Goal: Information Seeking & Learning: Learn about a topic

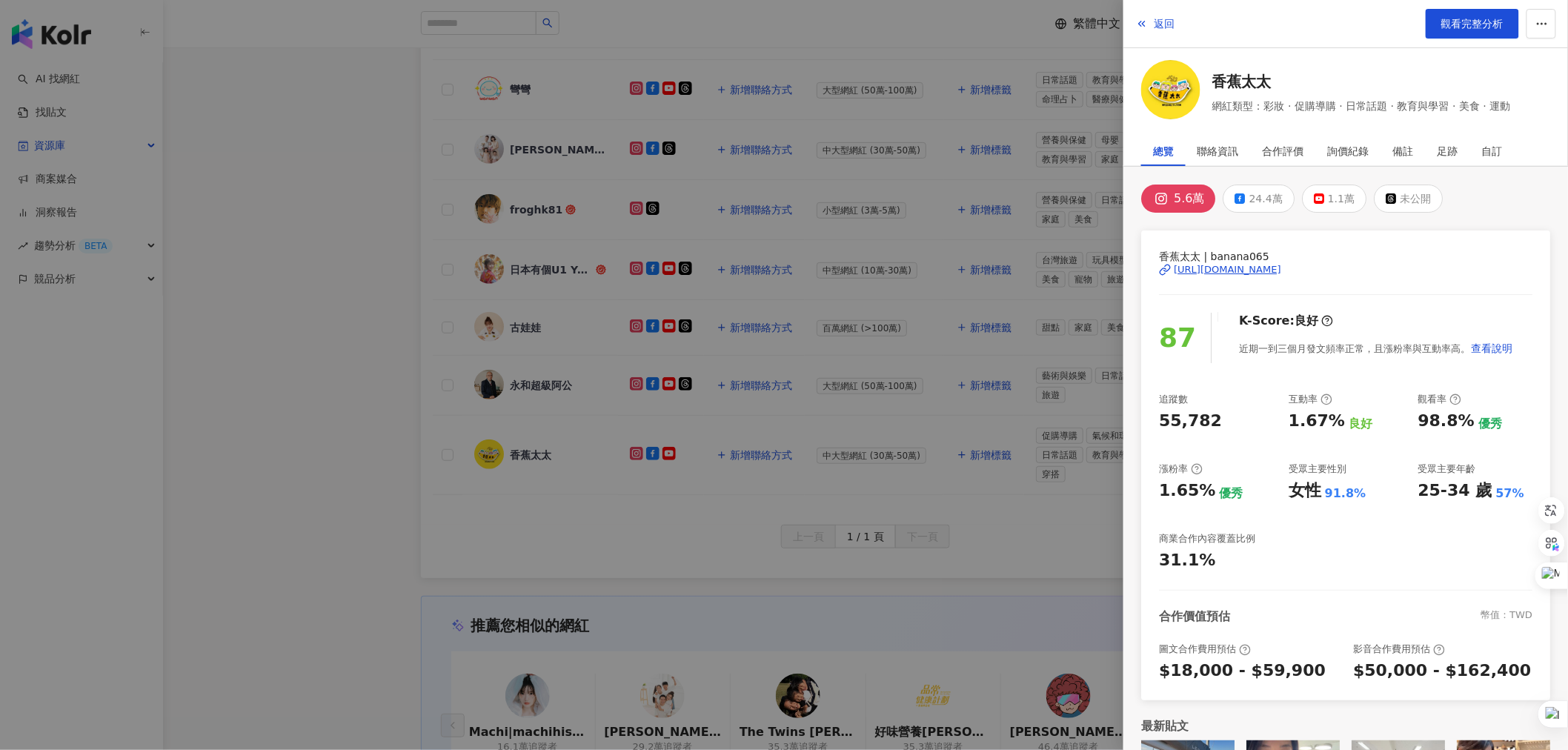
click at [501, 228] on div at bounding box center [784, 375] width 1568 height 750
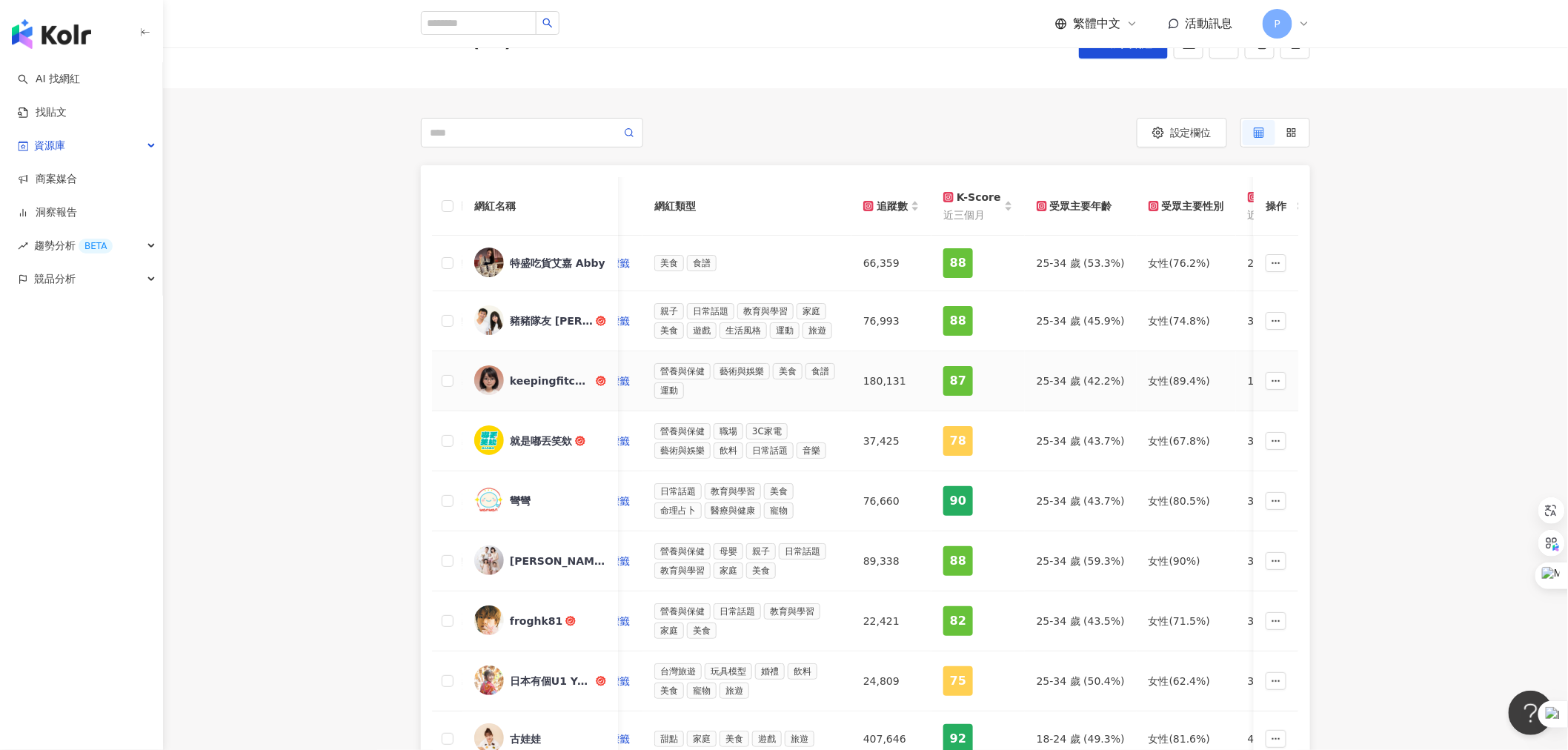
scroll to position [0, 411]
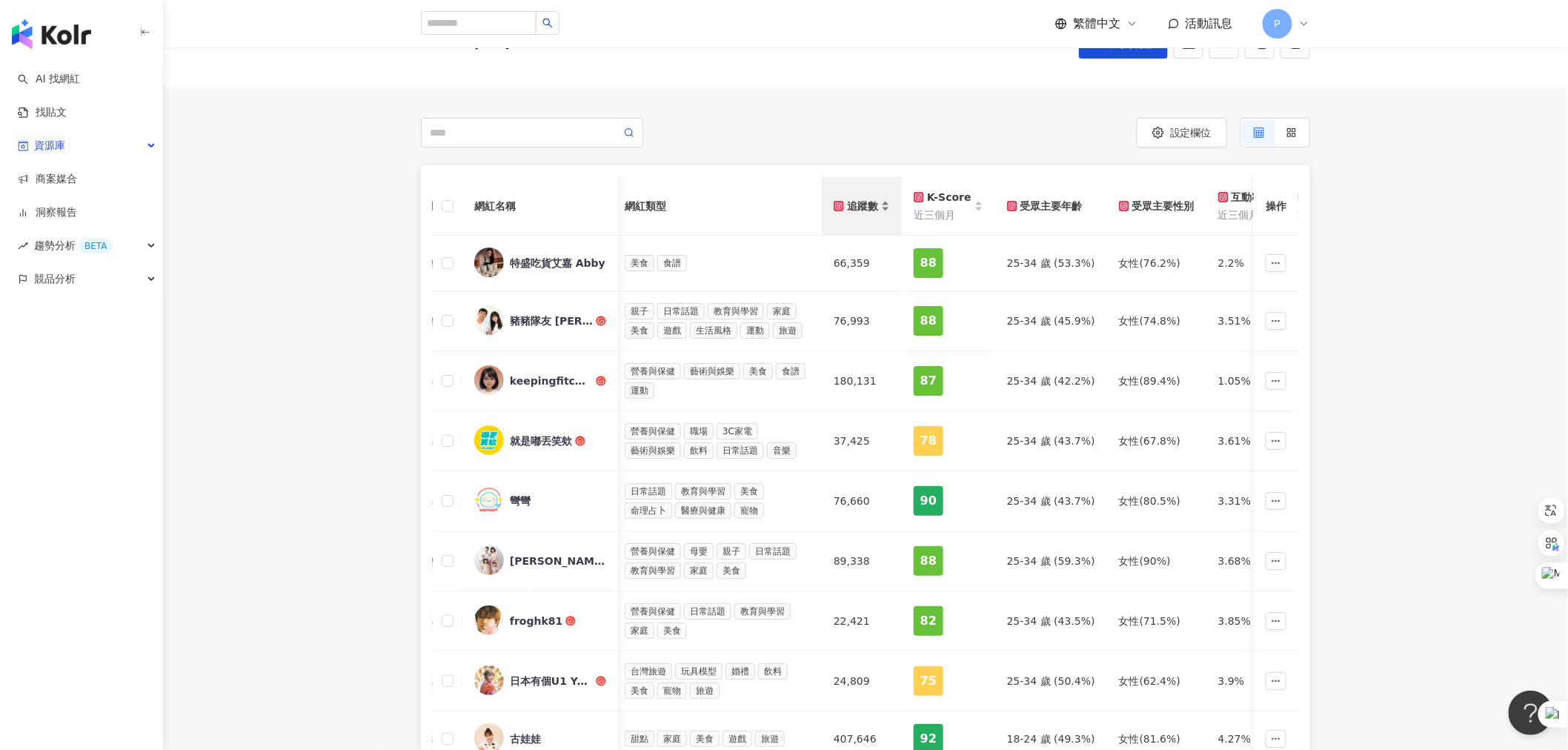
click at [877, 209] on div "追蹤數" at bounding box center [861, 206] width 57 height 17
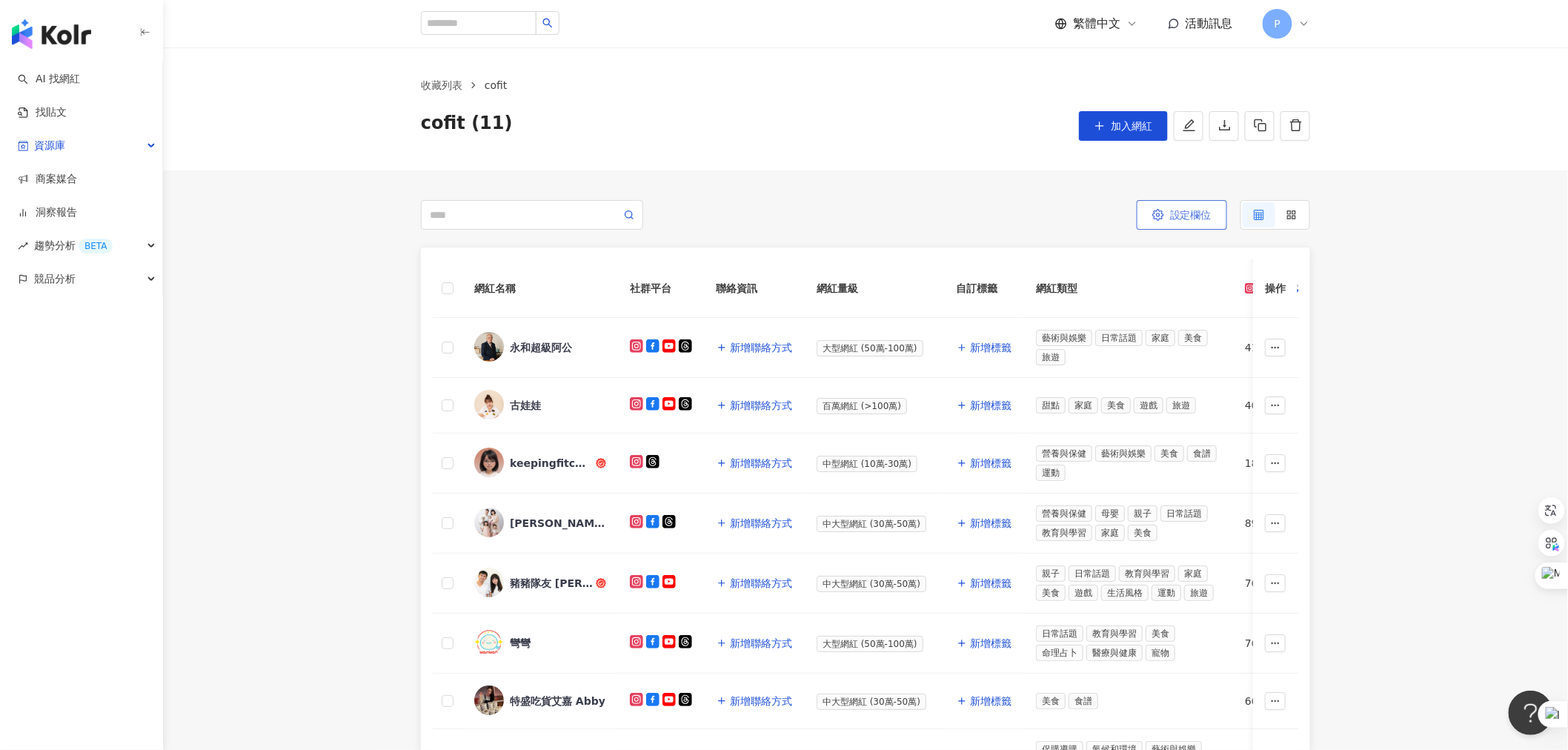
click at [1159, 209] on span "button" at bounding box center [1158, 214] width 12 height 12
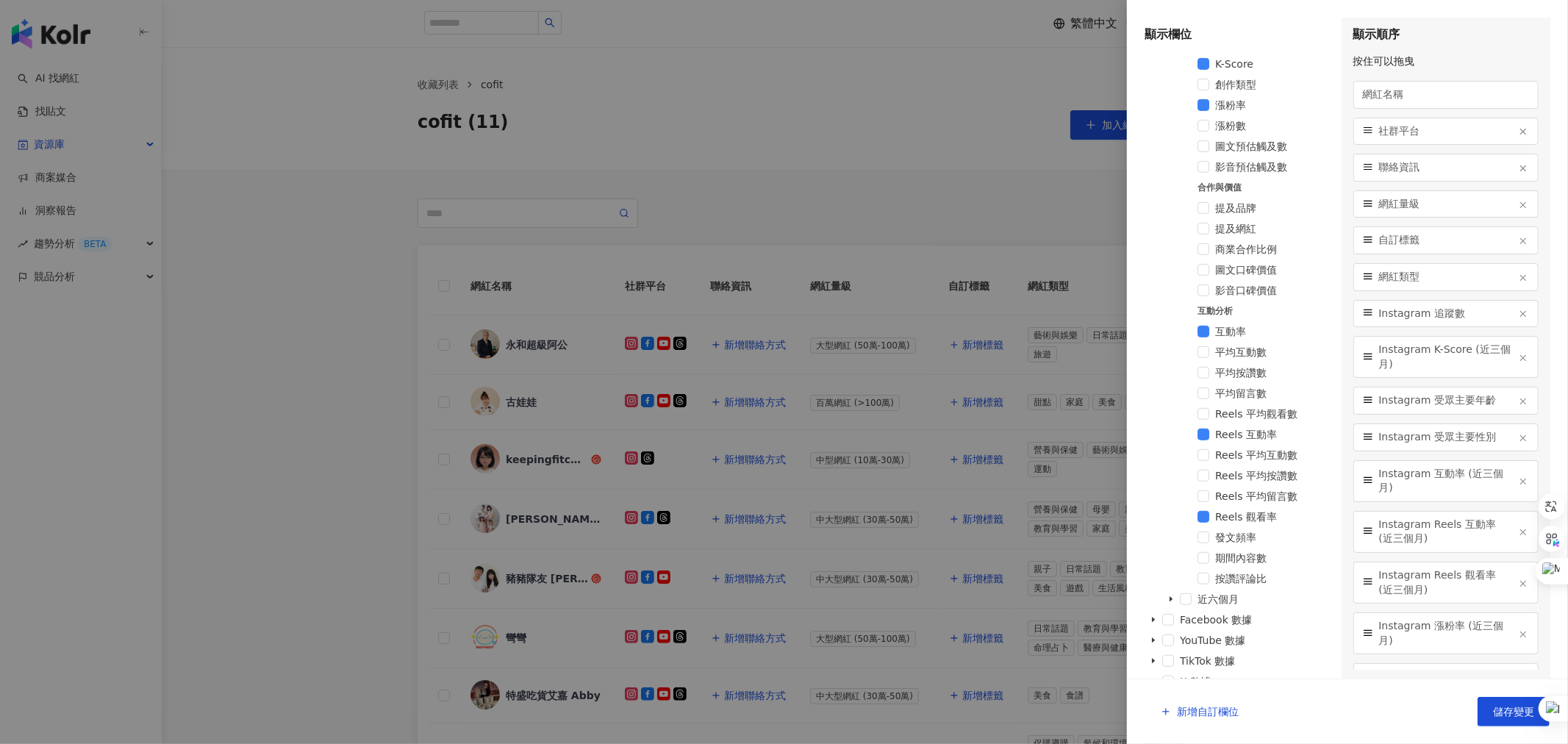
scroll to position [672, 0]
click at [1151, 628] on icon "caret-down" at bounding box center [1154, 626] width 7 height 7
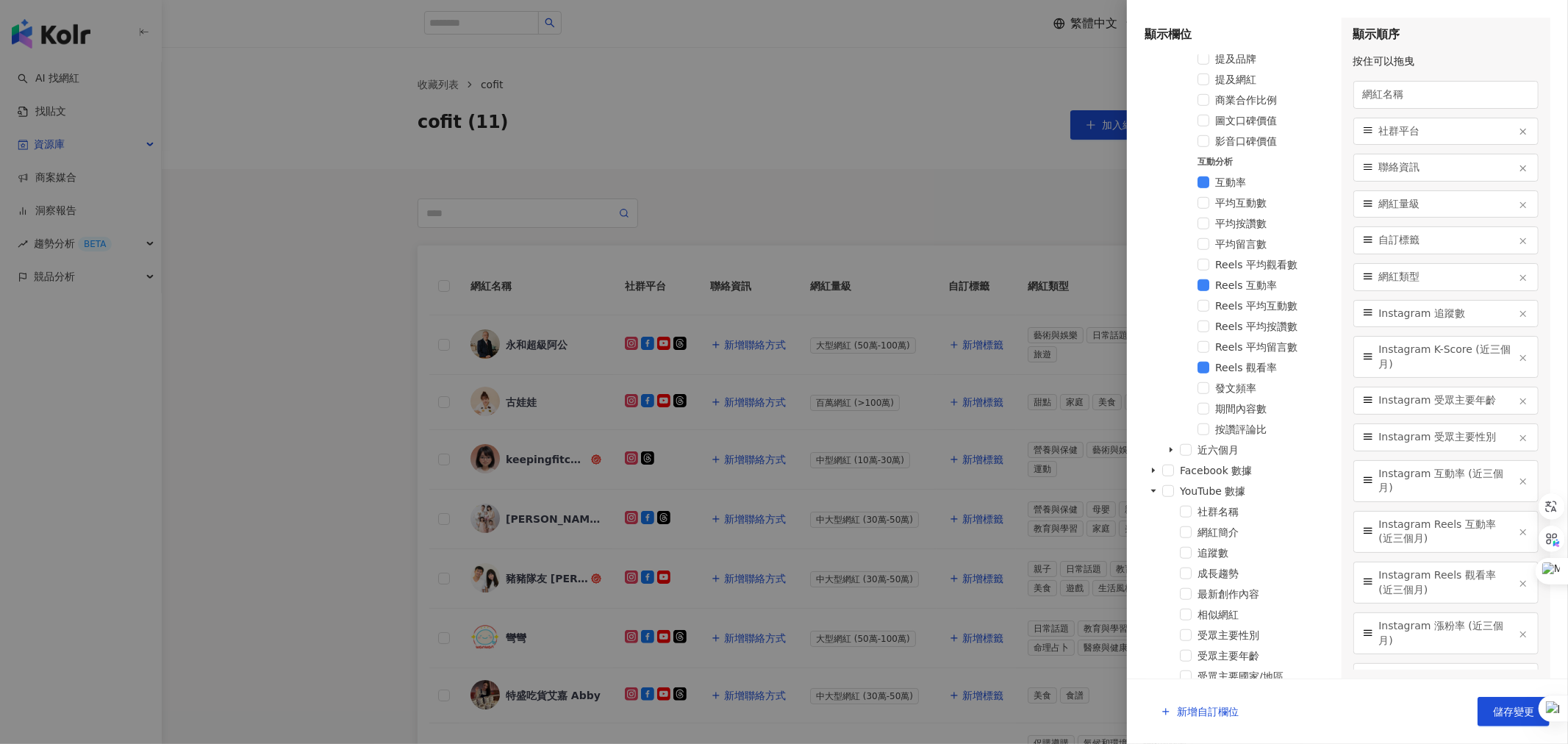
scroll to position [835, 0]
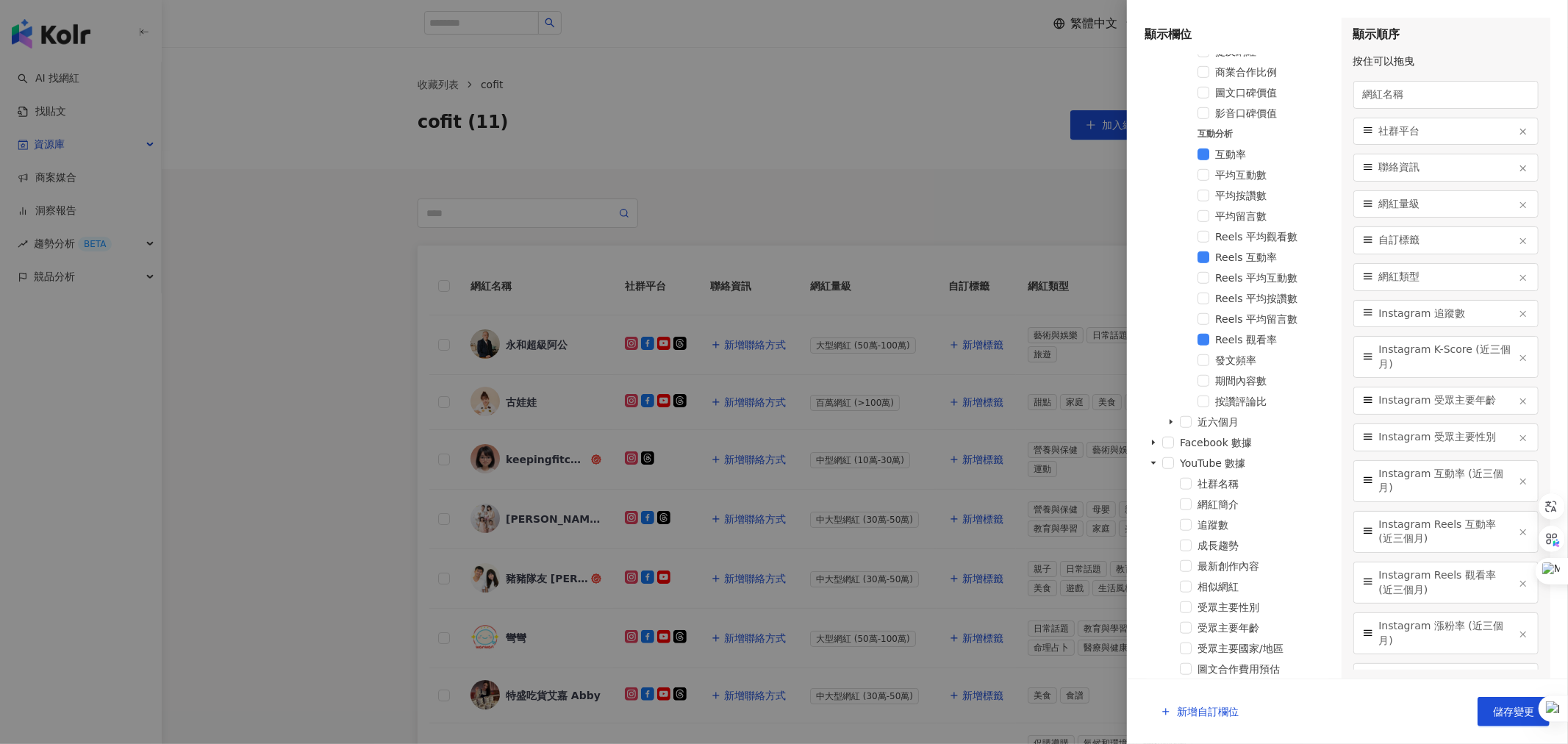
click at [1196, 527] on div "追蹤數" at bounding box center [1237, 527] width 186 height 20
click at [1192, 526] on span at bounding box center [1186, 525] width 12 height 12
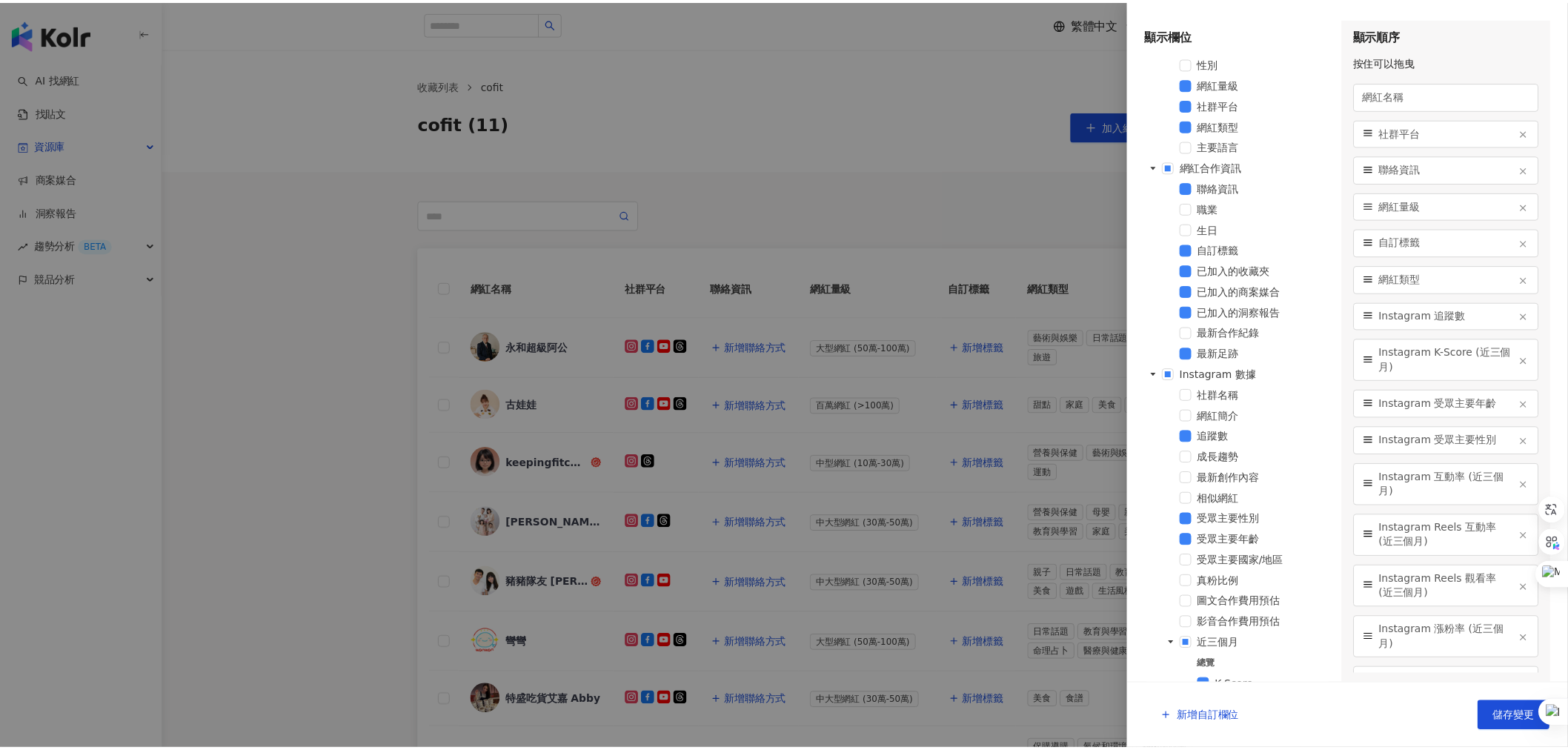
scroll to position [83, 0]
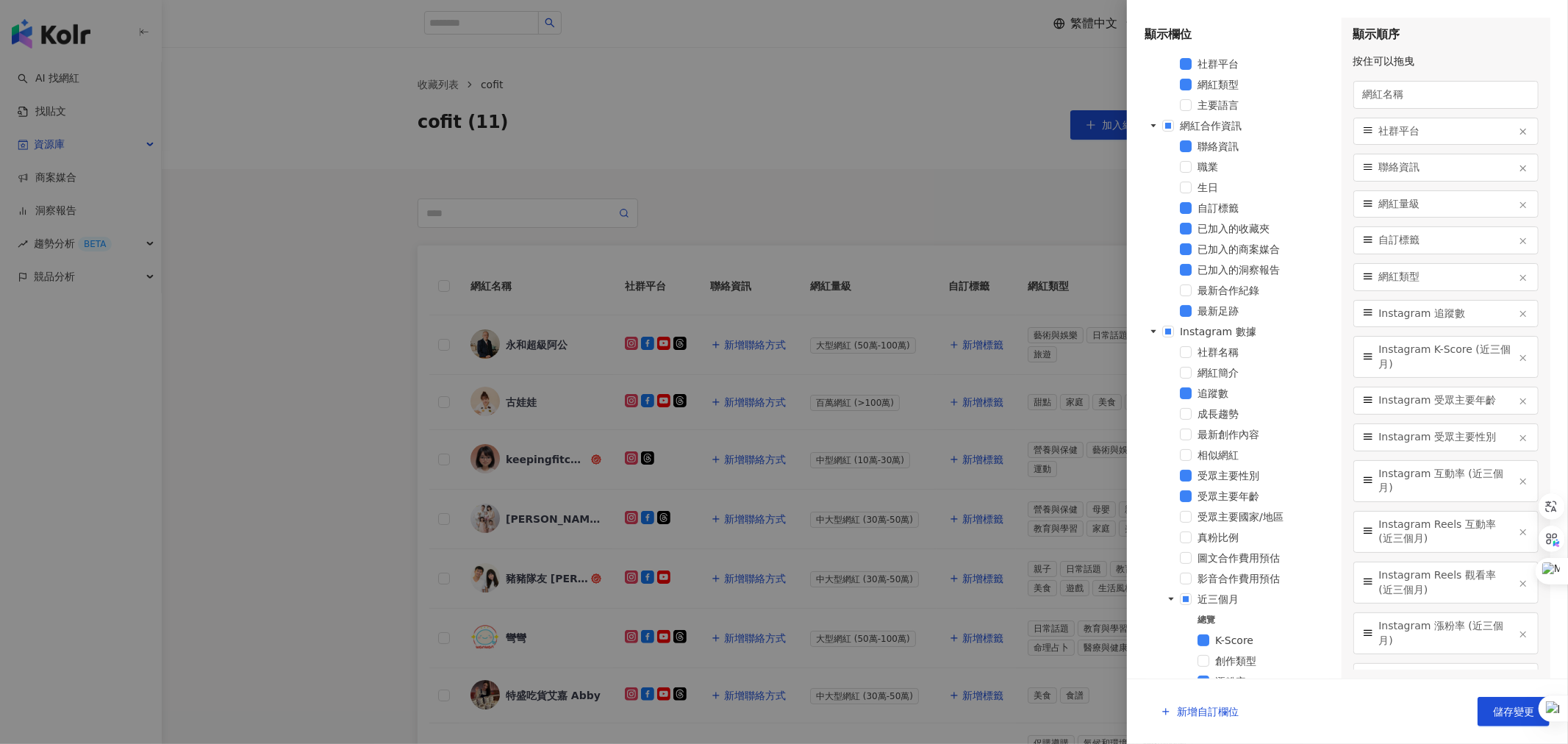
click at [1200, 369] on span "網紅簡介" at bounding box center [1218, 372] width 41 height 12
click at [1503, 708] on span "儲存變更" at bounding box center [1514, 712] width 41 height 12
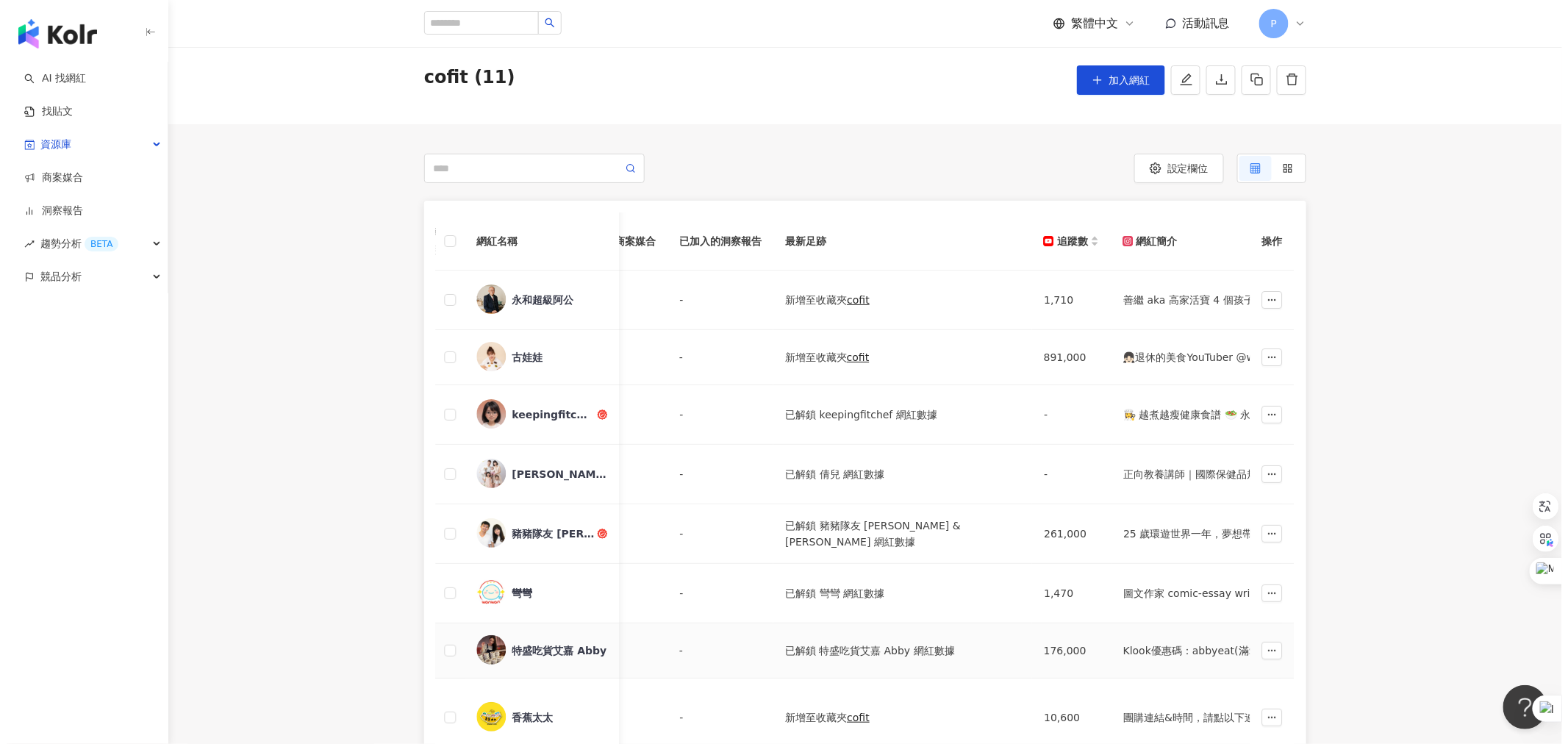
scroll to position [0, 0]
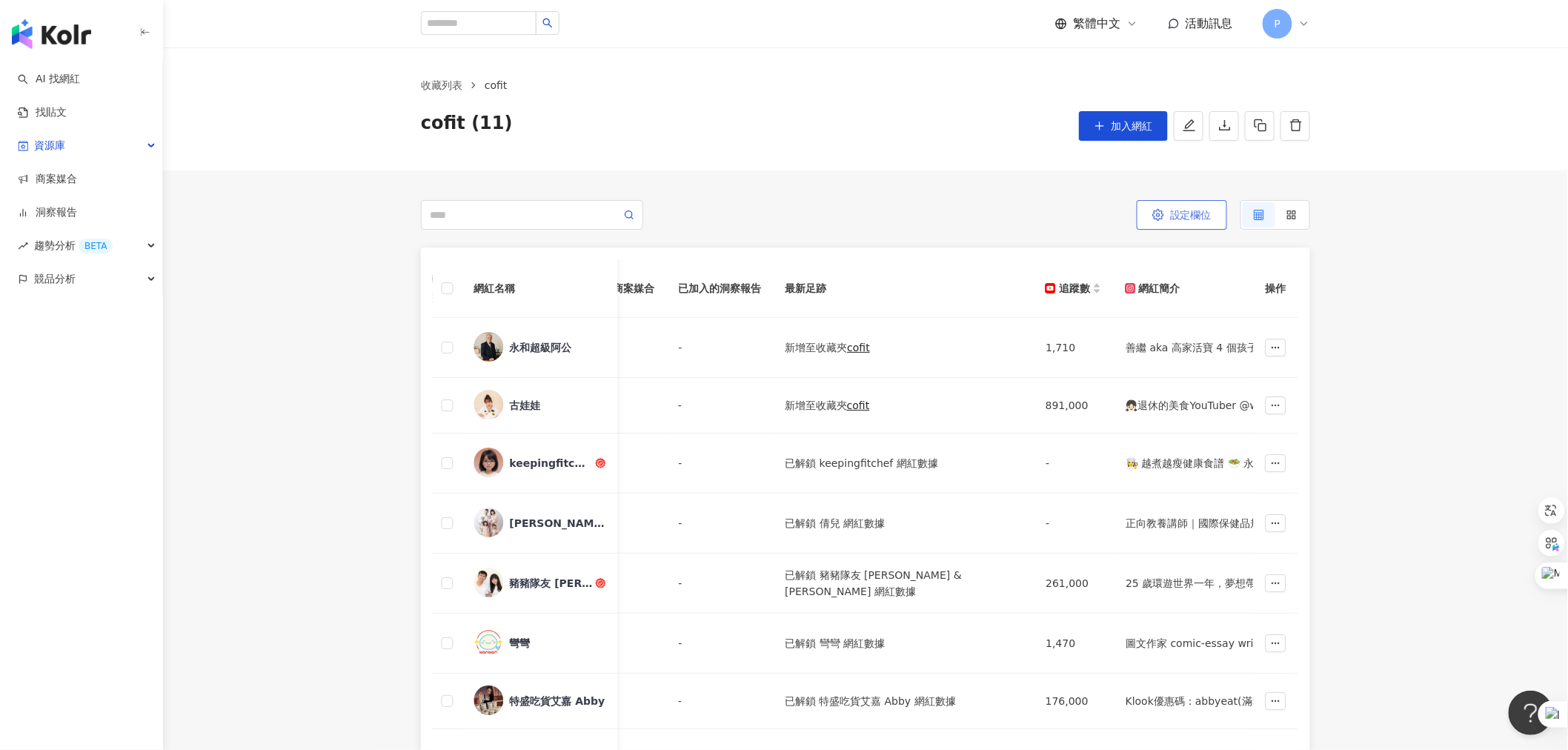
click at [1194, 223] on button "設定欄位" at bounding box center [1181, 215] width 90 height 30
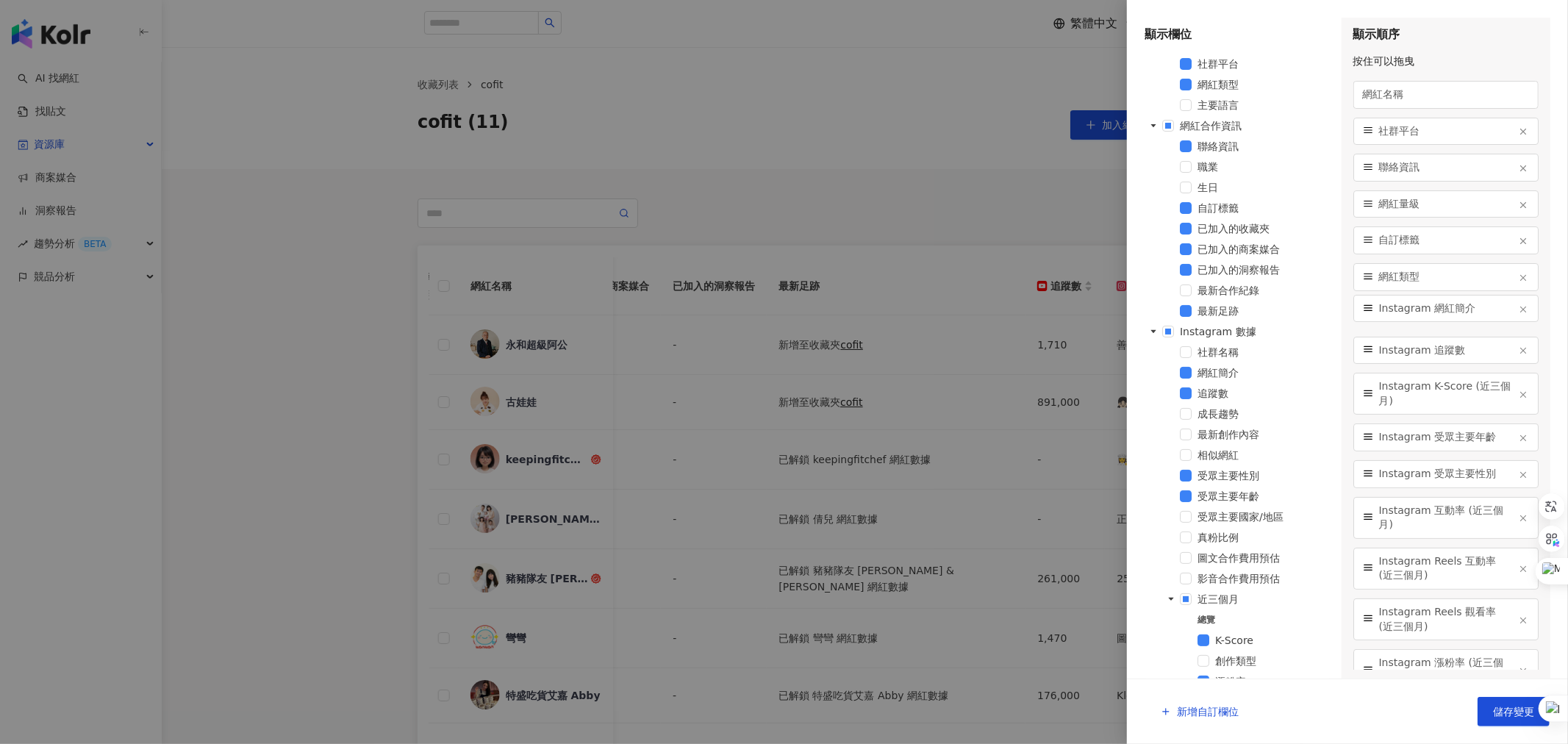
drag, startPoint x: 1368, startPoint y: 659, endPoint x: 1375, endPoint y: 315, distance: 344.1
click at [1375, 315] on div "Instagram 網紅簡介" at bounding box center [1446, 308] width 186 height 28
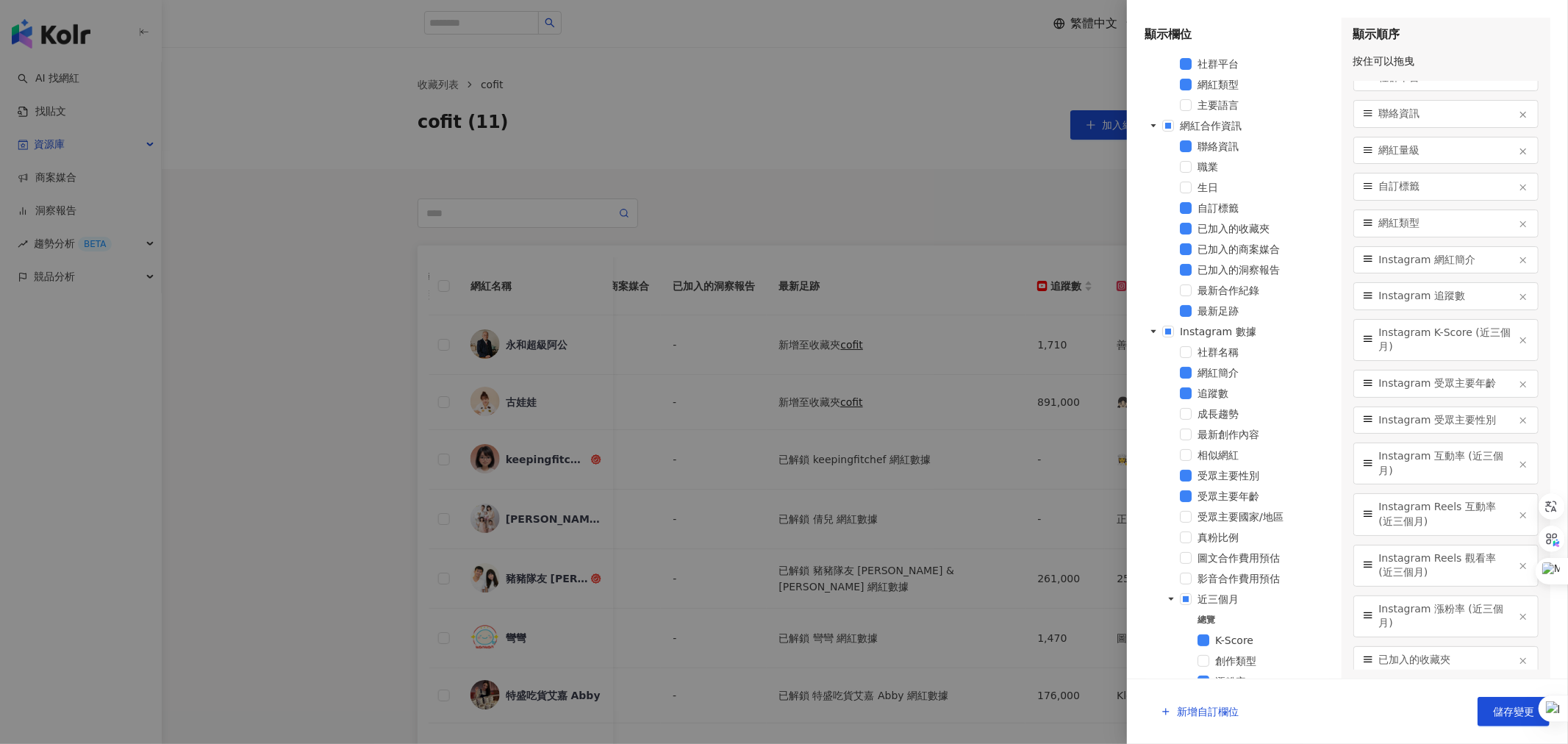
scroll to position [221, 0]
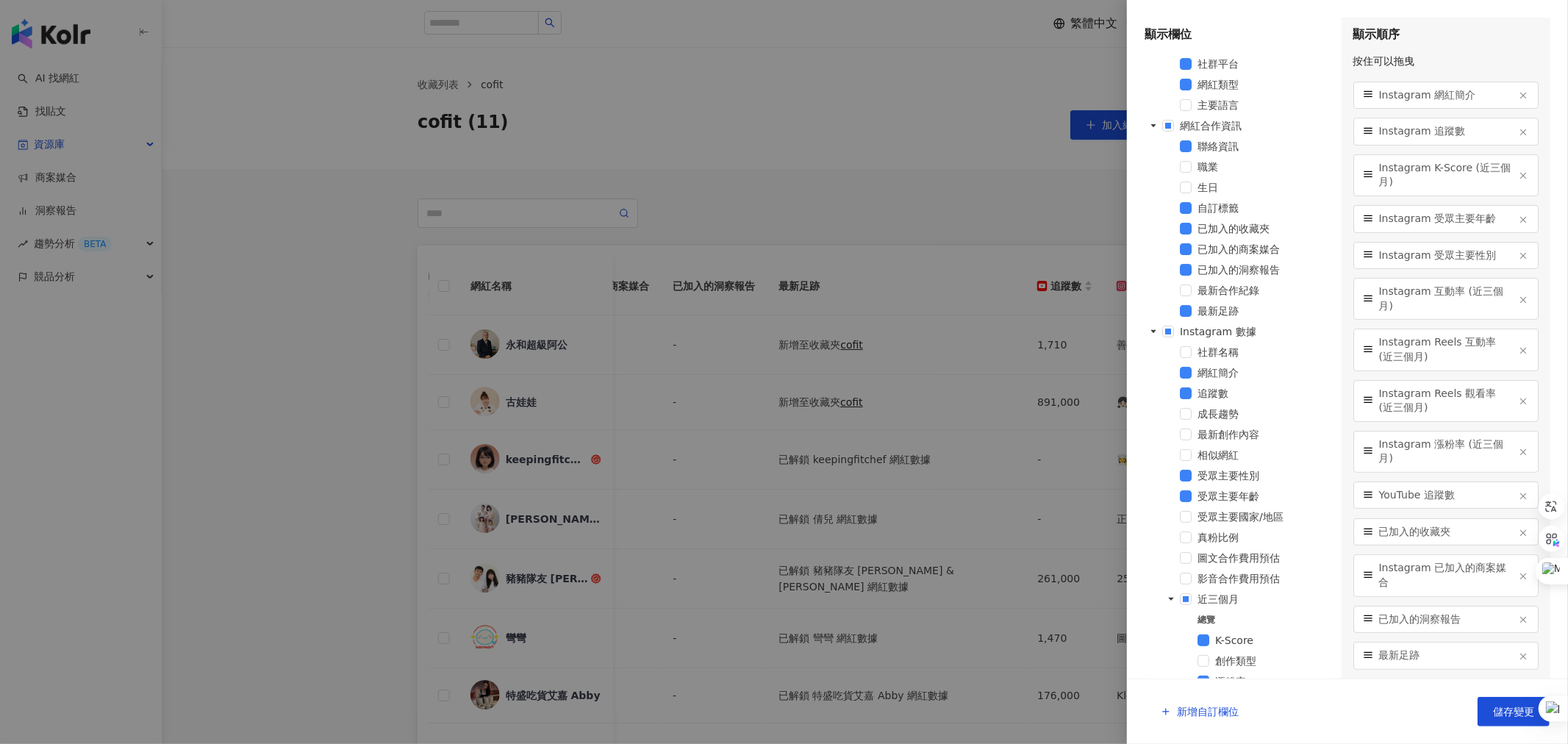
drag, startPoint x: 1365, startPoint y: 657, endPoint x: 1376, endPoint y: 496, distance: 161.4
click at [1376, 496] on div "YouTube 追蹤數" at bounding box center [1446, 495] width 186 height 28
click at [1491, 715] on button "儲存變更" at bounding box center [1514, 712] width 72 height 29
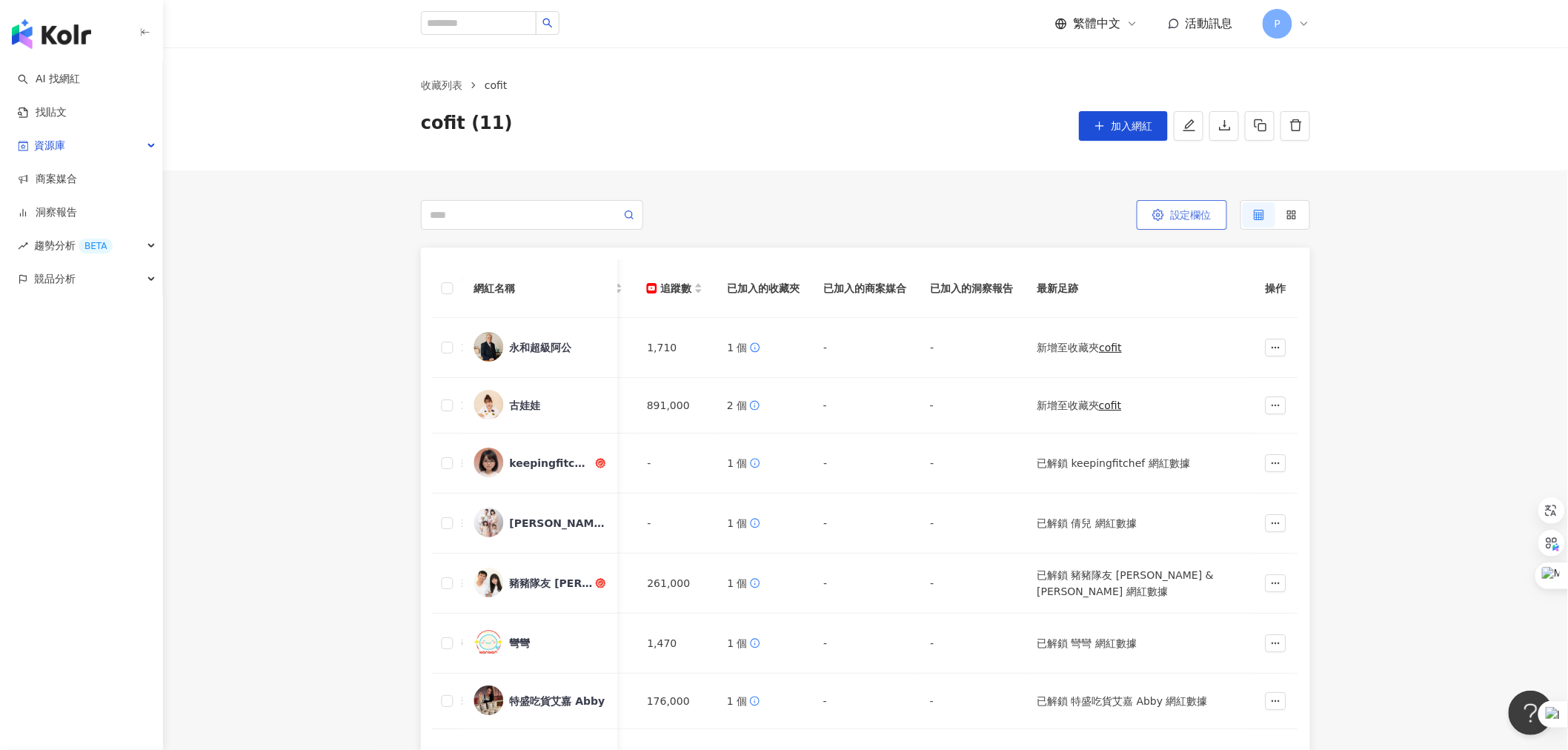
click at [1193, 216] on span "設定欄位" at bounding box center [1190, 214] width 42 height 12
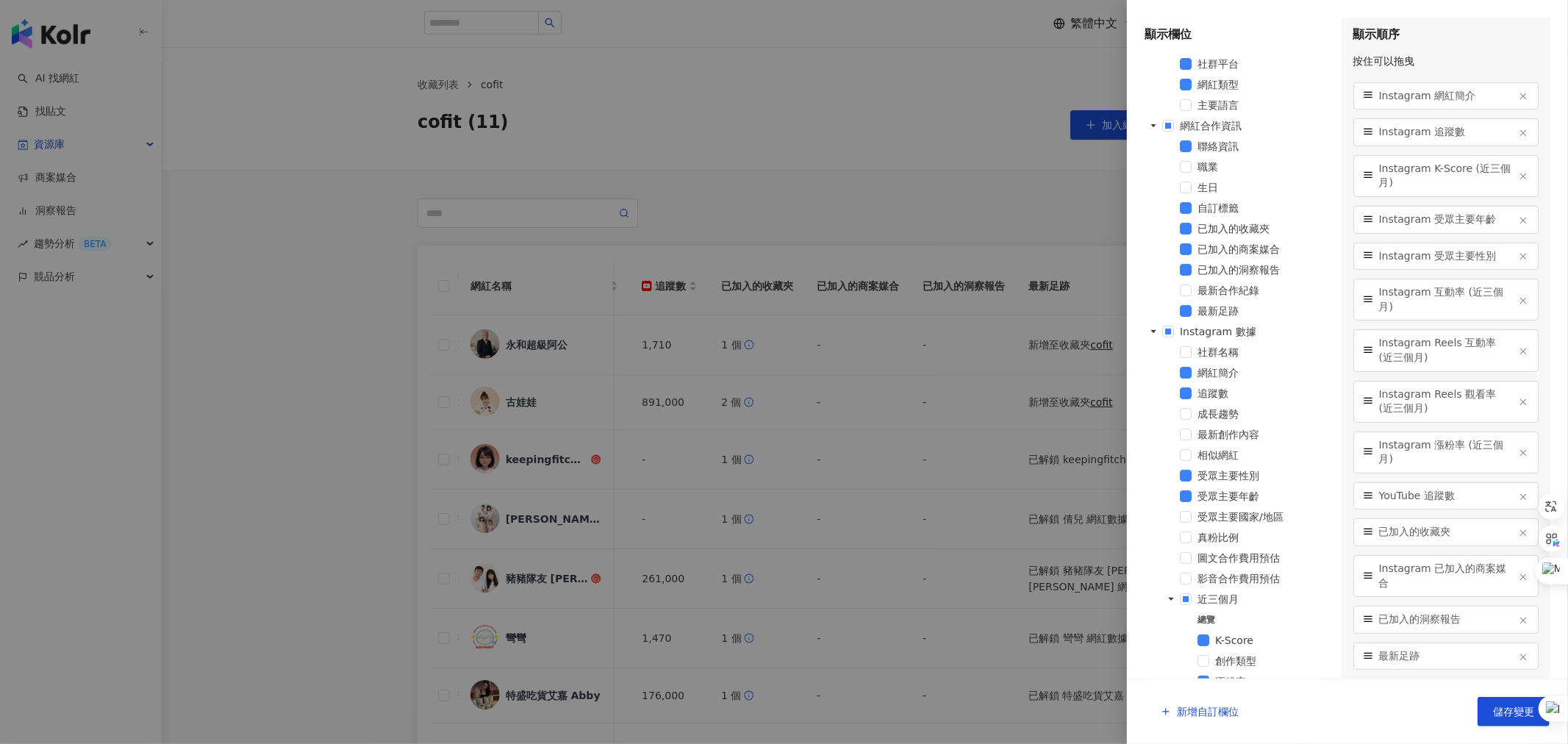
click at [1518, 622] on icon "button" at bounding box center [1523, 620] width 10 height 10
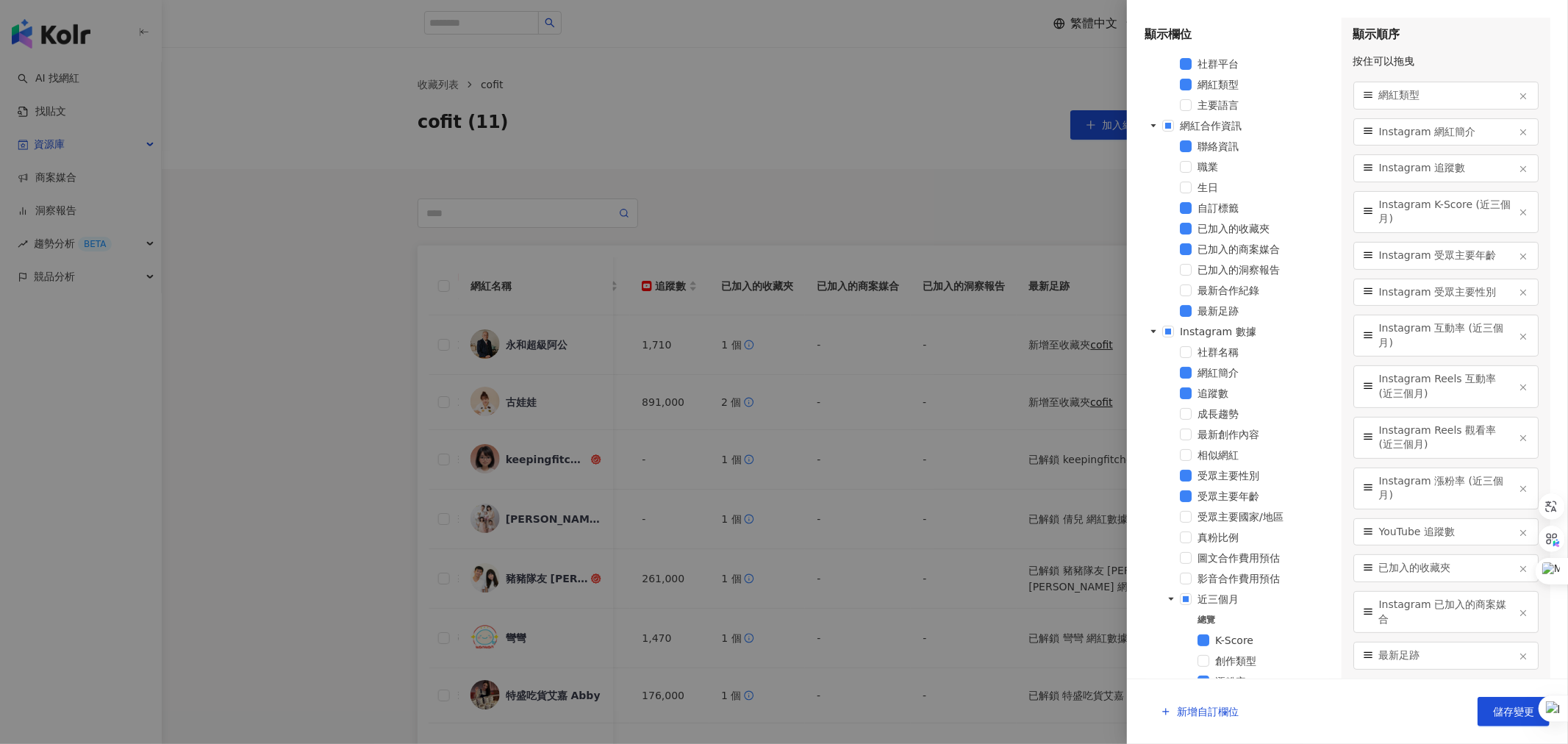
click at [1518, 611] on icon "button" at bounding box center [1523, 612] width 10 height 10
click at [1518, 658] on icon "button" at bounding box center [1523, 657] width 10 height 10
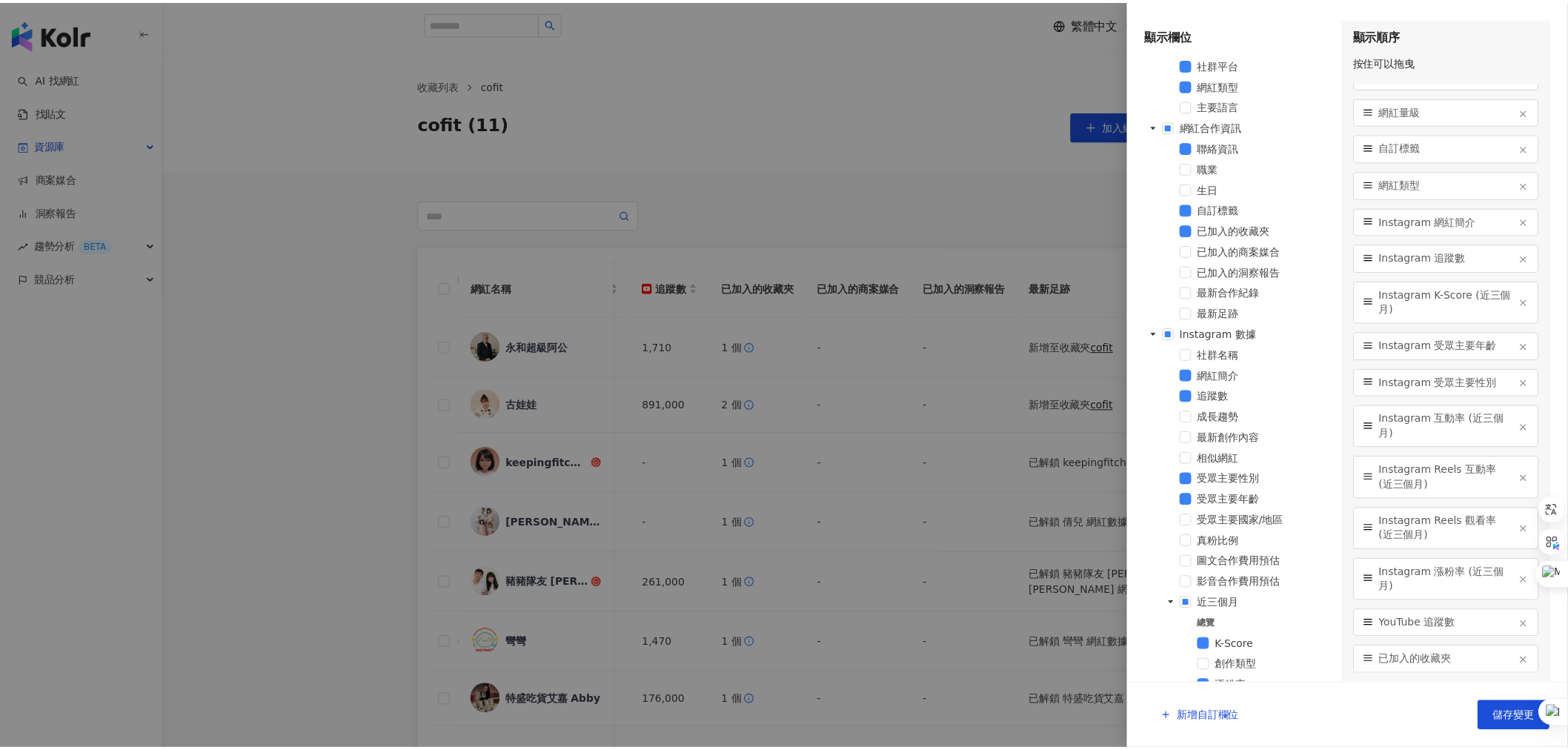
scroll to position [97, 0]
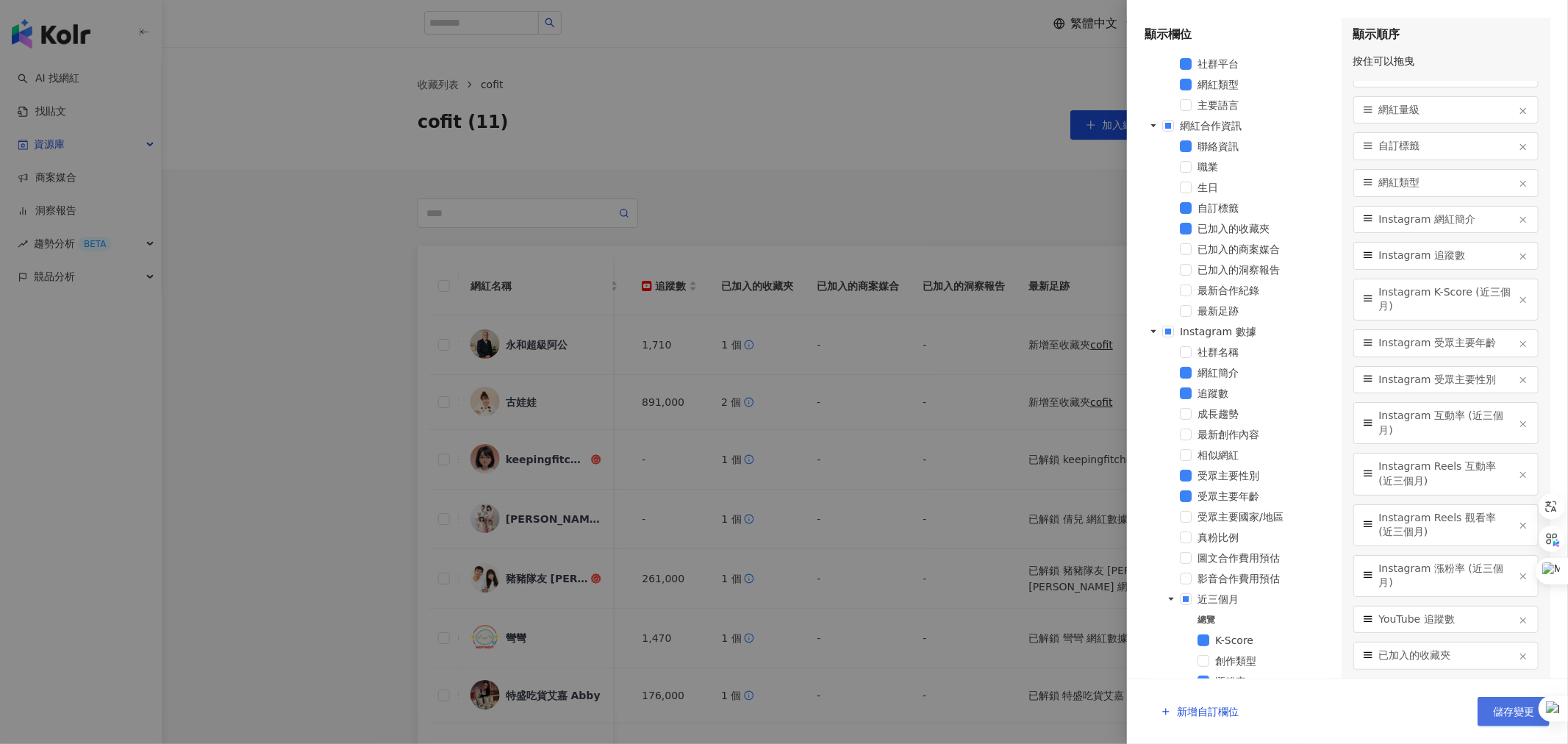
click at [1515, 710] on span "儲存變更" at bounding box center [1514, 712] width 41 height 12
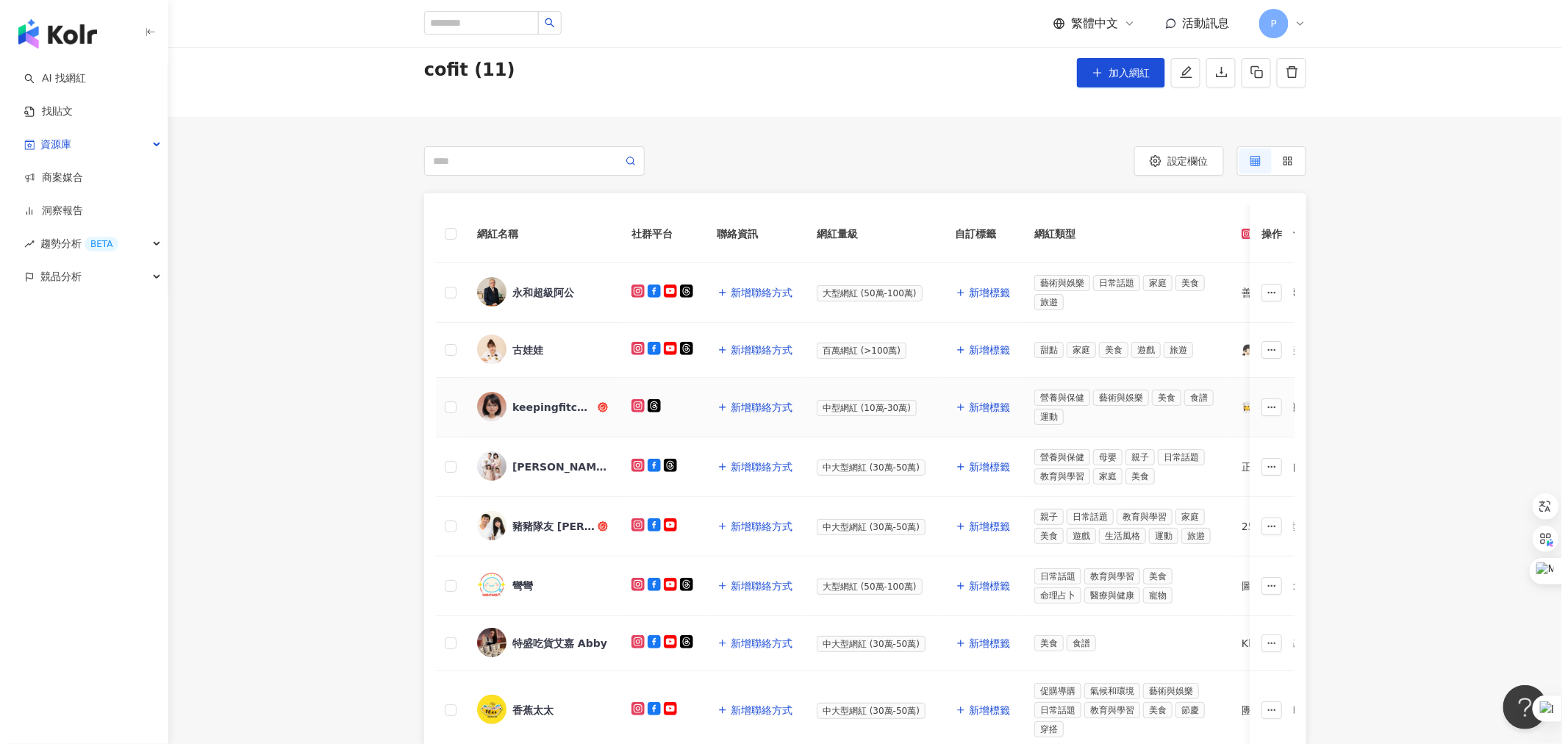
scroll to position [82, 0]
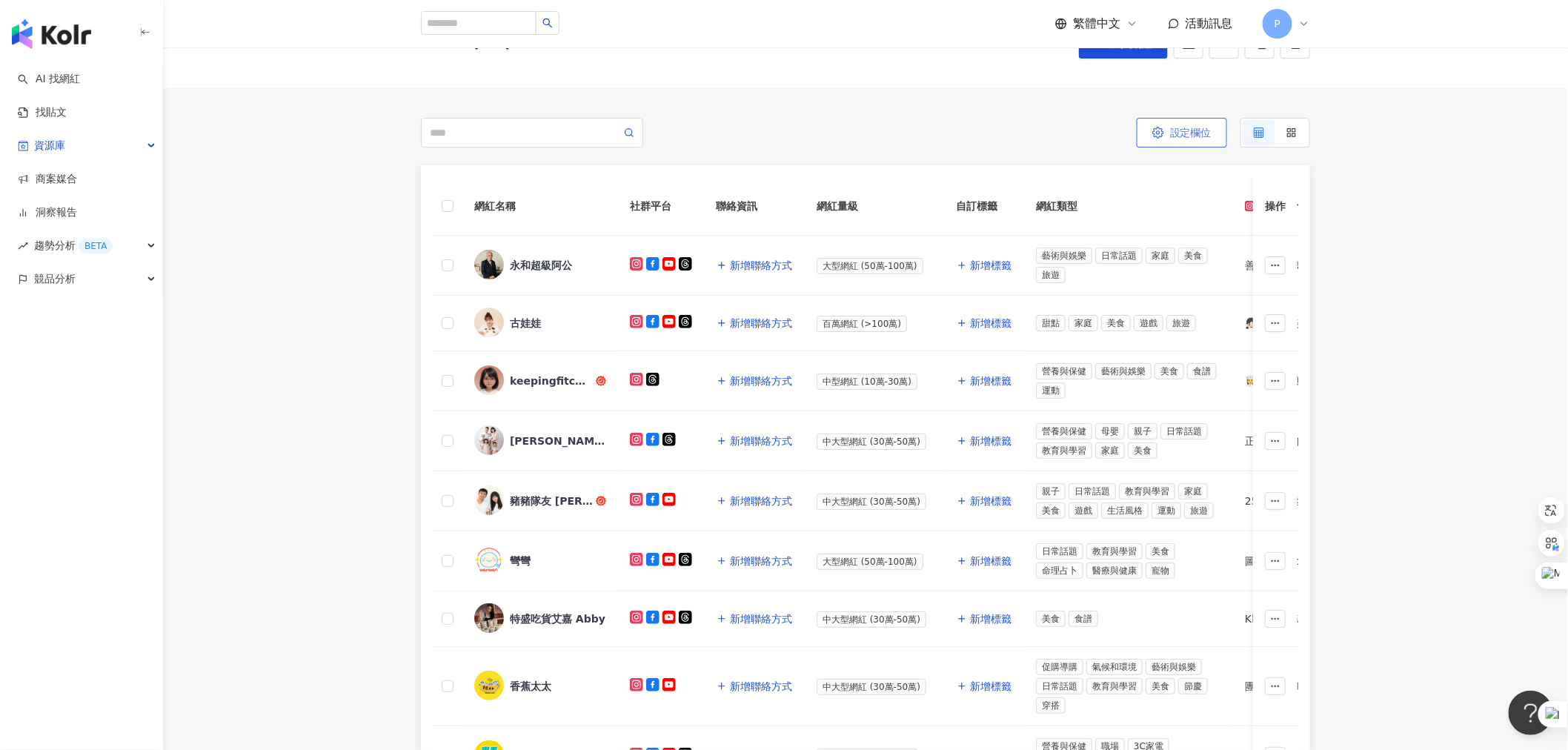
click at [1220, 127] on button "設定欄位" at bounding box center [1181, 133] width 90 height 30
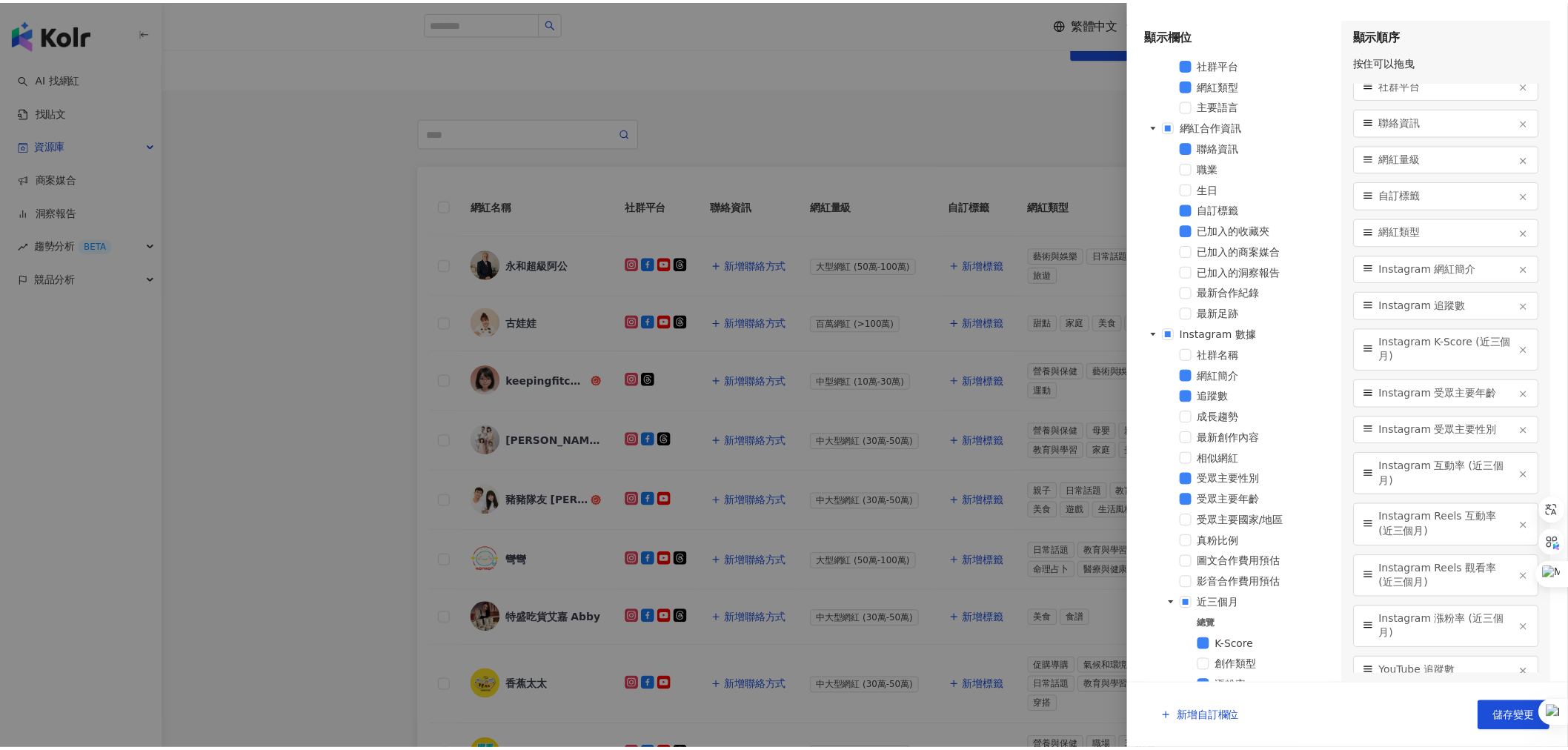
scroll to position [0, 0]
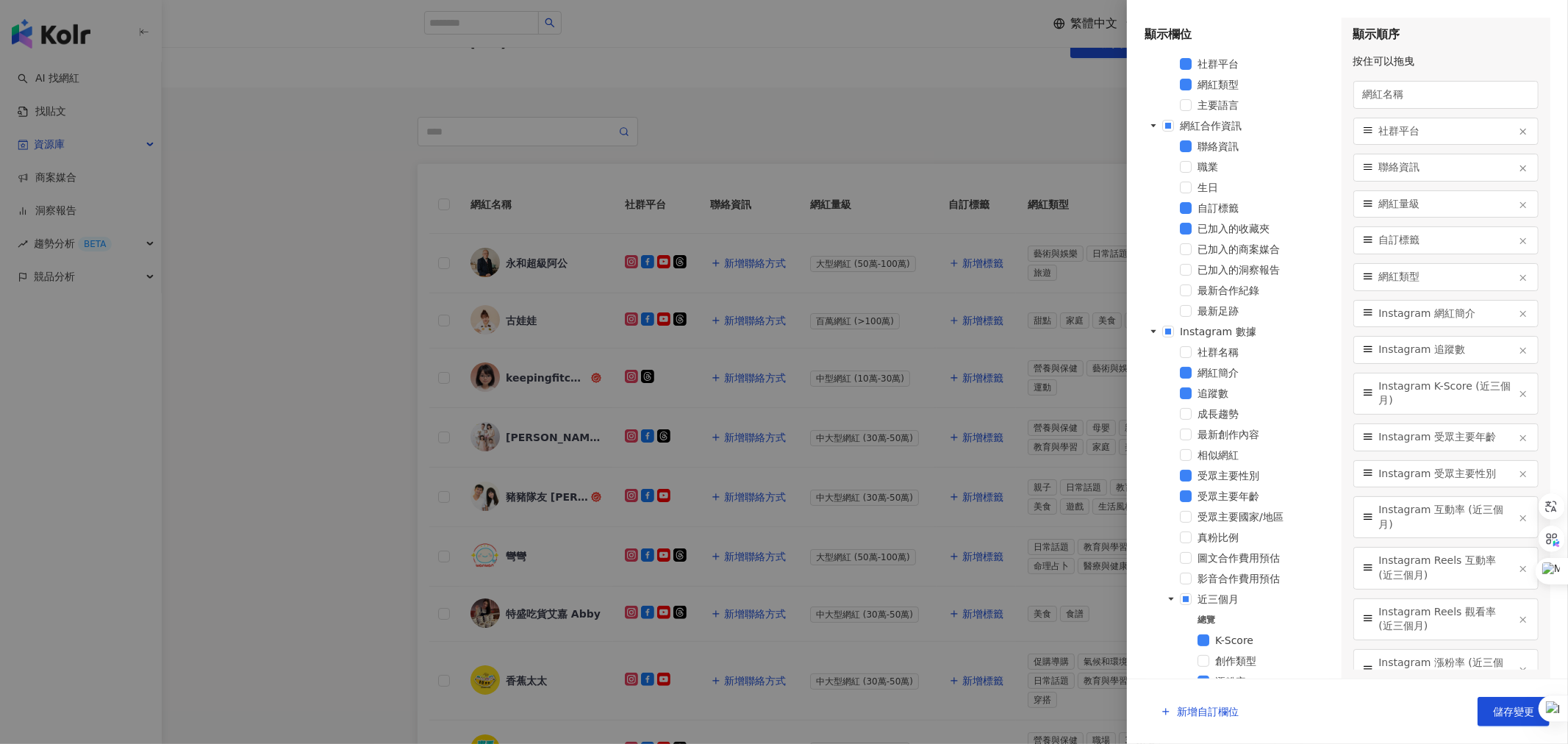
click at [1518, 169] on icon "button" at bounding box center [1523, 168] width 10 height 10
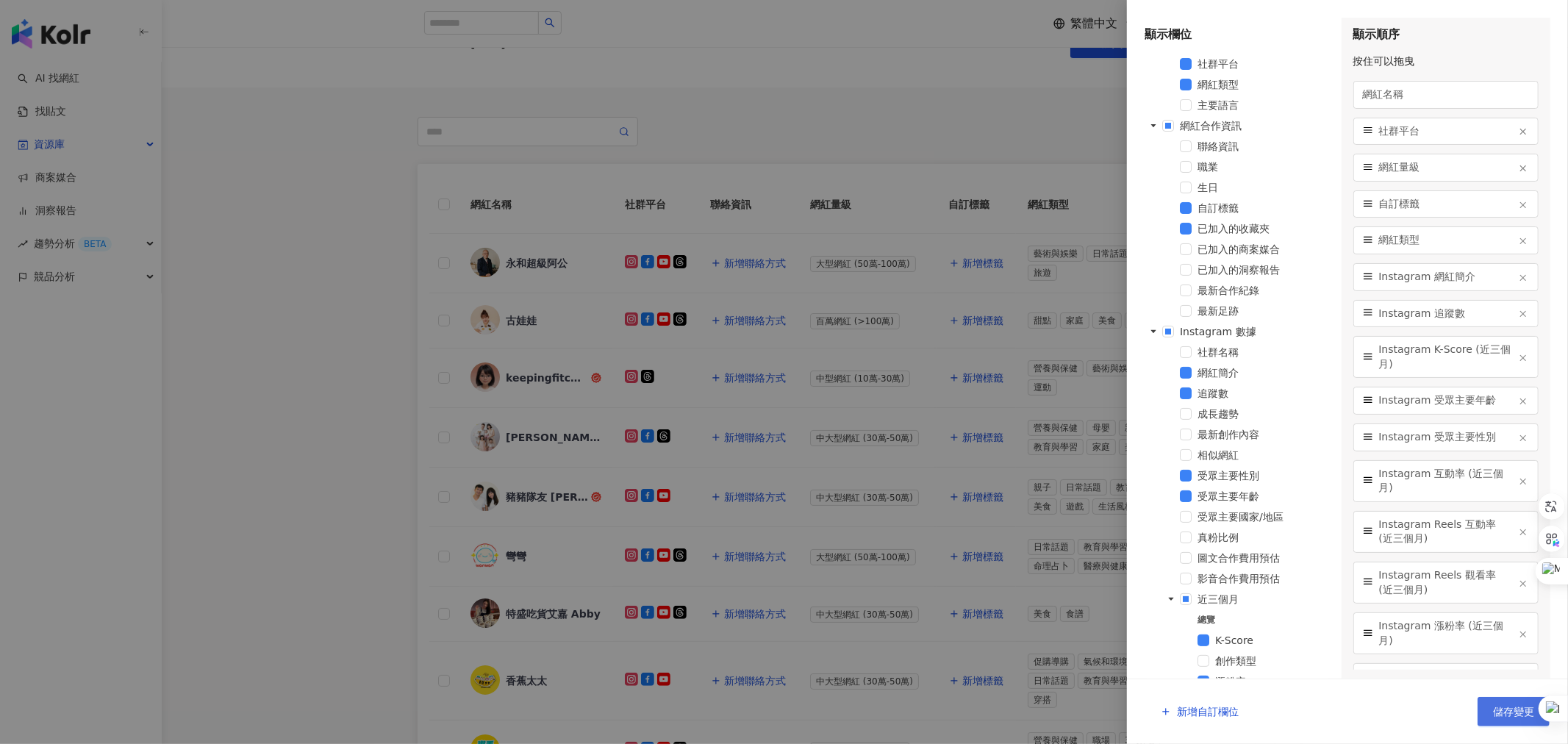
click at [1491, 702] on button "儲存變更" at bounding box center [1514, 712] width 72 height 29
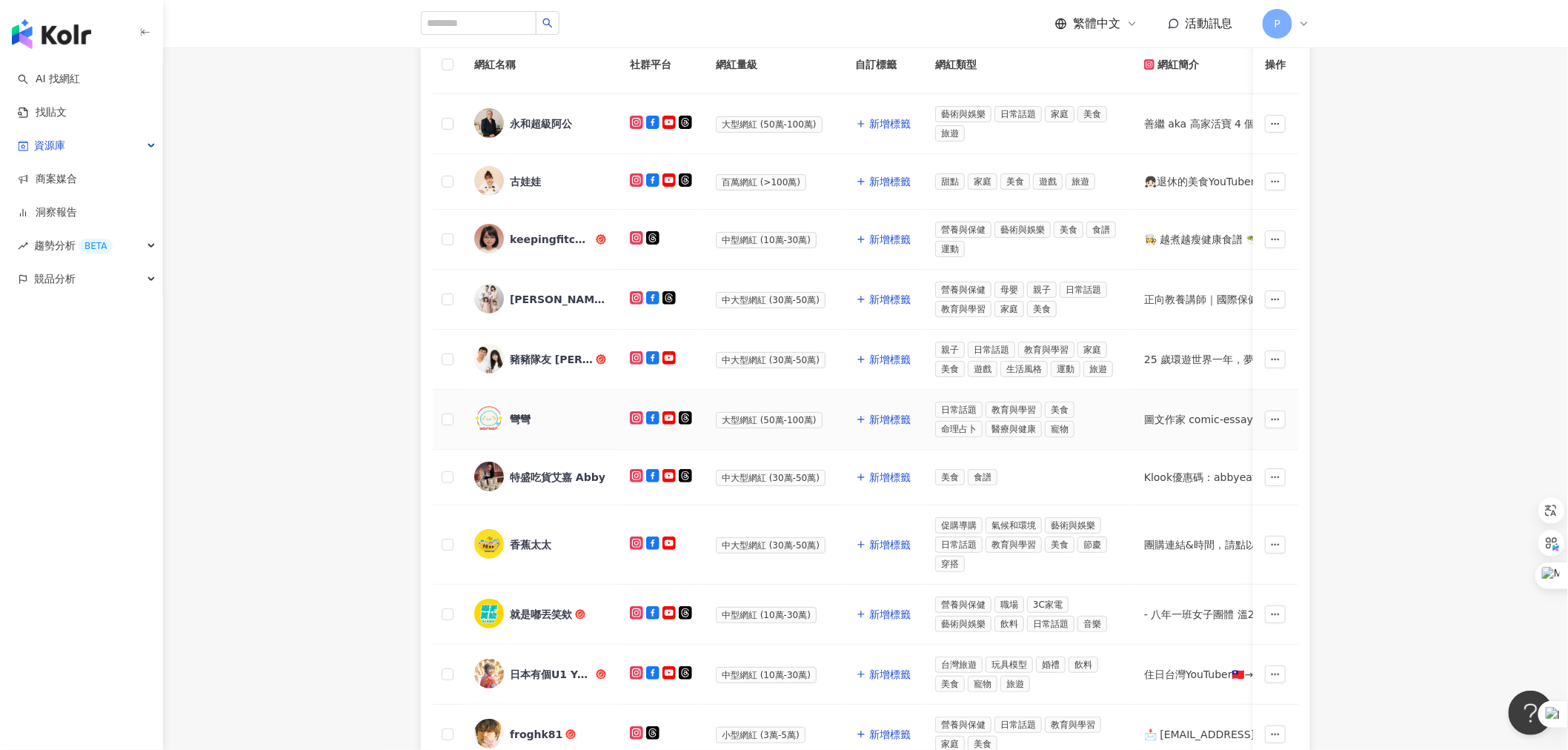
scroll to position [164, 0]
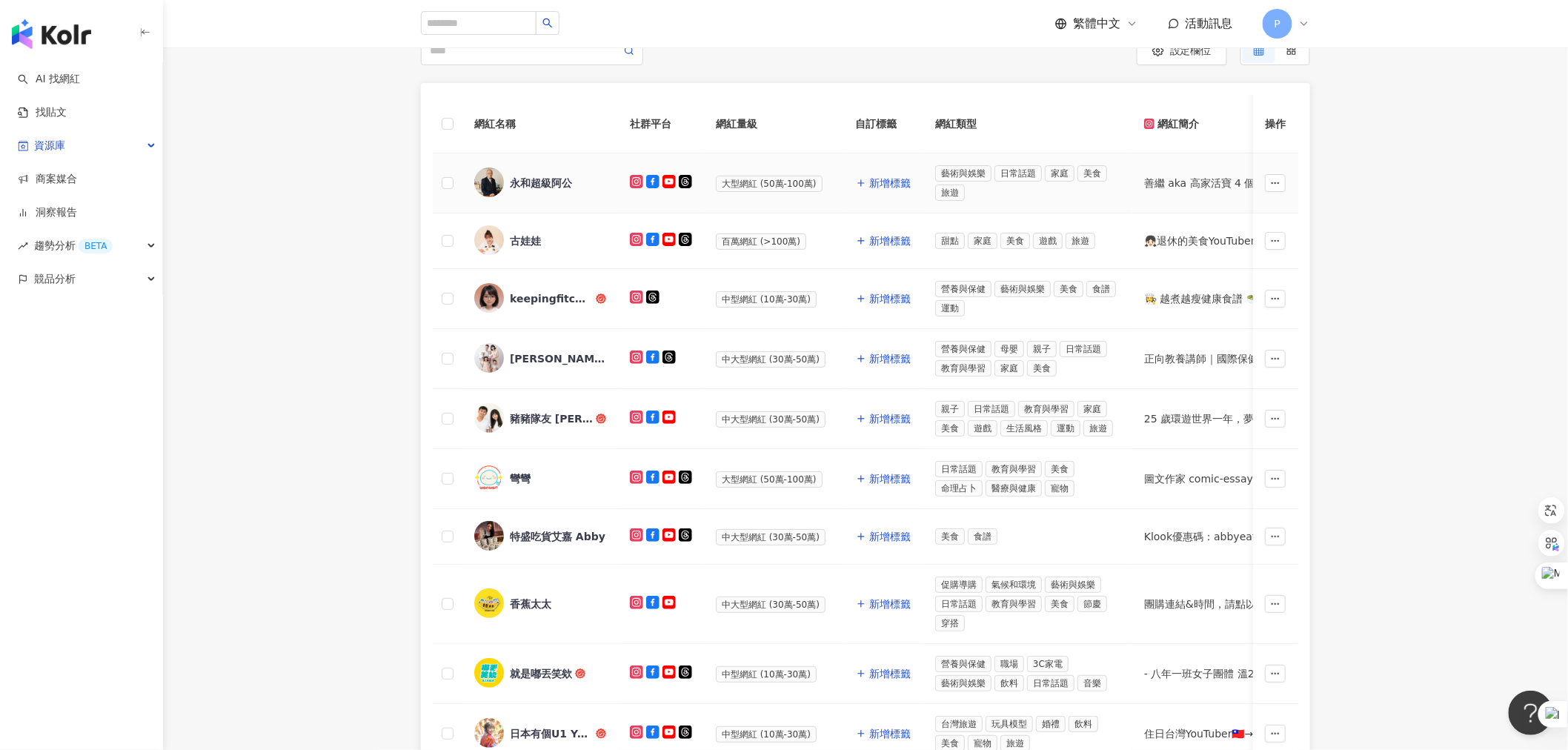
drag, startPoint x: 537, startPoint y: 188, endPoint x: 517, endPoint y: 181, distance: 21.2
click at [517, 181] on div "永和超級阿公" at bounding box center [540, 183] width 62 height 15
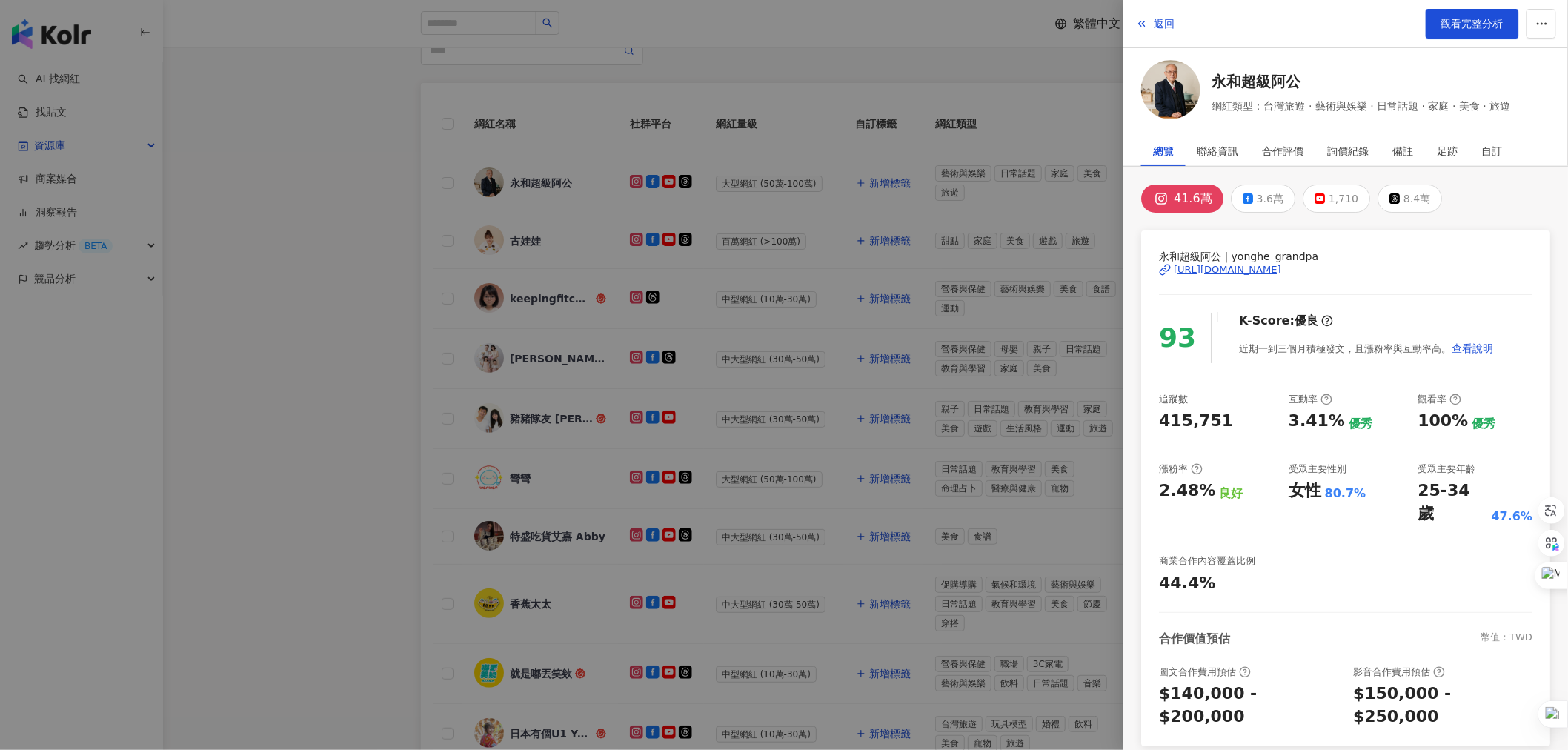
click at [1183, 194] on div "41.6萬" at bounding box center [1193, 199] width 39 height 20
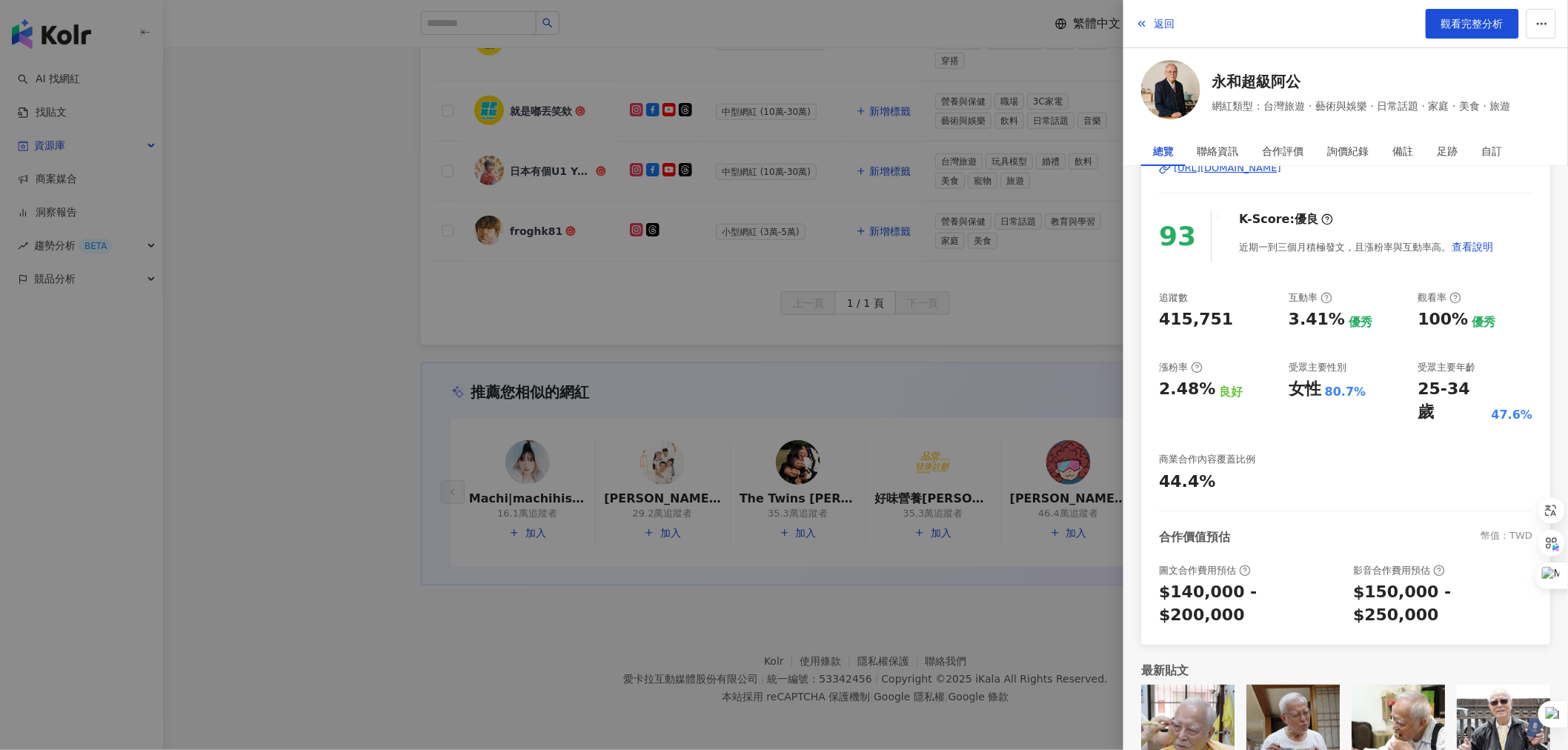
scroll to position [743, 0]
click at [1464, 18] on span "觀看完整分析" at bounding box center [1472, 23] width 62 height 12
click at [506, 181] on div at bounding box center [784, 375] width 1568 height 750
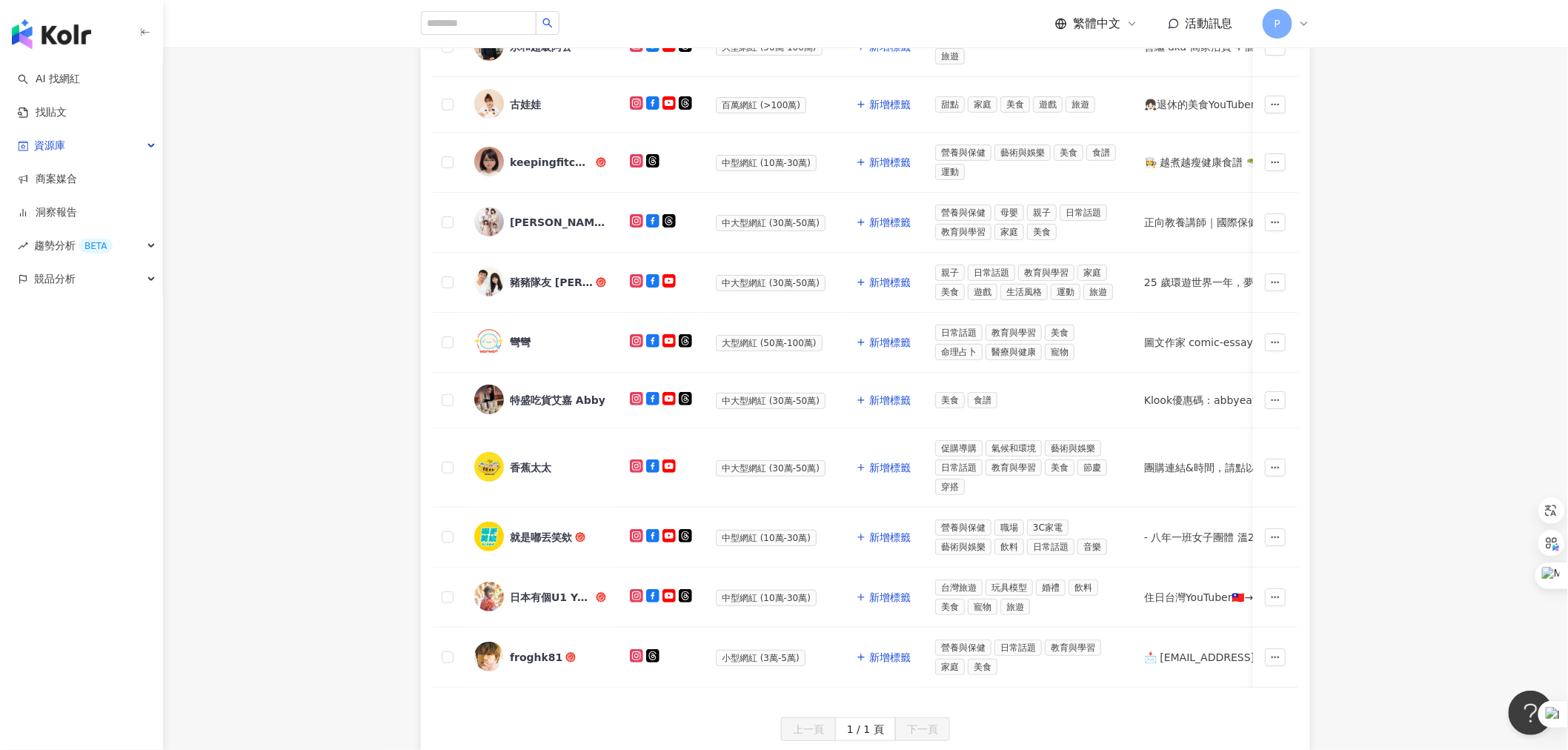
scroll to position [84, 0]
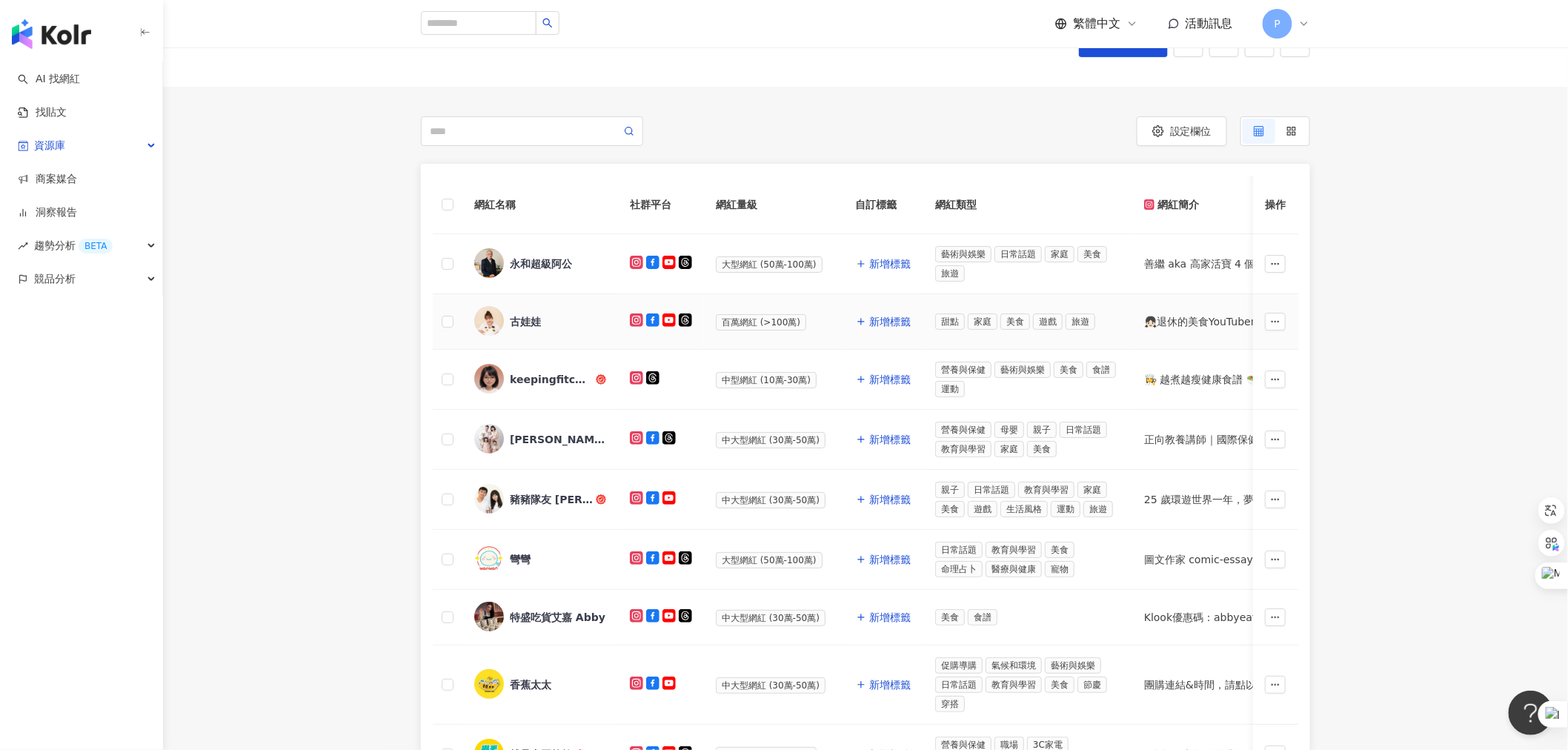
click at [569, 315] on span "古娃娃" at bounding box center [558, 322] width 96 height 15
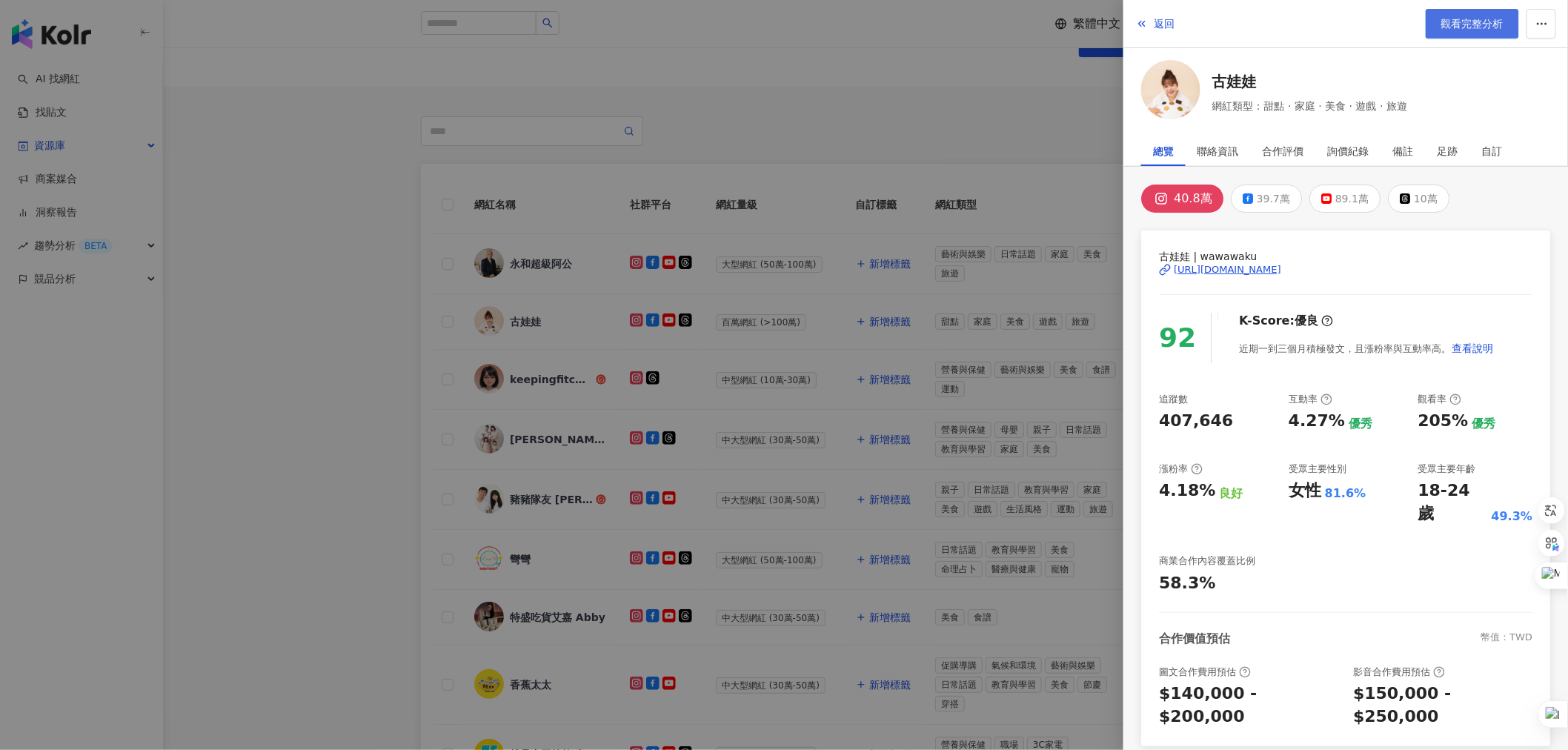
click at [1497, 23] on span "觀看完整分析" at bounding box center [1472, 23] width 62 height 12
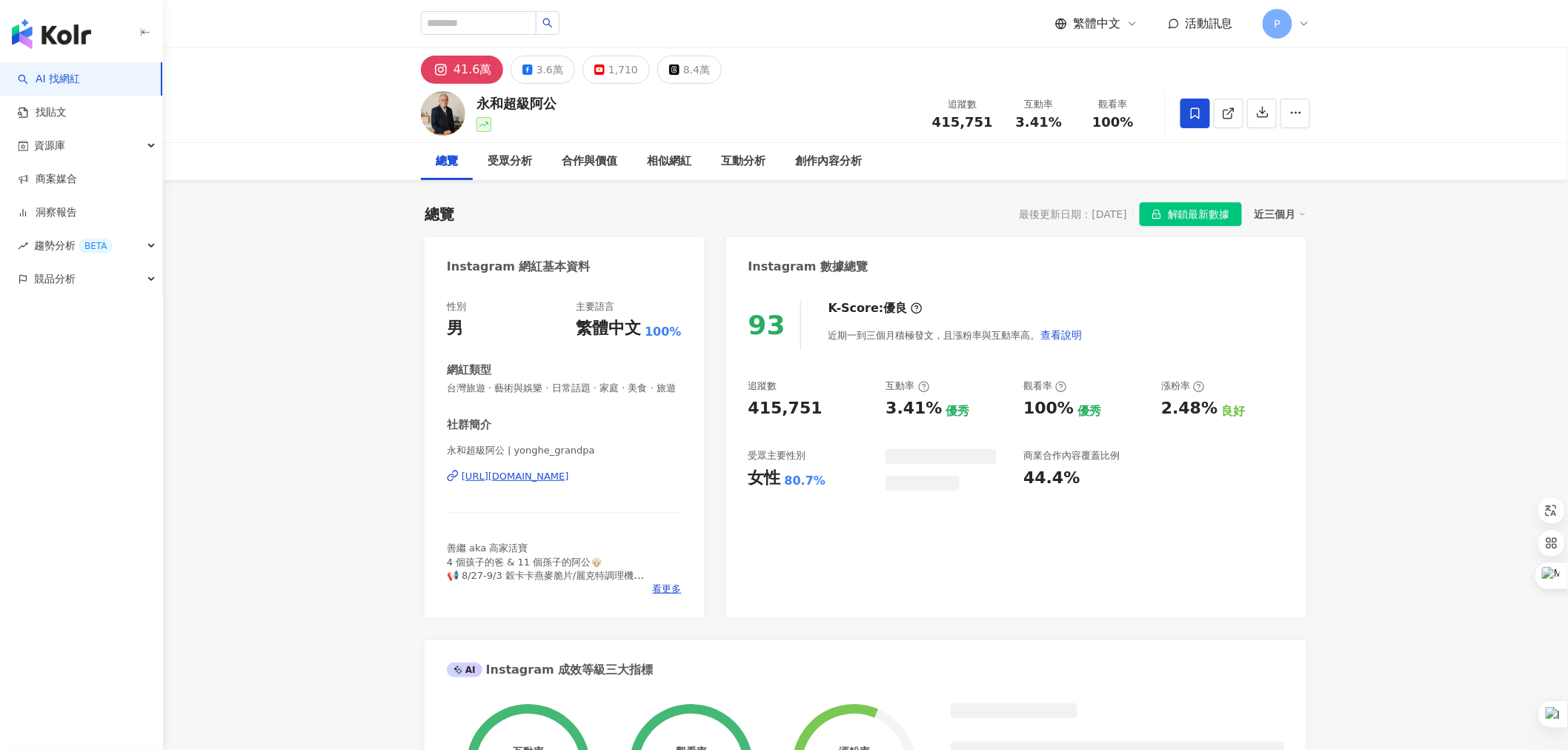
click at [1198, 213] on span "解鎖最新數據" at bounding box center [1199, 215] width 62 height 24
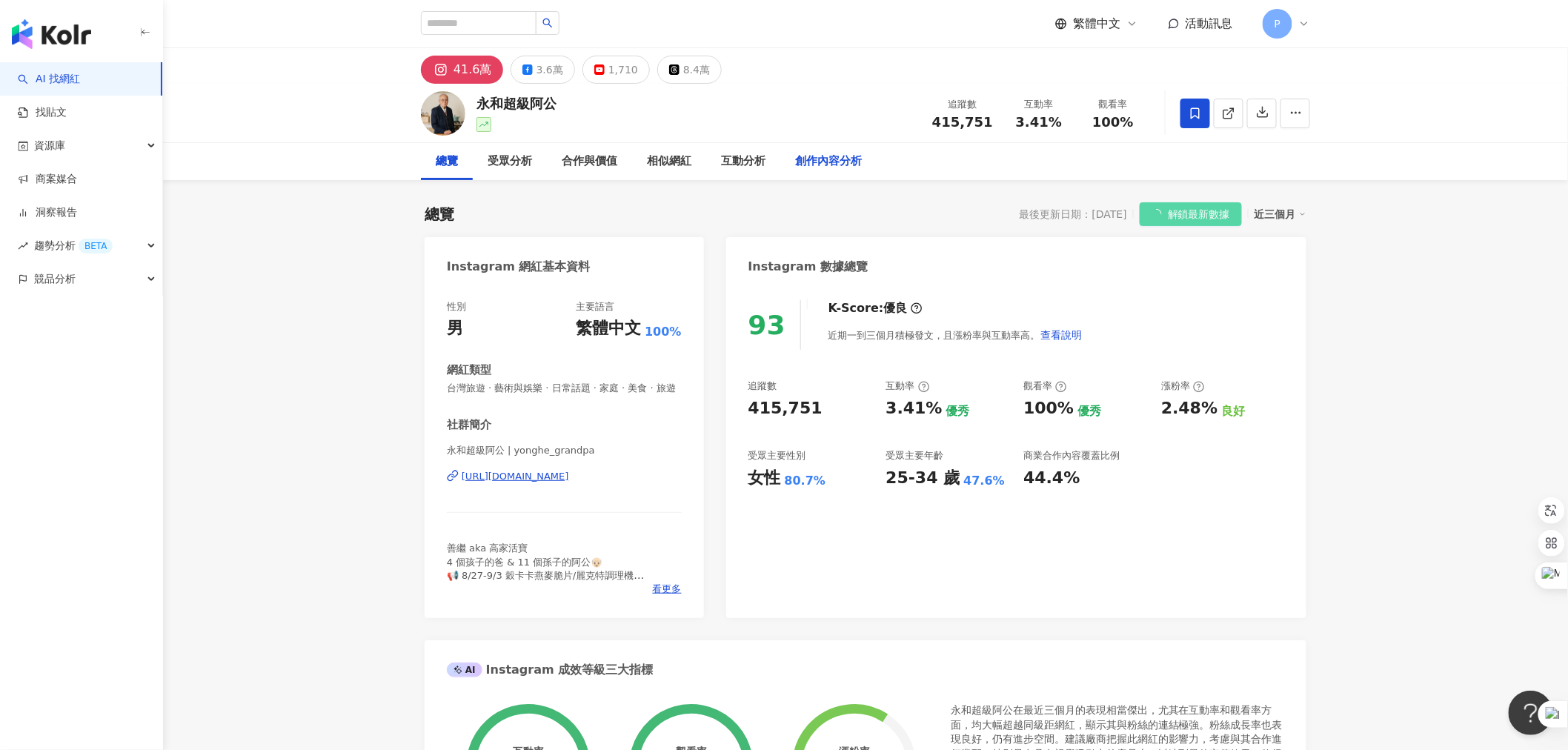
click at [827, 165] on div "創作內容分析" at bounding box center [829, 162] width 67 height 18
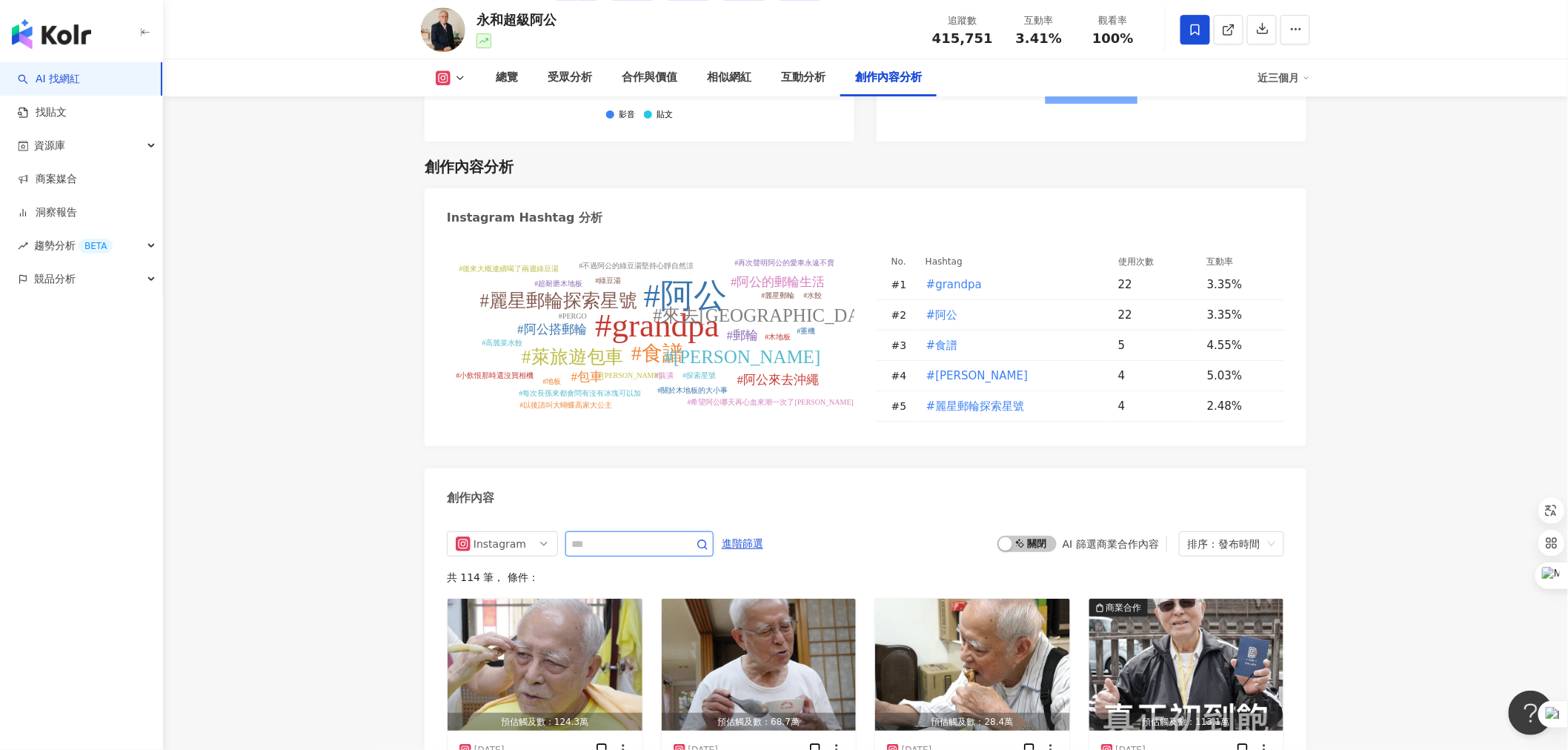
click at [654, 536] on input "text" at bounding box center [623, 544] width 104 height 18
type input "*****"
click at [708, 539] on icon "button" at bounding box center [702, 545] width 12 height 12
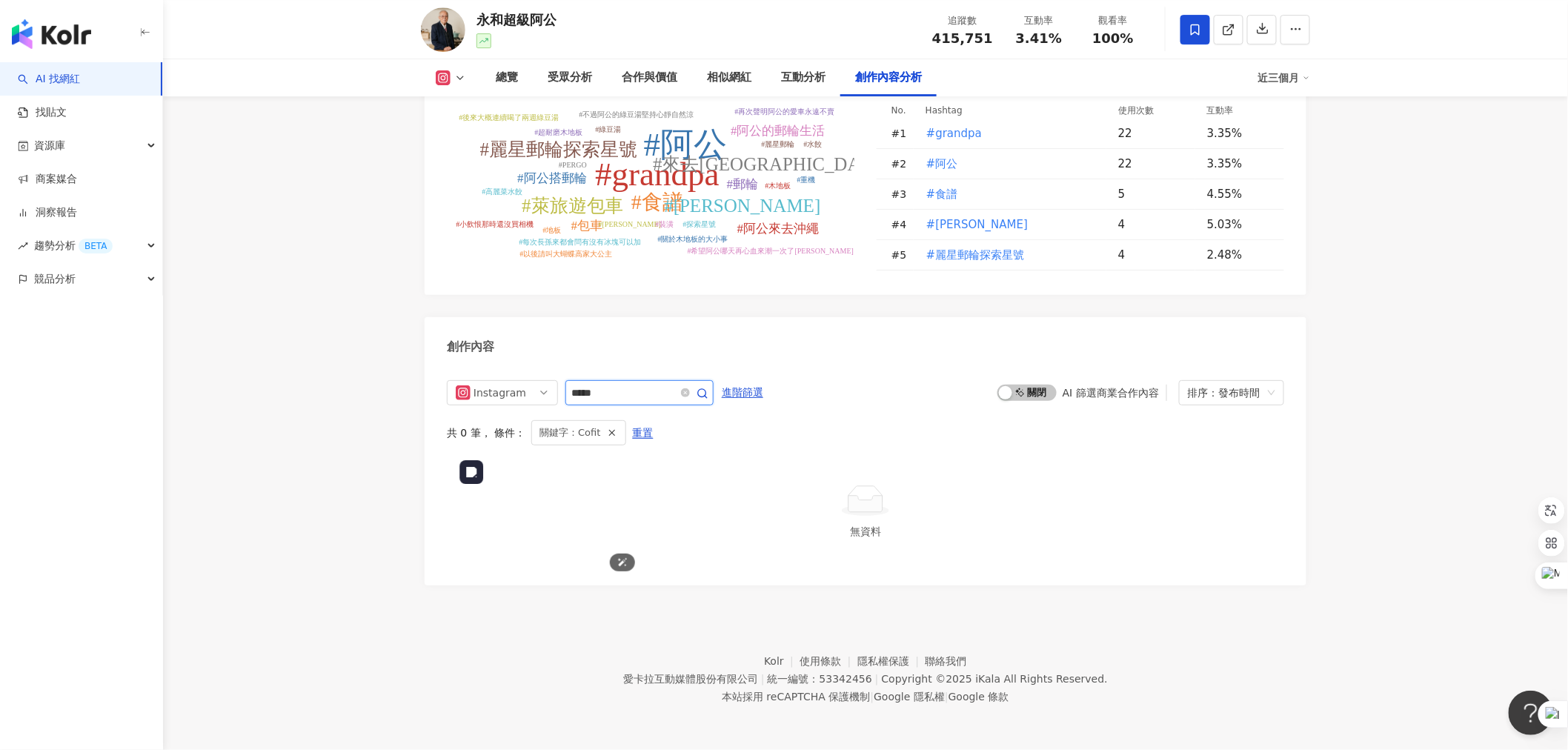
scroll to position [4338, 0]
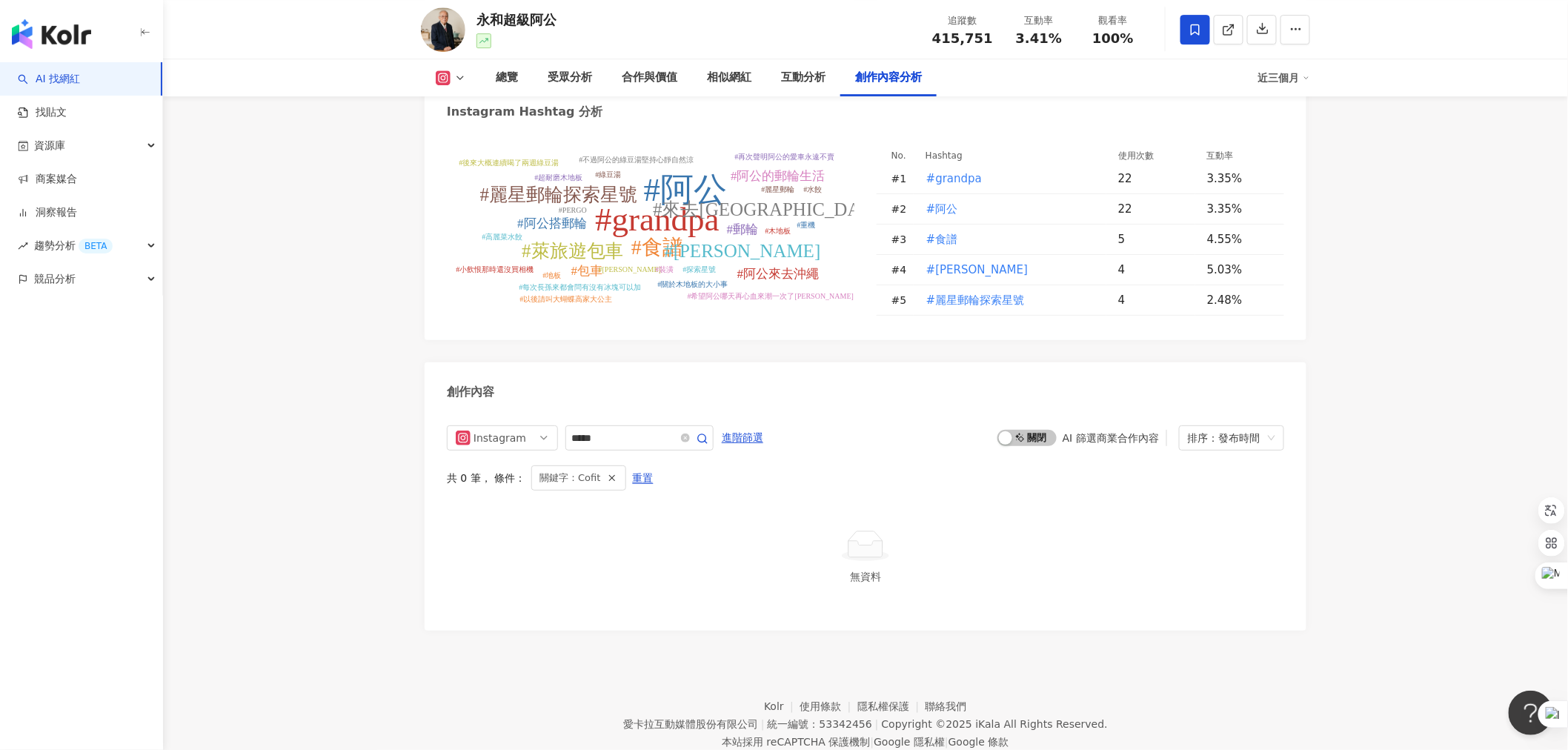
drag, startPoint x: 619, startPoint y: 403, endPoint x: 564, endPoint y: 392, distance: 56.1
click at [564, 425] on div "Instagram *****" at bounding box center [580, 437] width 266 height 25
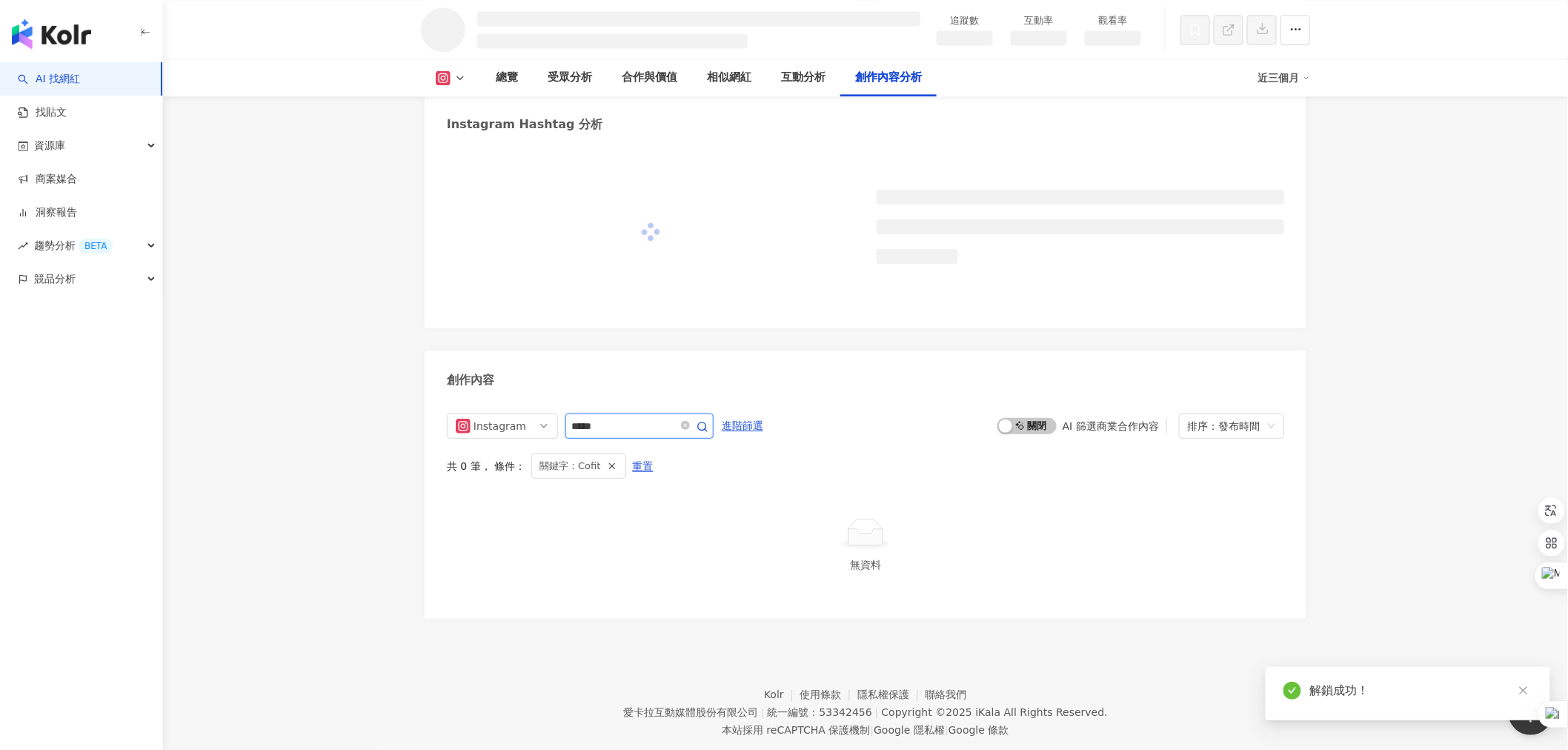
scroll to position [3729, 0]
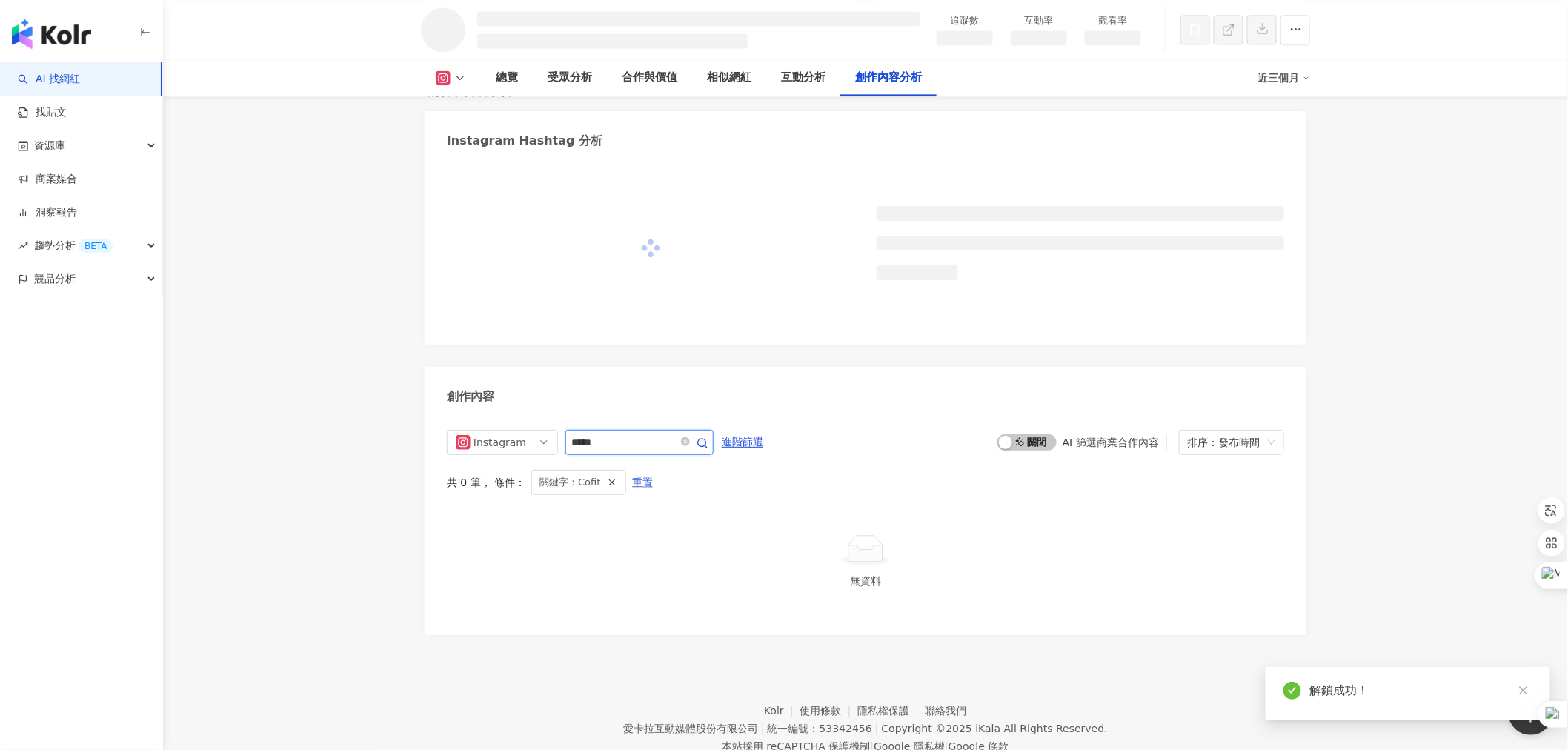
drag, startPoint x: 597, startPoint y: 387, endPoint x: 572, endPoint y: 386, distance: 25.0
click at [572, 433] on input "*****" at bounding box center [623, 442] width 104 height 18
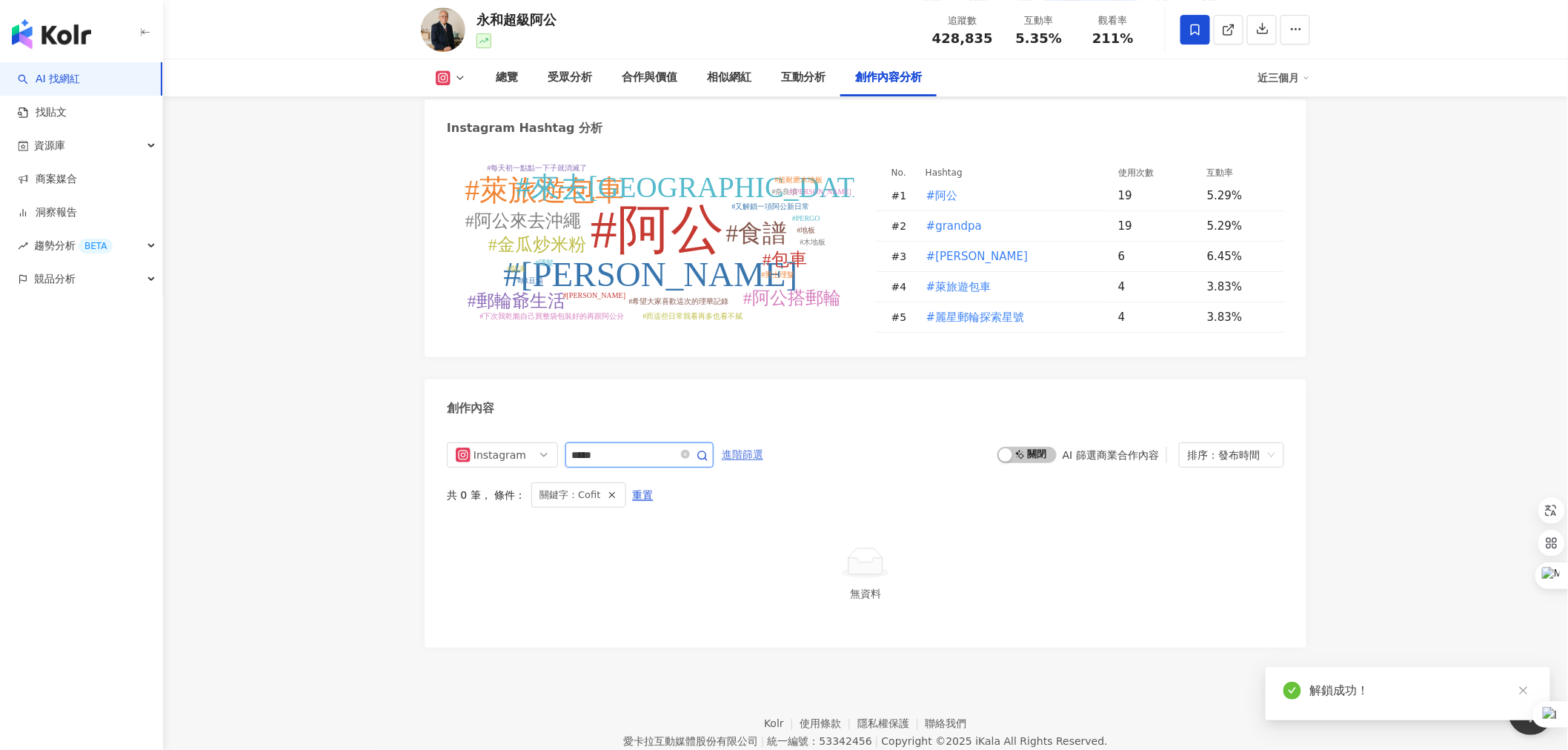
scroll to position [4219, 0]
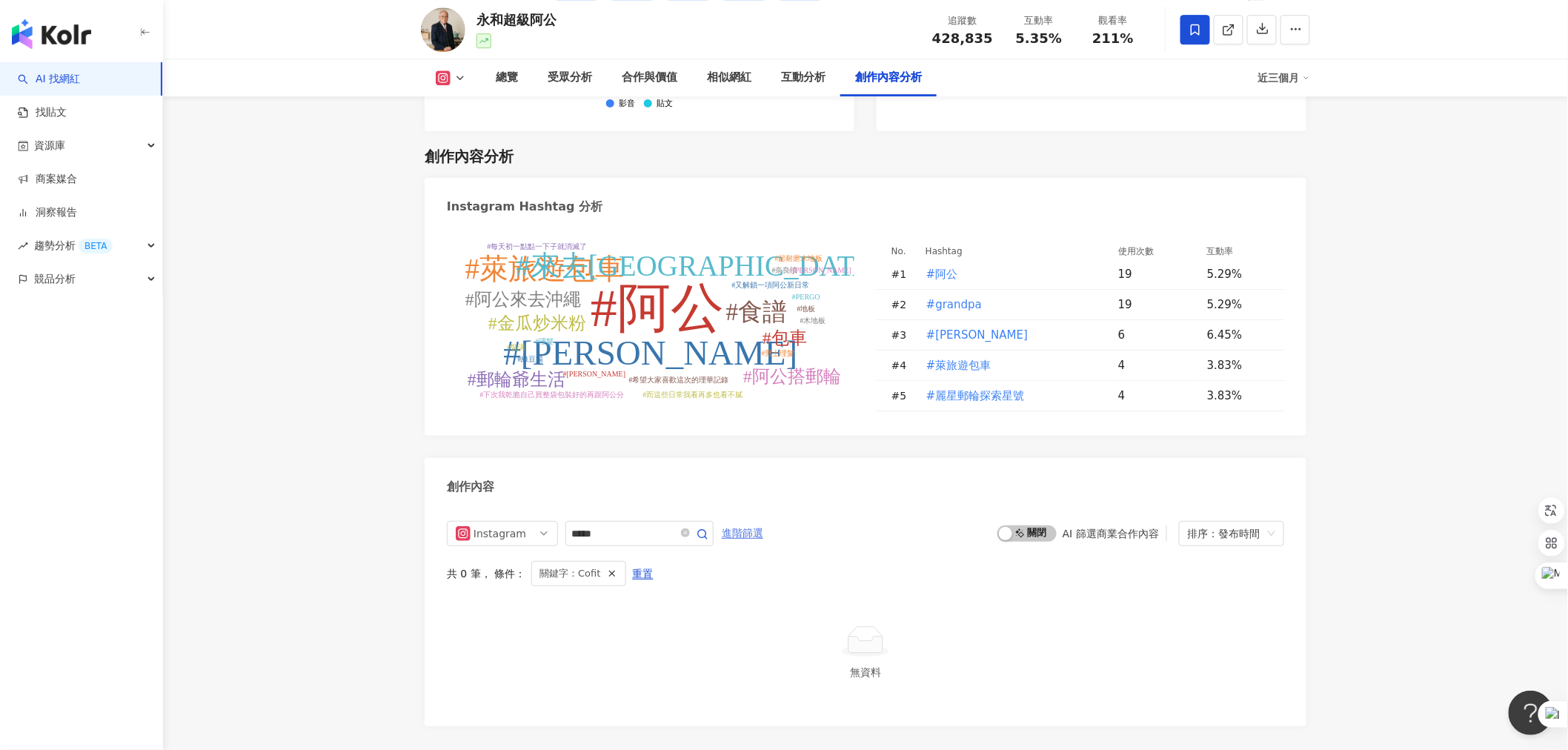
click at [764, 522] on span "進階篩選" at bounding box center [742, 534] width 42 height 24
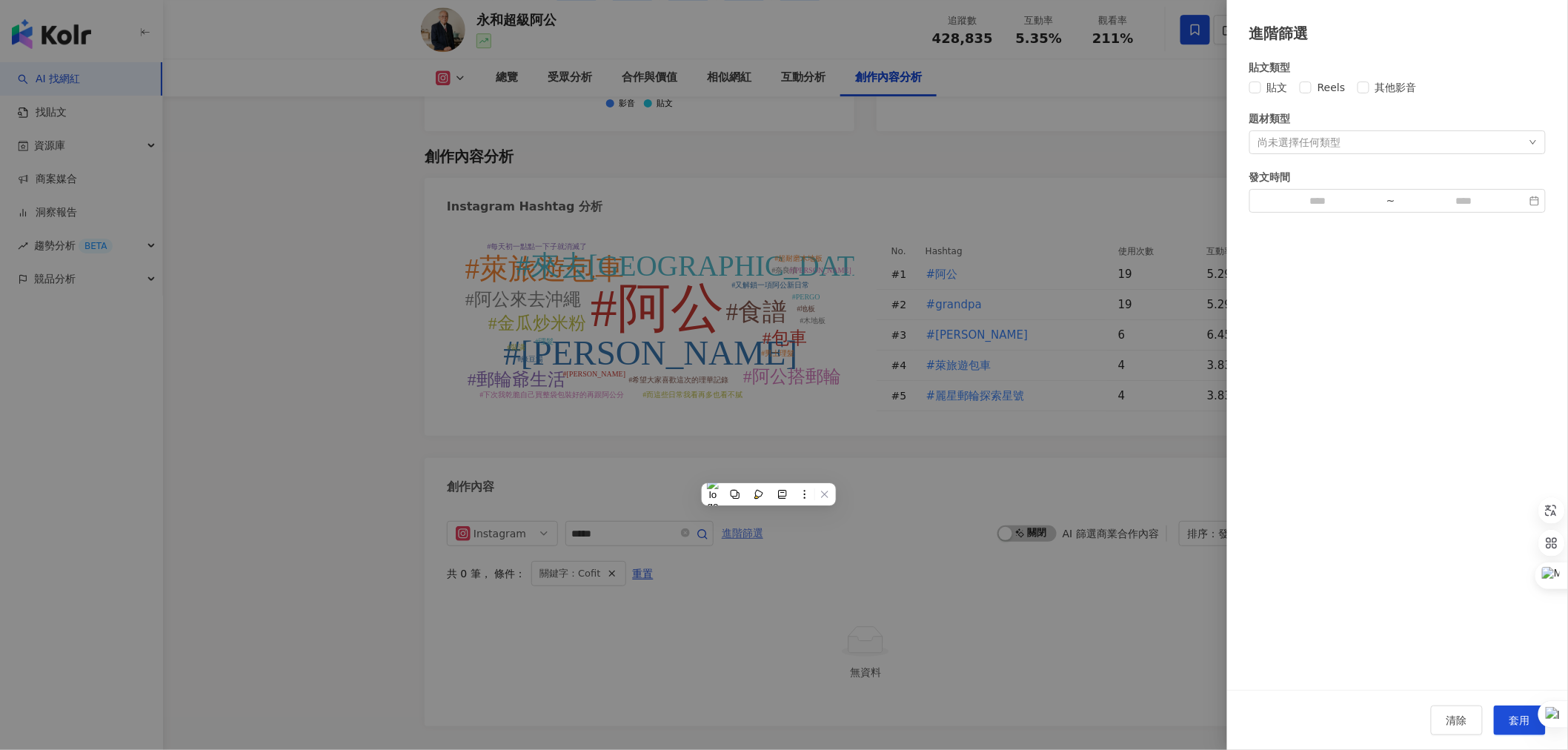
click at [768, 472] on div at bounding box center [784, 375] width 1568 height 750
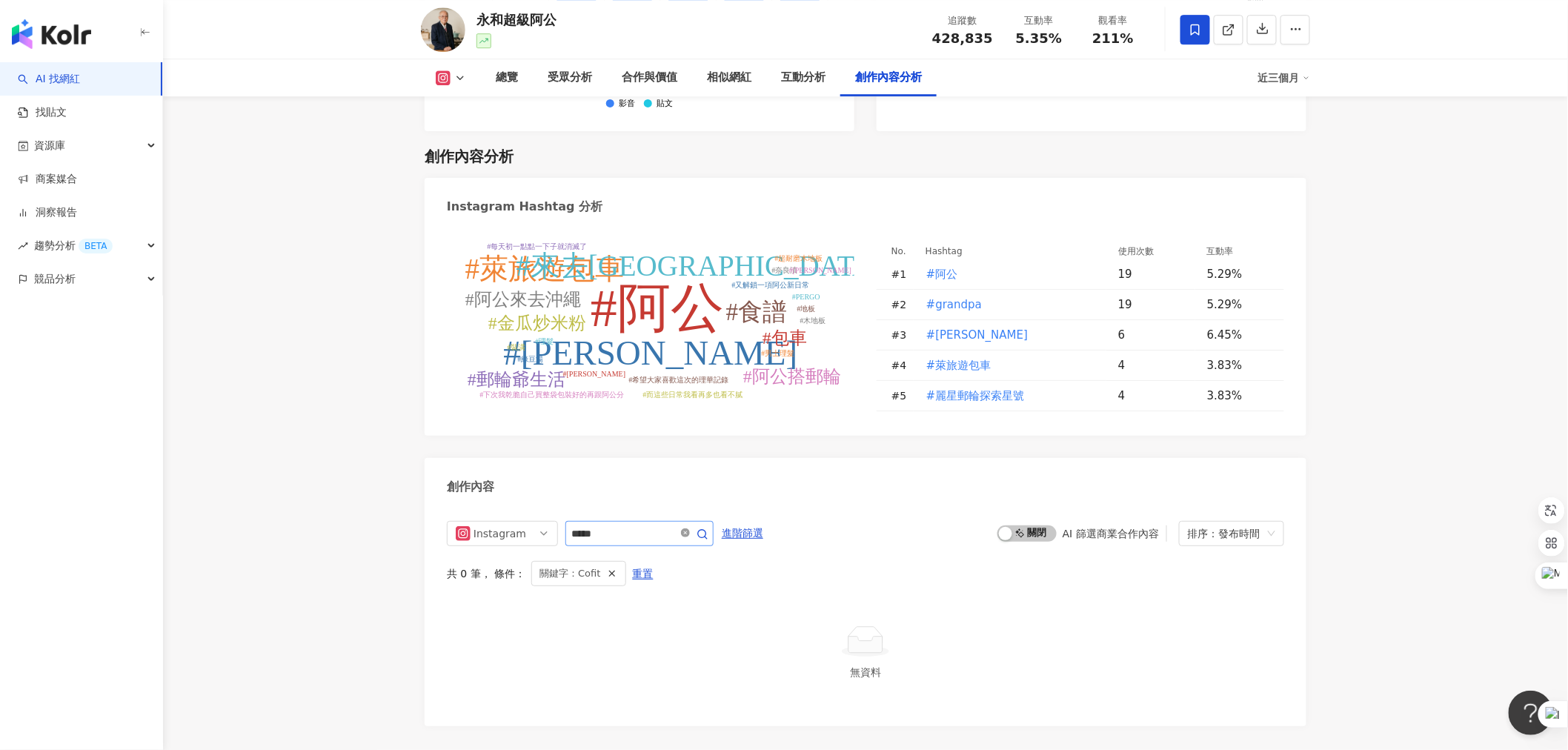
click at [689, 528] on icon "close-circle" at bounding box center [686, 533] width 9 height 9
click at [720, 521] on div "Instagram ***** 進階篩選 啟動 關閉 AI 篩選商業合作內容 排序：發布時間 共 0 筆 ， 條件： 無資料" at bounding box center [866, 605] width 837 height 170
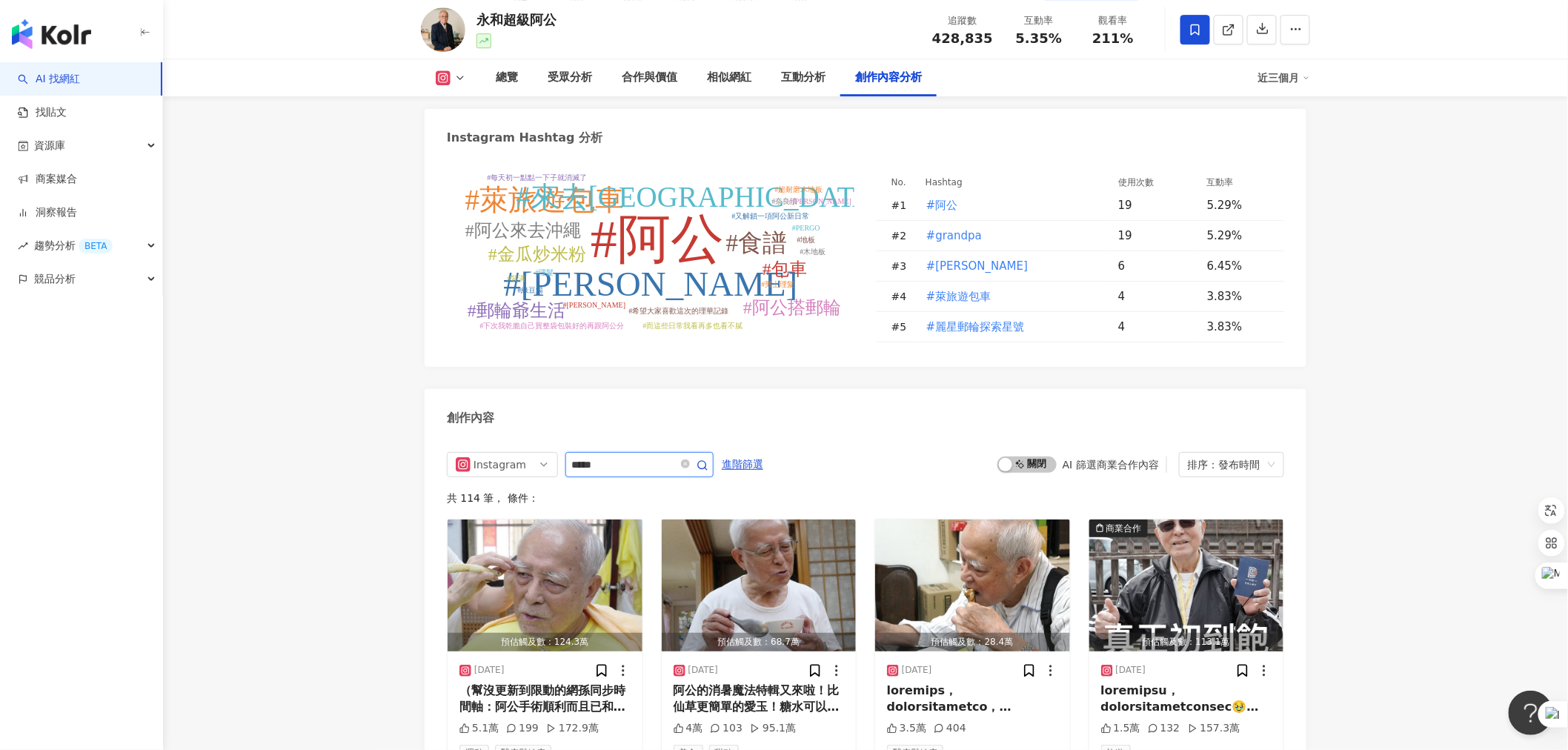
type input "*****"
click at [708, 459] on span "button" at bounding box center [702, 465] width 12 height 14
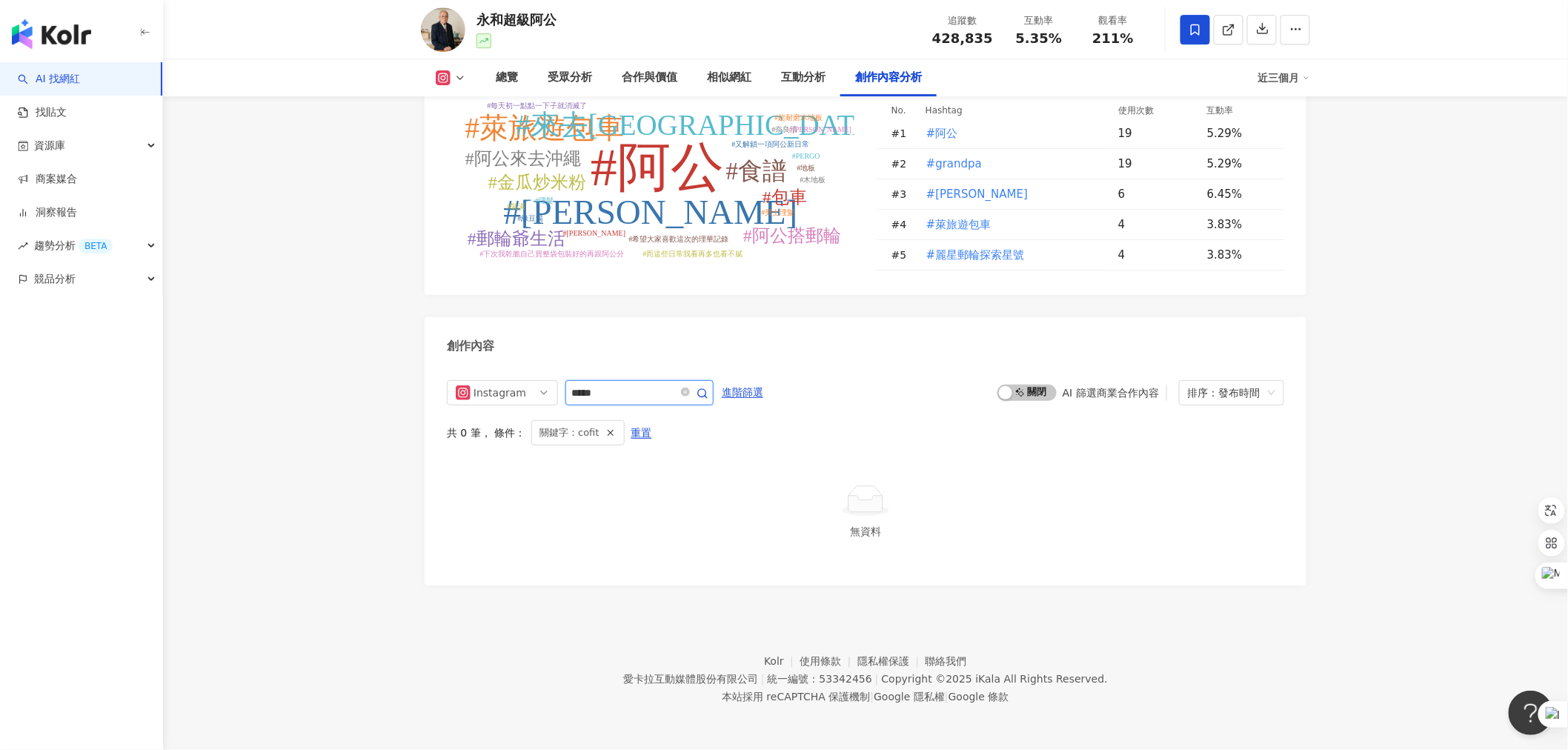
scroll to position [4301, 0]
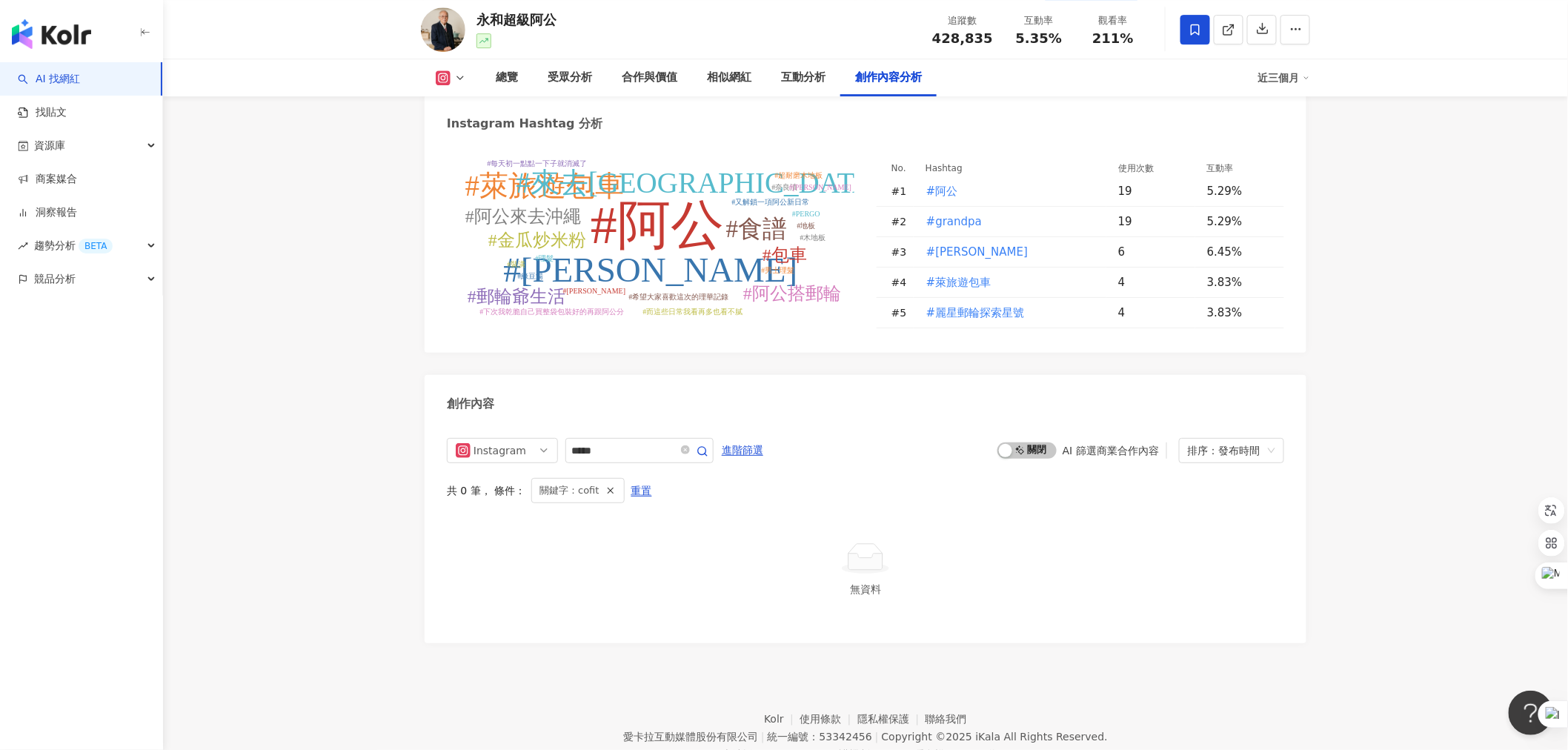
click at [1275, 82] on div "近三個月" at bounding box center [1284, 78] width 52 height 24
click at [1270, 138] on link "近六個月" at bounding box center [1291, 140] width 42 height 17
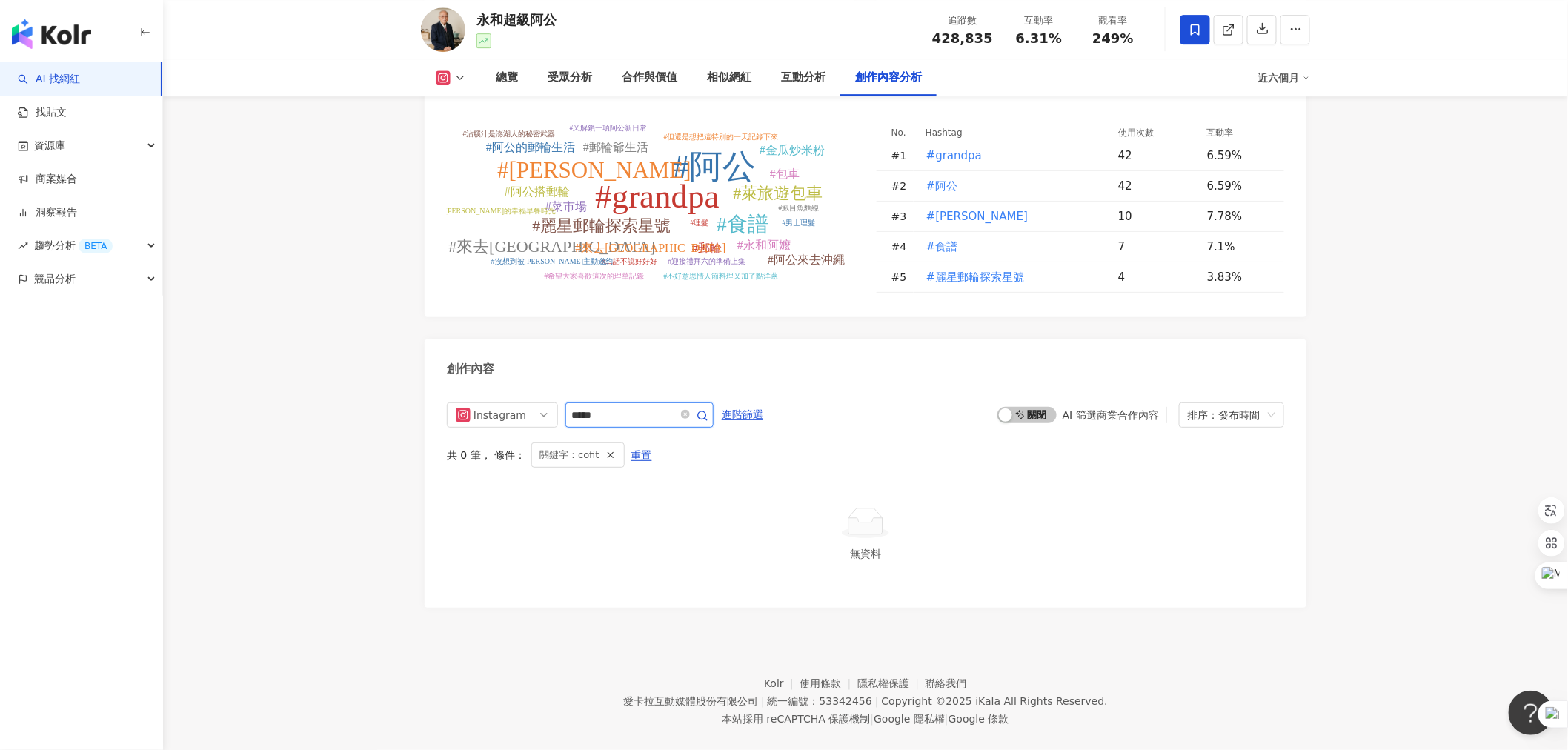
click at [706, 411] on circle "button" at bounding box center [701, 415] width 8 height 8
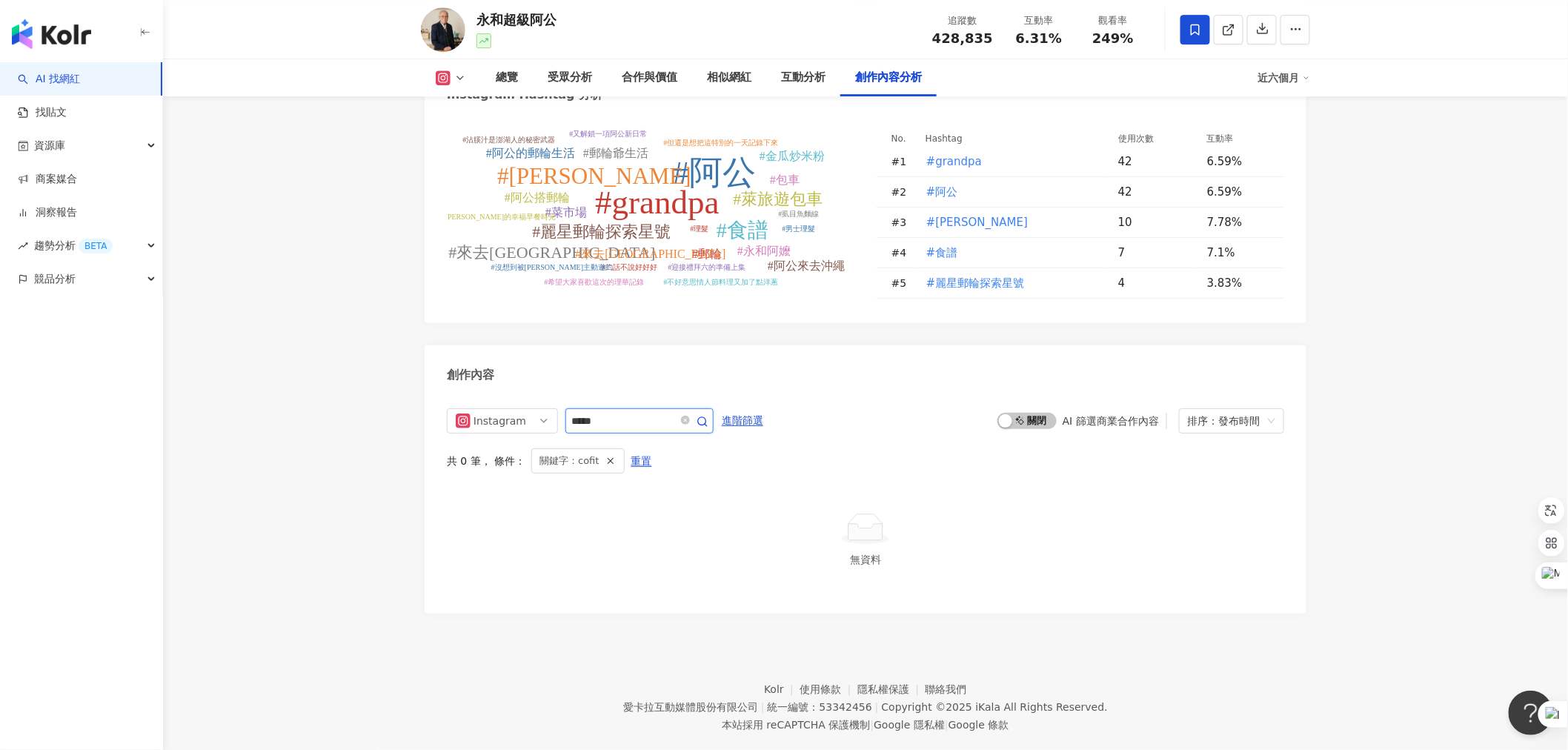
scroll to position [4301, 0]
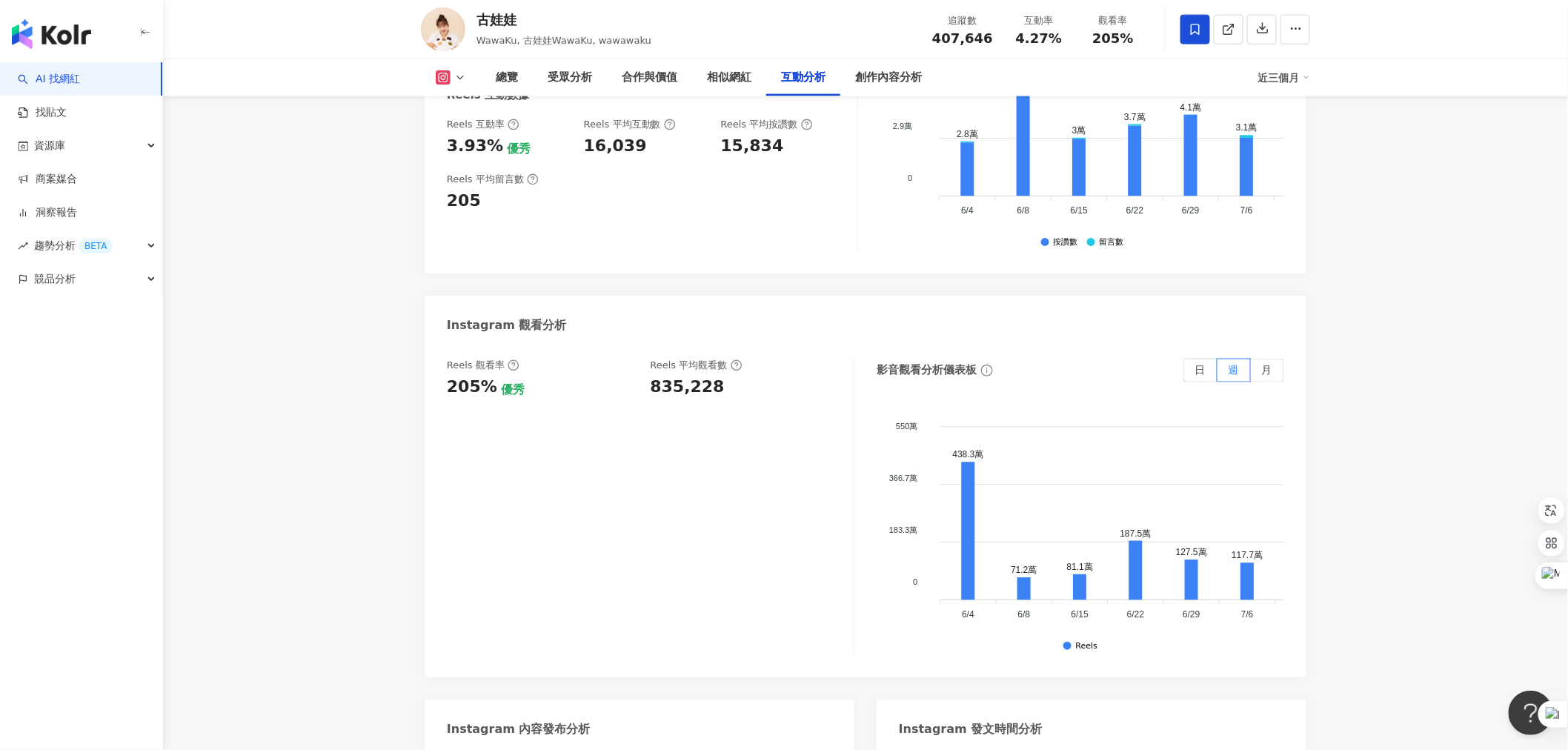
click at [1297, 68] on div "近三個月" at bounding box center [1284, 78] width 52 height 24
click at [1301, 135] on link "近六個月" at bounding box center [1291, 140] width 42 height 17
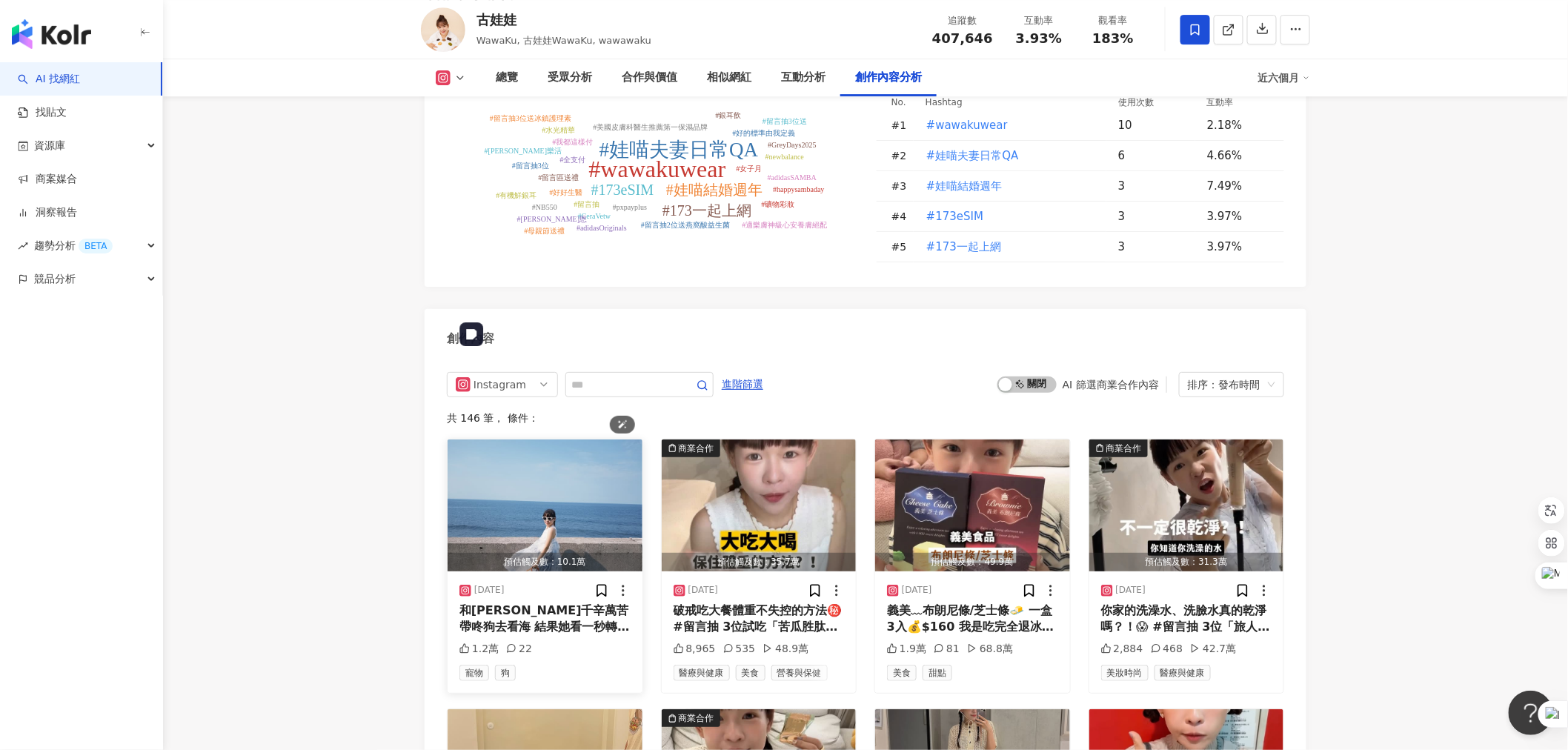
scroll to position [4448, 0]
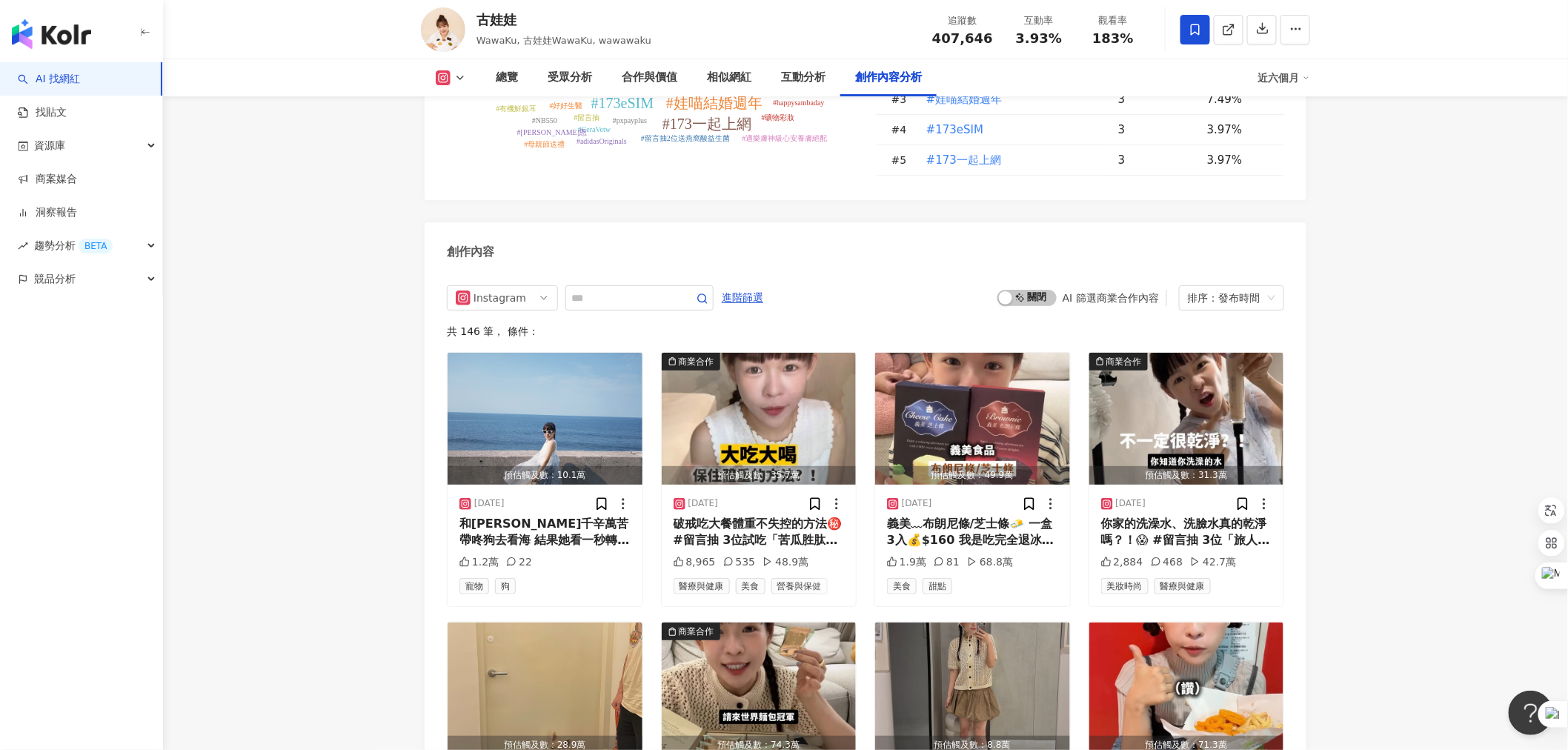
click at [641, 270] on div "Instagram 進階篩選 啟動 關閉 AI 篩選商業合作內容 排序：發布時間 共 146 筆 ， 條件： 預估觸及數：10.1萬 2025/9/1 和喵喵…" at bounding box center [866, 744] width 881 height 948
click at [649, 289] on input "text" at bounding box center [623, 297] width 104 height 18
type input "*"
drag, startPoint x: 750, startPoint y: 487, endPoint x: 702, endPoint y: 491, distance: 48.2
click at [702, 516] on div "破戒吃大餐體重不失控的方法㊙️ #留言抽 3位試吃「苦瓜胜肽」 ⁡ 《Cofit大餐救援包開團》 ┈ 9/2 23:59收單 ┈ 下單連結在主頁🔗 ⁡ ♦誰適…" at bounding box center [759, 533] width 171 height 33
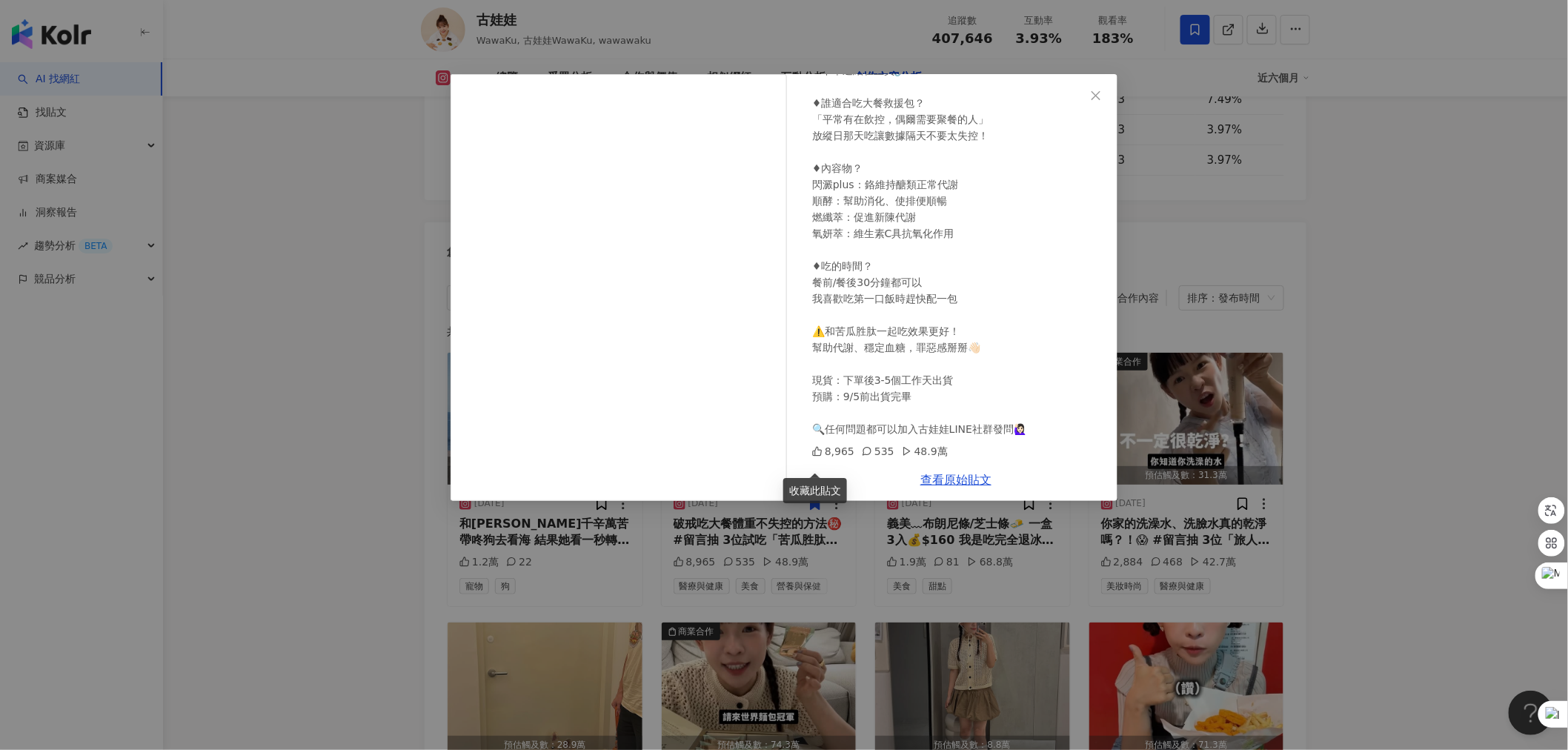
scroll to position [0, 0]
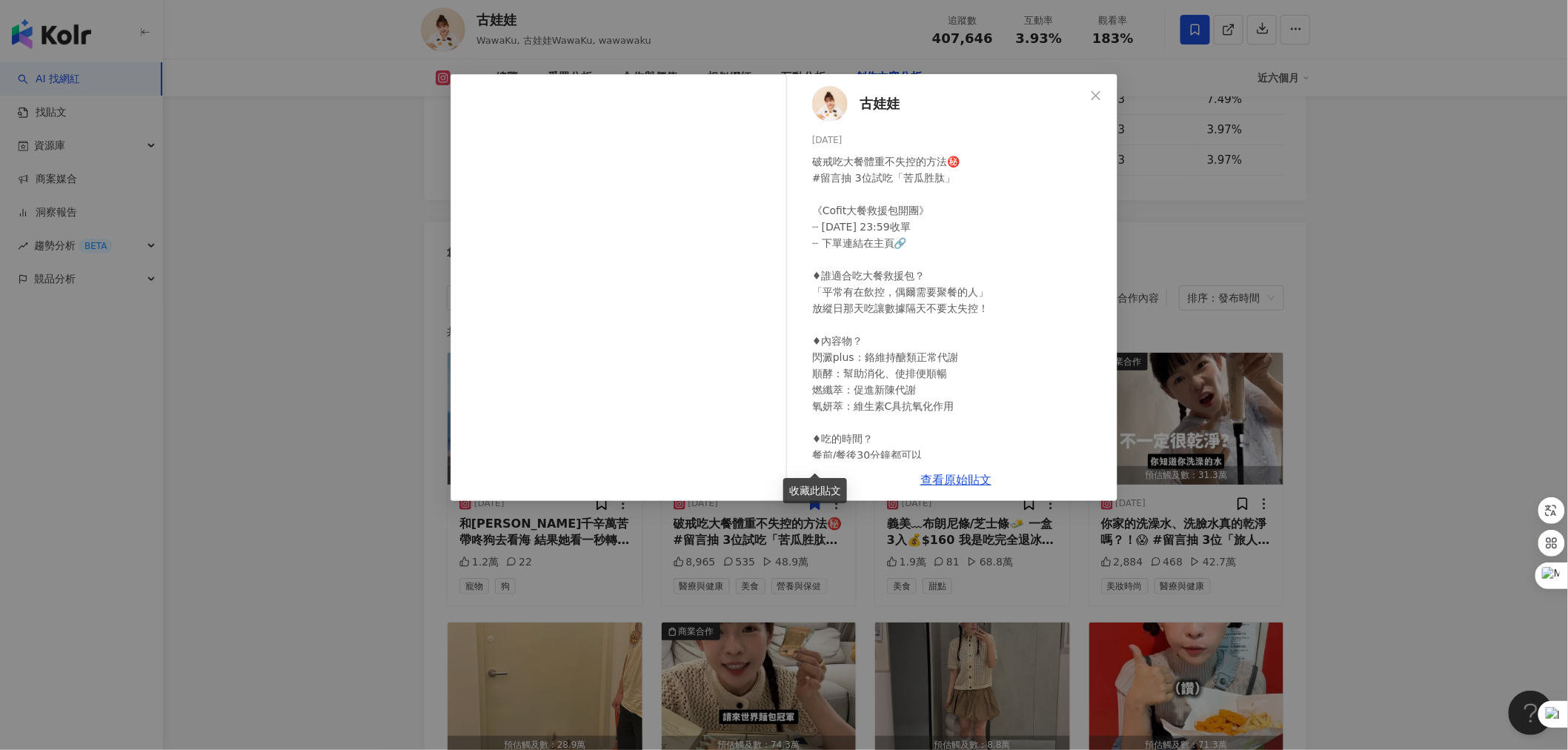
click at [1249, 487] on div "古娃娃 2025/8/29 破戒吃大餐體重不失控的方法㊙️ #留言抽 3位試吃「苦瓜胜肽」 ⁡ 《Cofit大餐救援包開團》 ┈ 9/2 23:59收單 ┈ …" at bounding box center [784, 375] width 1568 height 750
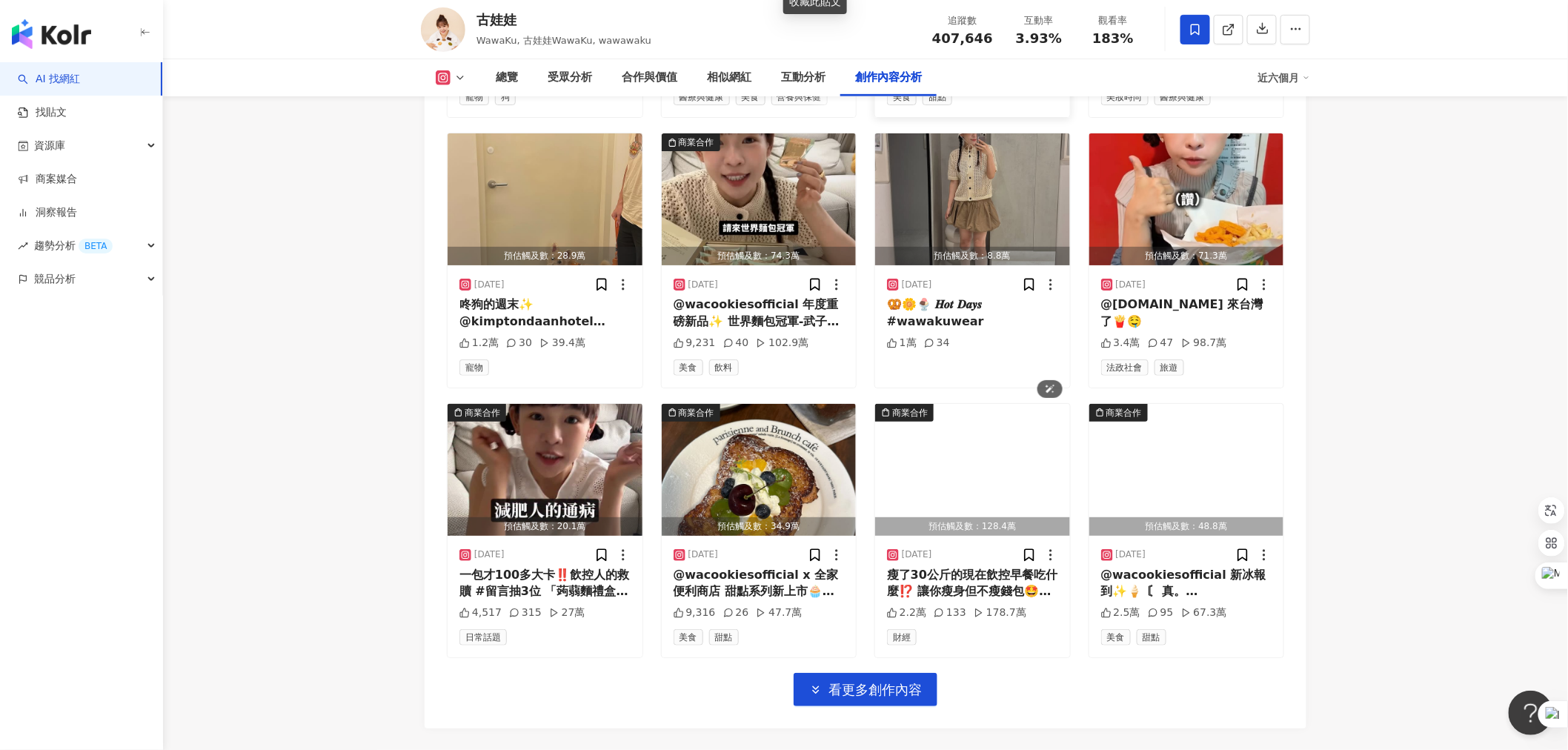
scroll to position [5024, 0]
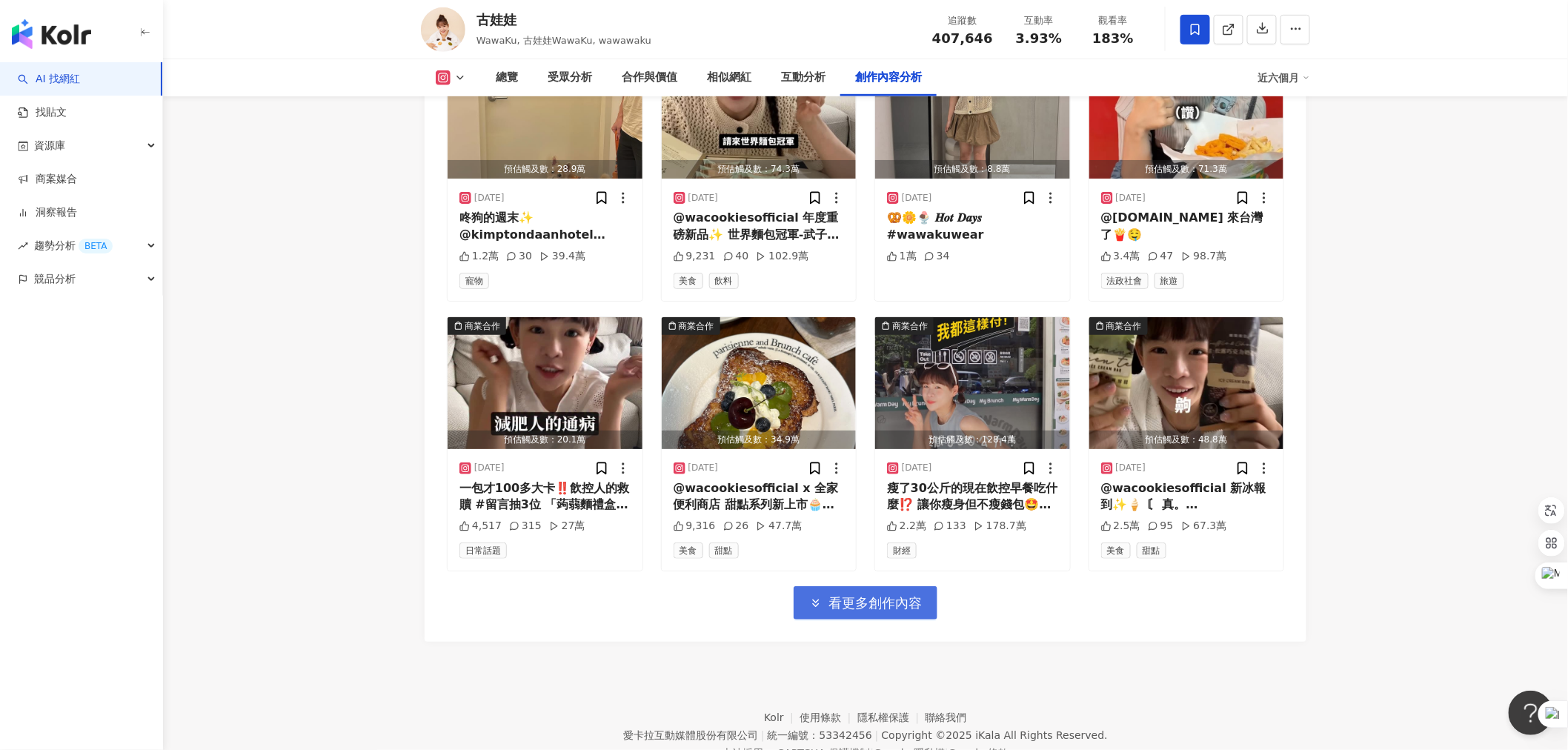
click at [853, 587] on button "看更多創作內容" at bounding box center [865, 603] width 144 height 33
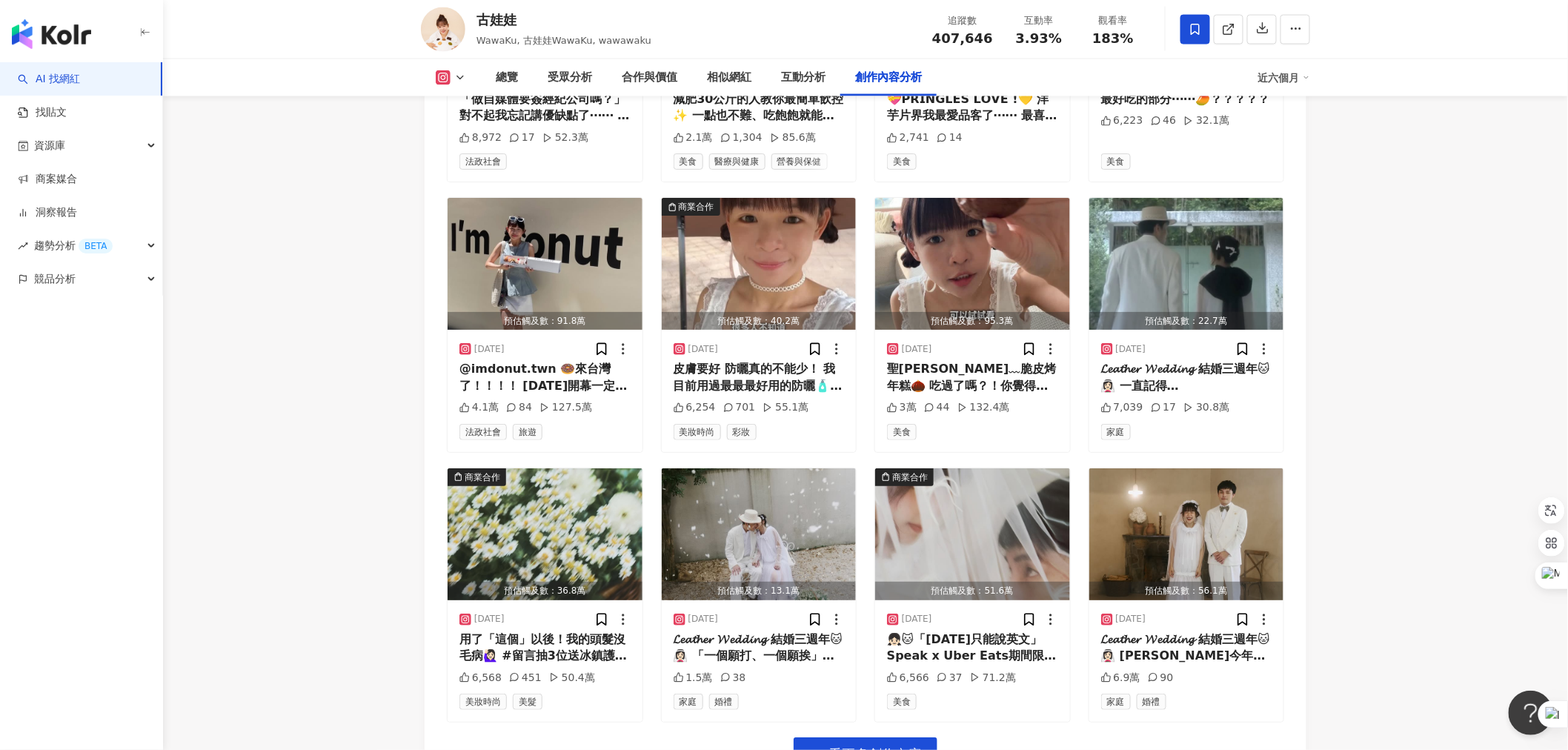
scroll to position [5850, 0]
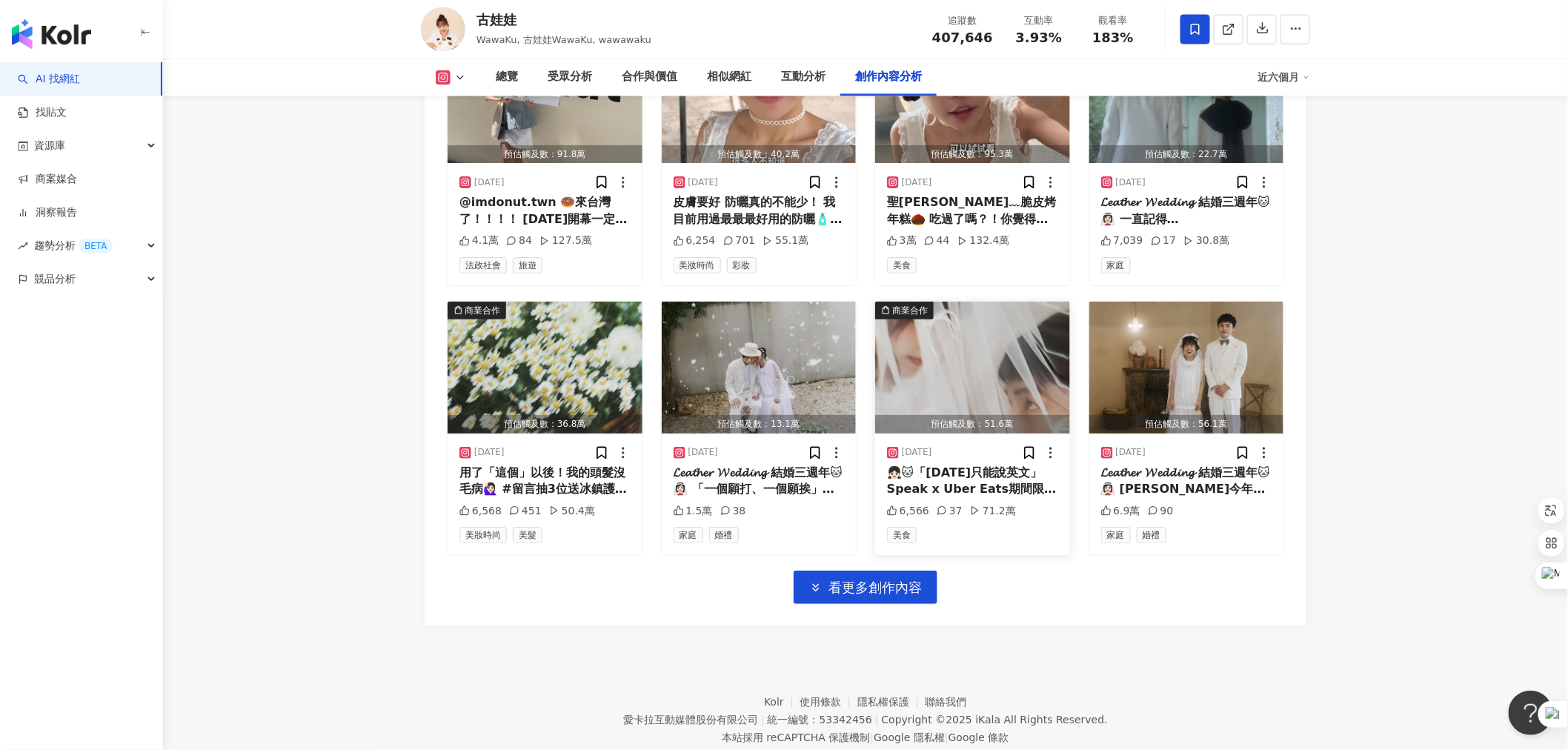
click at [1024, 465] on div "👧🏻🐱「今天只能說英文」 Speak x Uber Eats期間限定聯名活動📔點外送也能説英文！先開口就對了！ 訂購指定合作餐廳➜掃描餐點包裝上的 QR co…" at bounding box center [972, 482] width 171 height 33
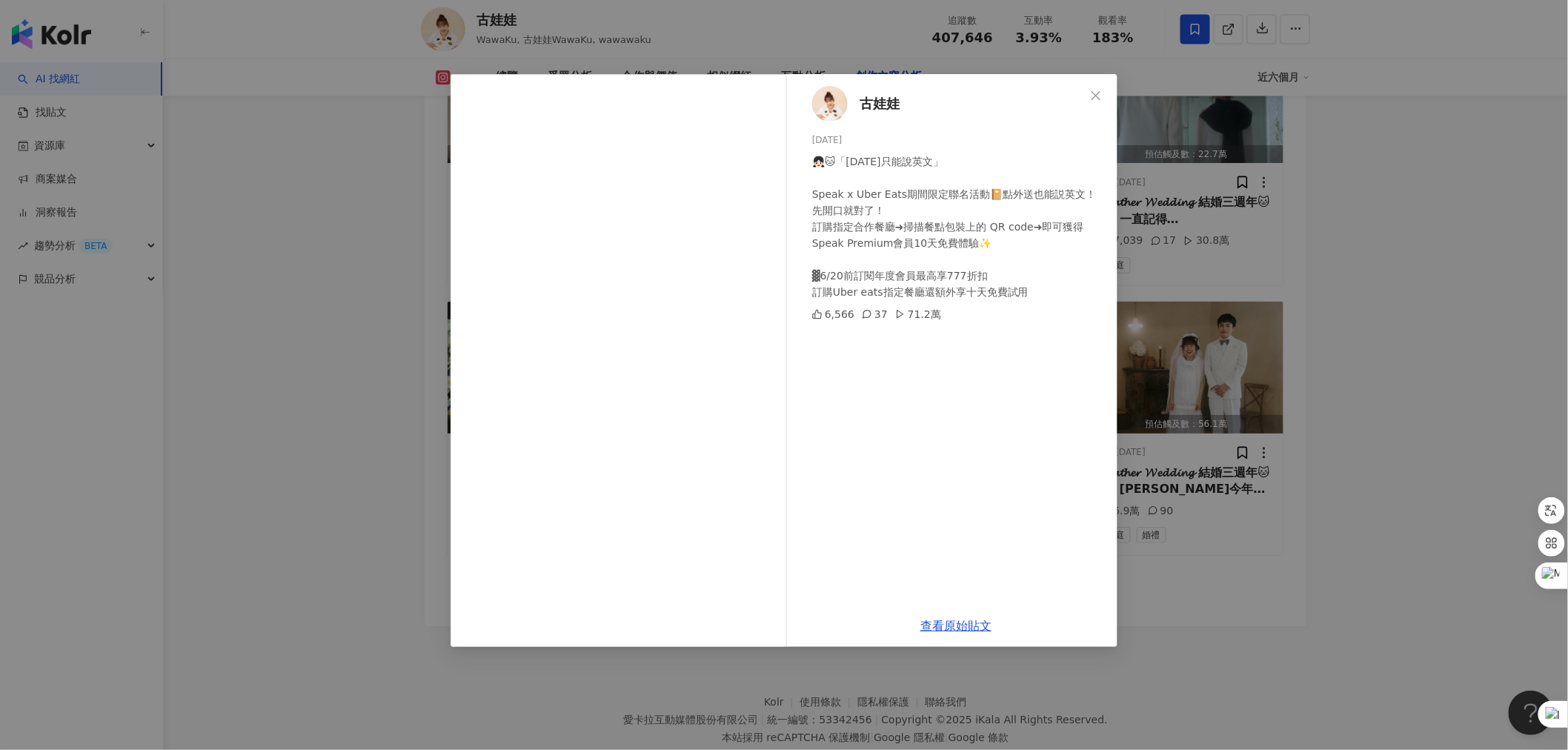
click at [1190, 583] on div "古娃娃 2025/6/12 👧🏻🐱「今天只能說英文」 Speak x Uber Eats期間限定聯名活動📔點外送也能説英文！先開口就對了！ 訂購指定合作餐廳➜…" at bounding box center [784, 375] width 1568 height 750
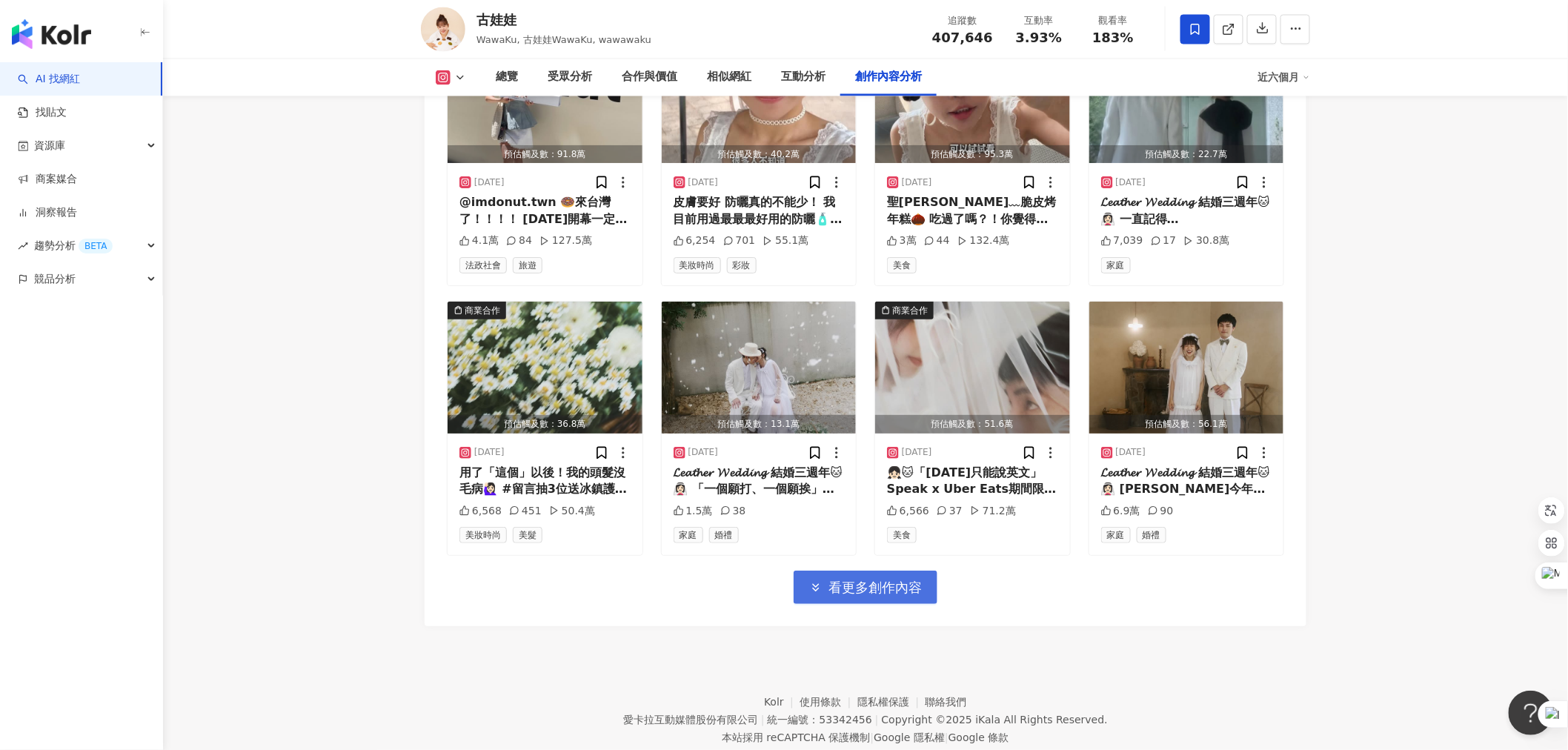
click at [900, 579] on span "看更多創作內容" at bounding box center [875, 588] width 94 height 17
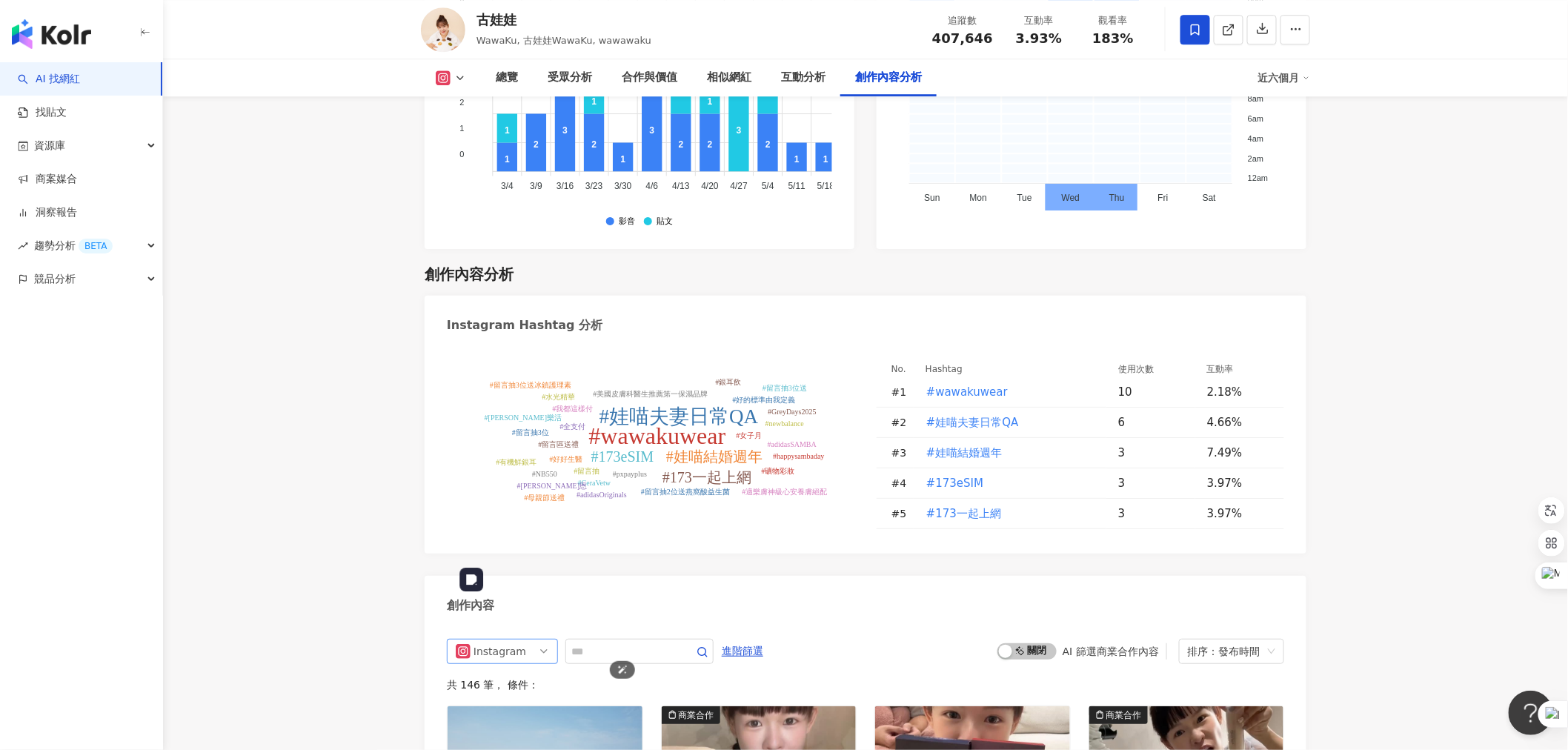
scroll to position [4201, 0]
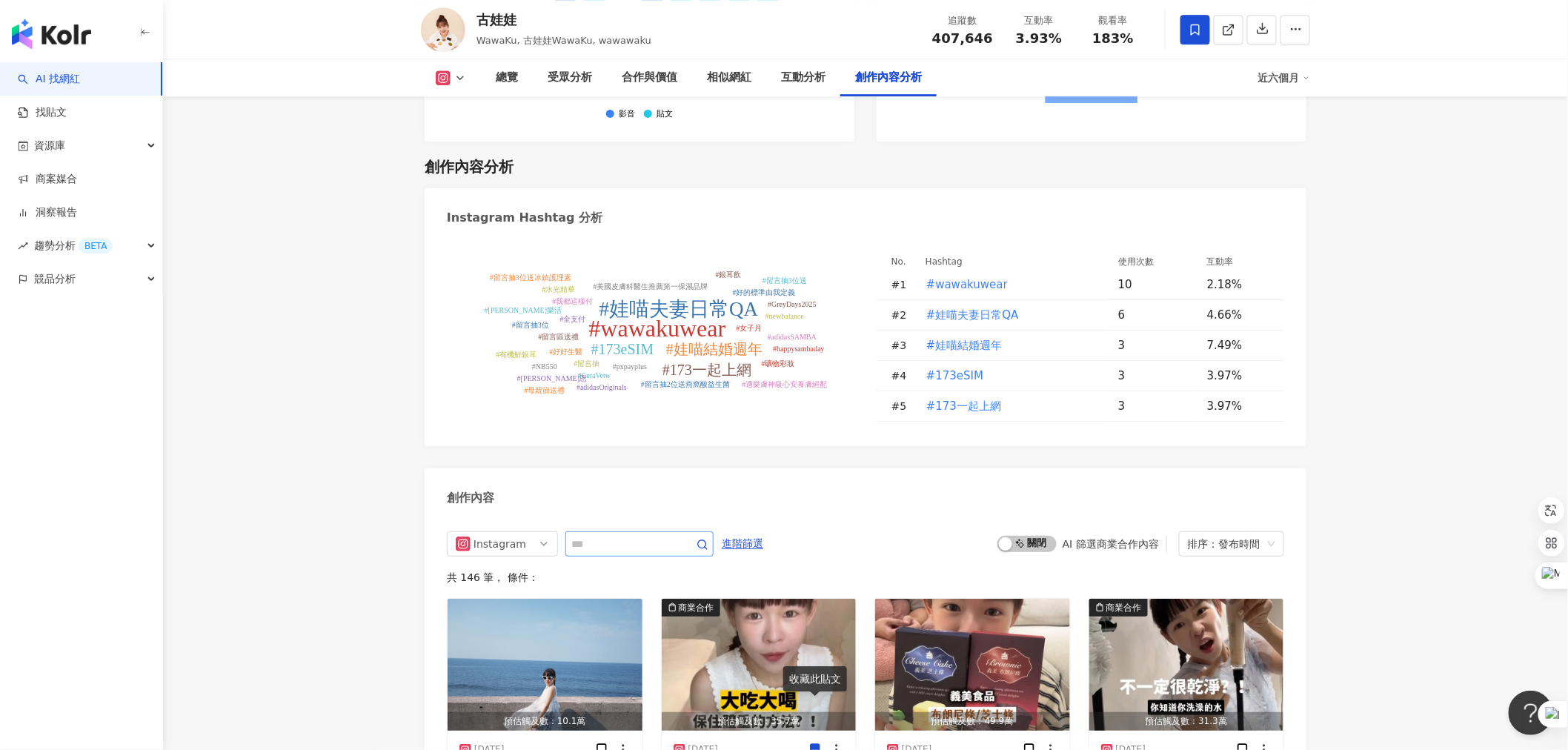
click at [624, 532] on span at bounding box center [639, 544] width 148 height 25
click at [640, 536] on input "text" at bounding box center [623, 544] width 104 height 18
type input "*****"
click at [708, 537] on span "button" at bounding box center [702, 544] width 12 height 14
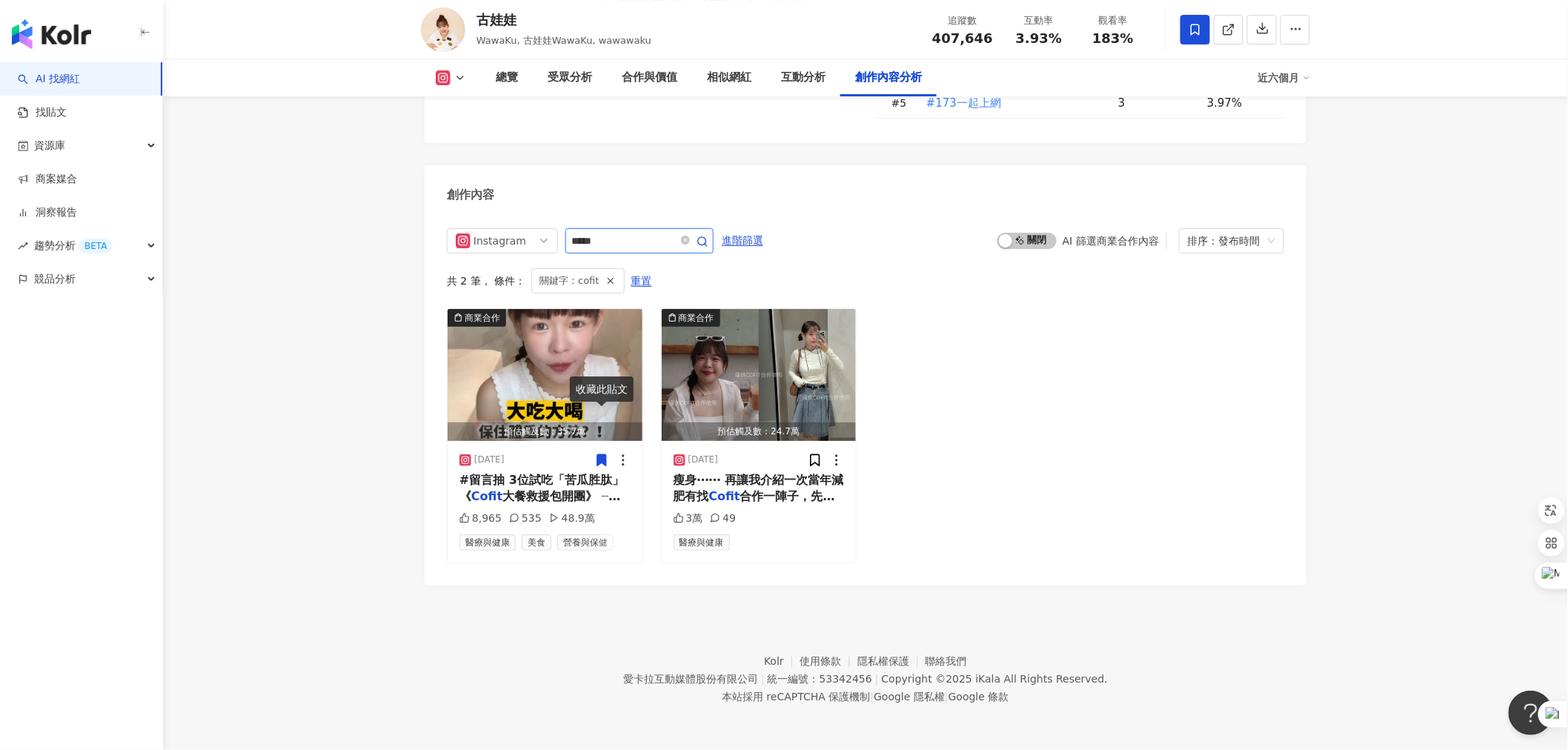
scroll to position [4463, 0]
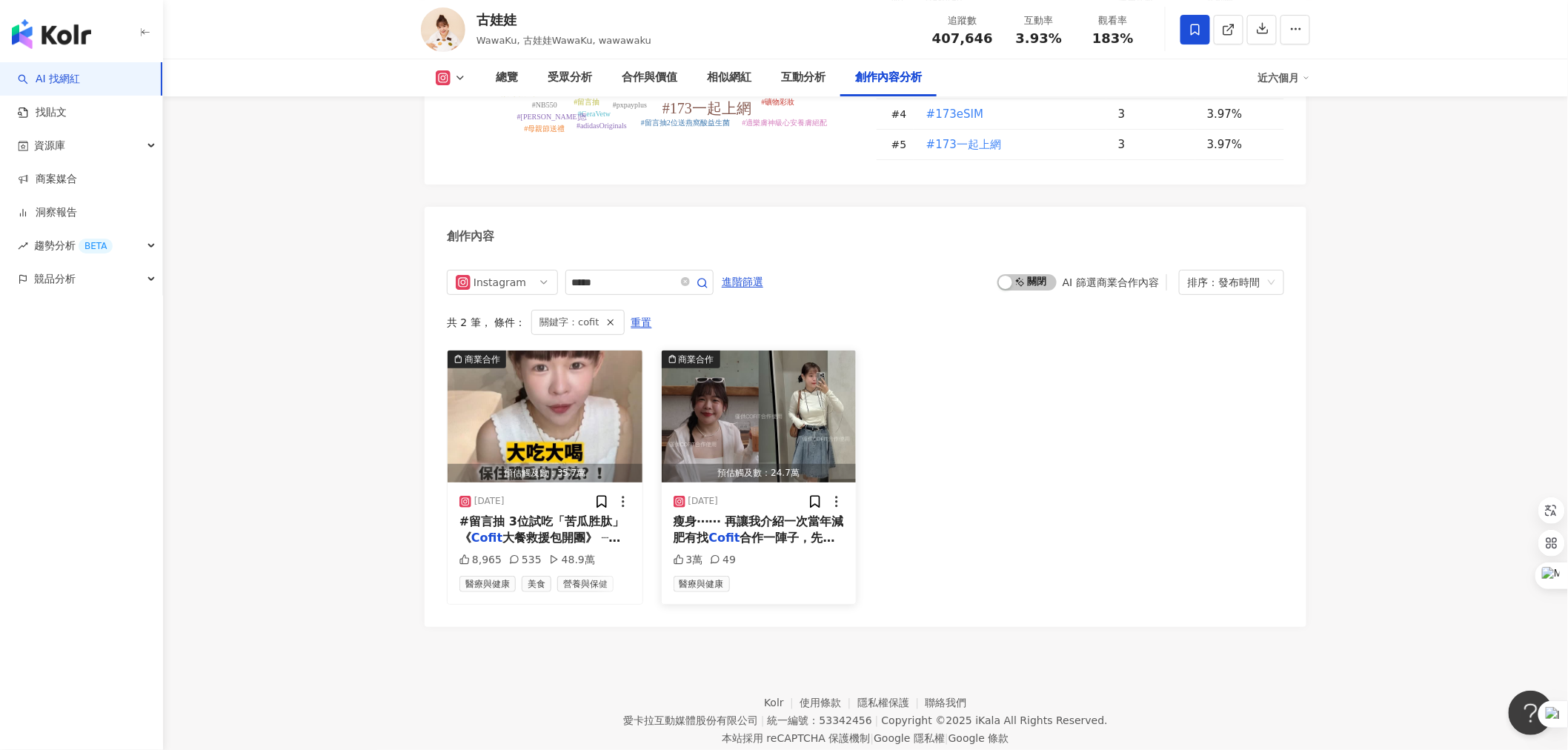
click at [761, 495] on div "2024/11/30" at bounding box center [759, 502] width 171 height 15
click at [760, 531] on span "合作一陣子，先透過「營養師一" at bounding box center [758, 546] width 170 height 31
